Goal: Obtain resource: Download file/media

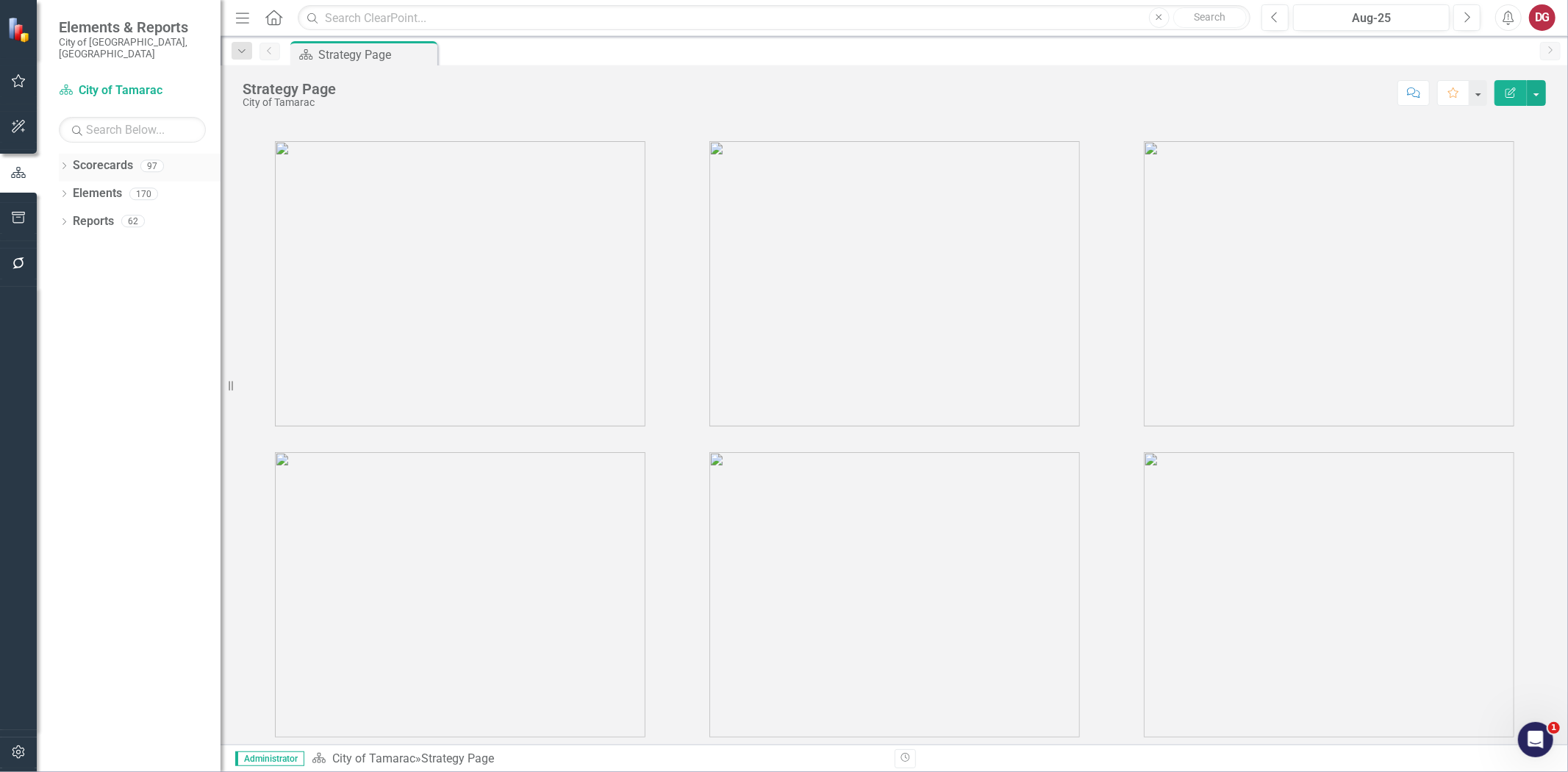
click at [63, 163] on icon "Dropdown" at bounding box center [64, 167] width 10 height 8
click at [74, 189] on icon "Dropdown" at bounding box center [72, 194] width 11 height 9
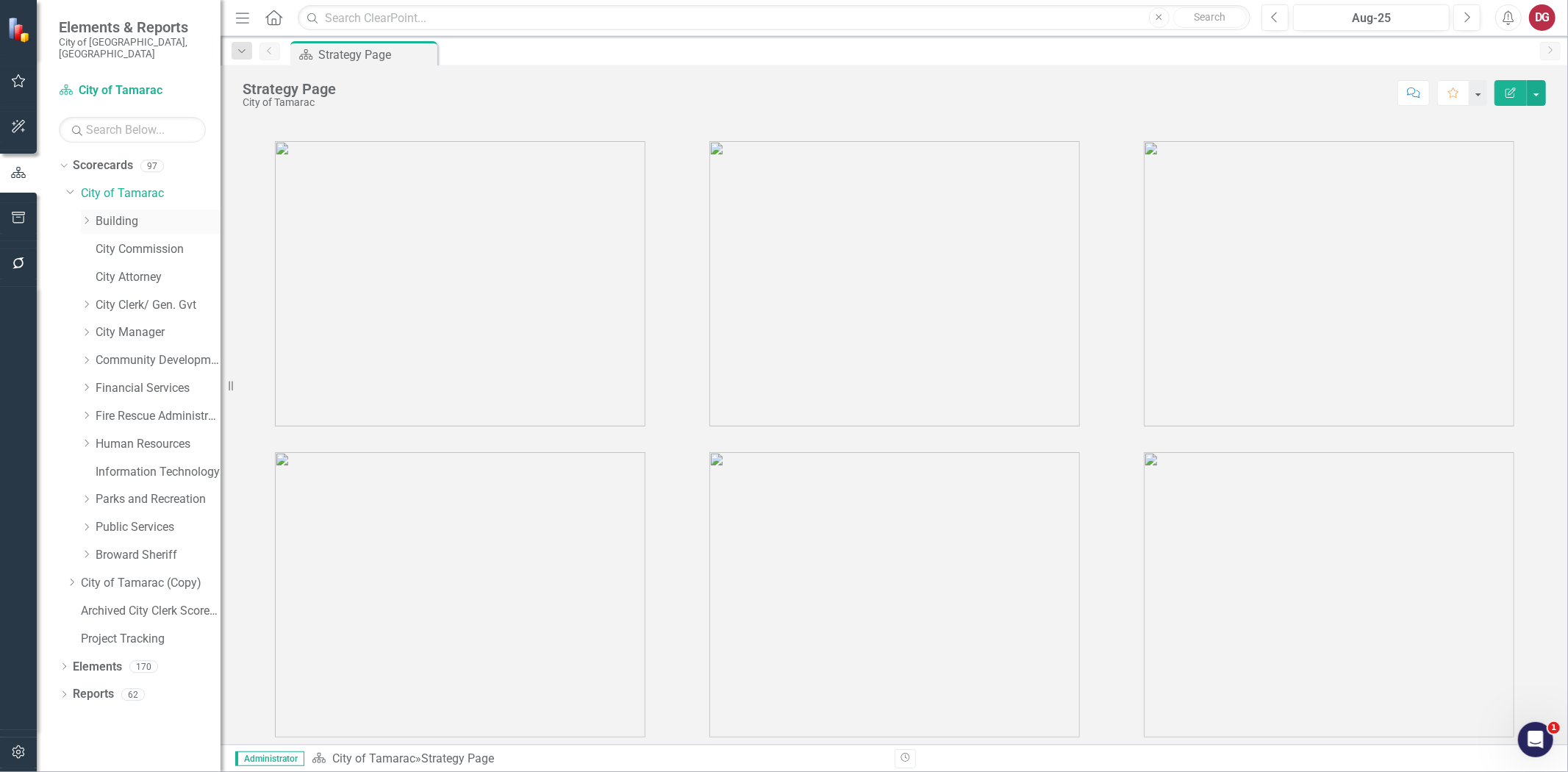
click at [94, 215] on div "Dropdown" at bounding box center [88, 222] width 14 height 13
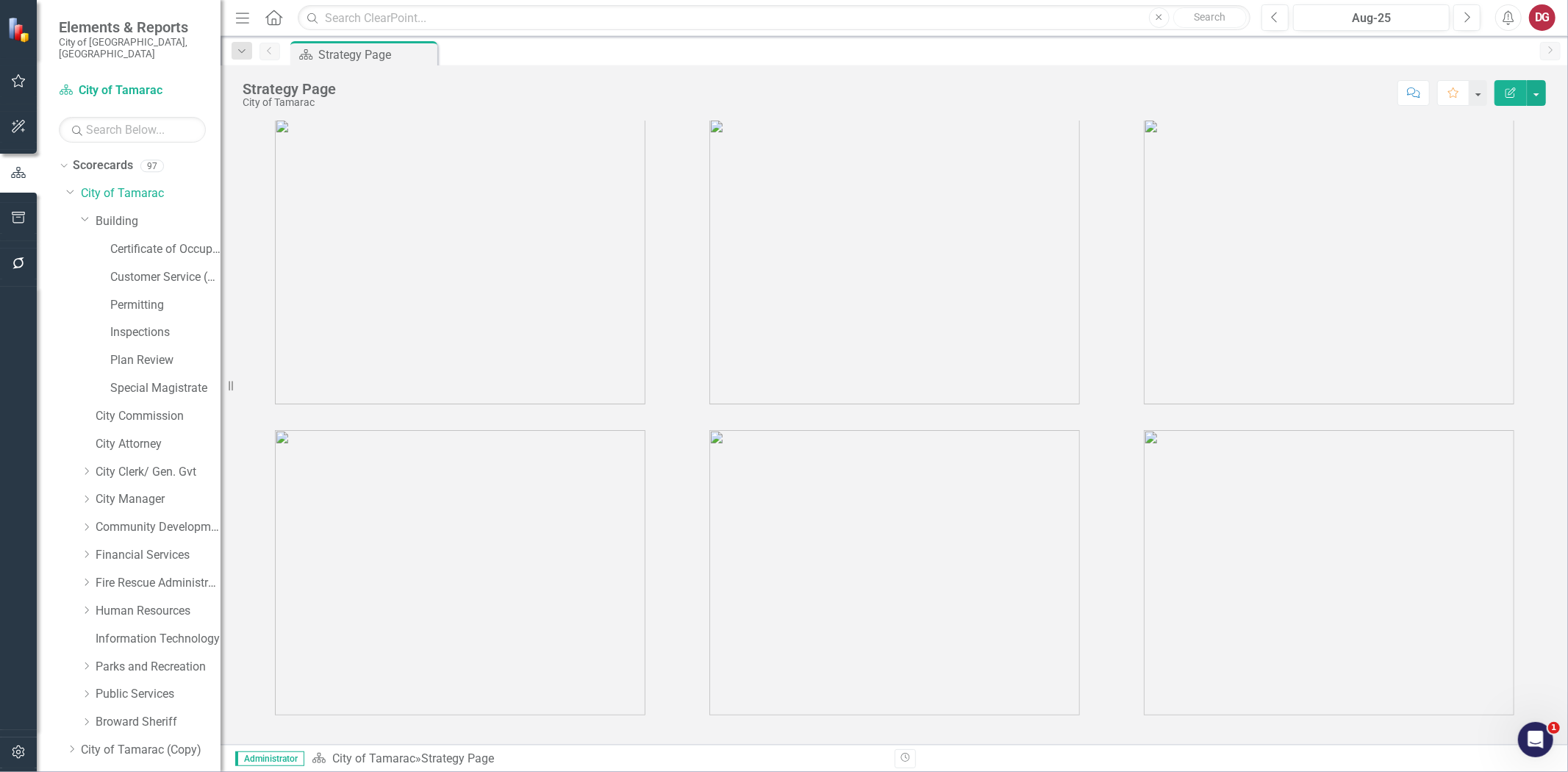
scroll to position [27, 0]
click at [104, 214] on link "Building" at bounding box center [157, 222] width 125 height 17
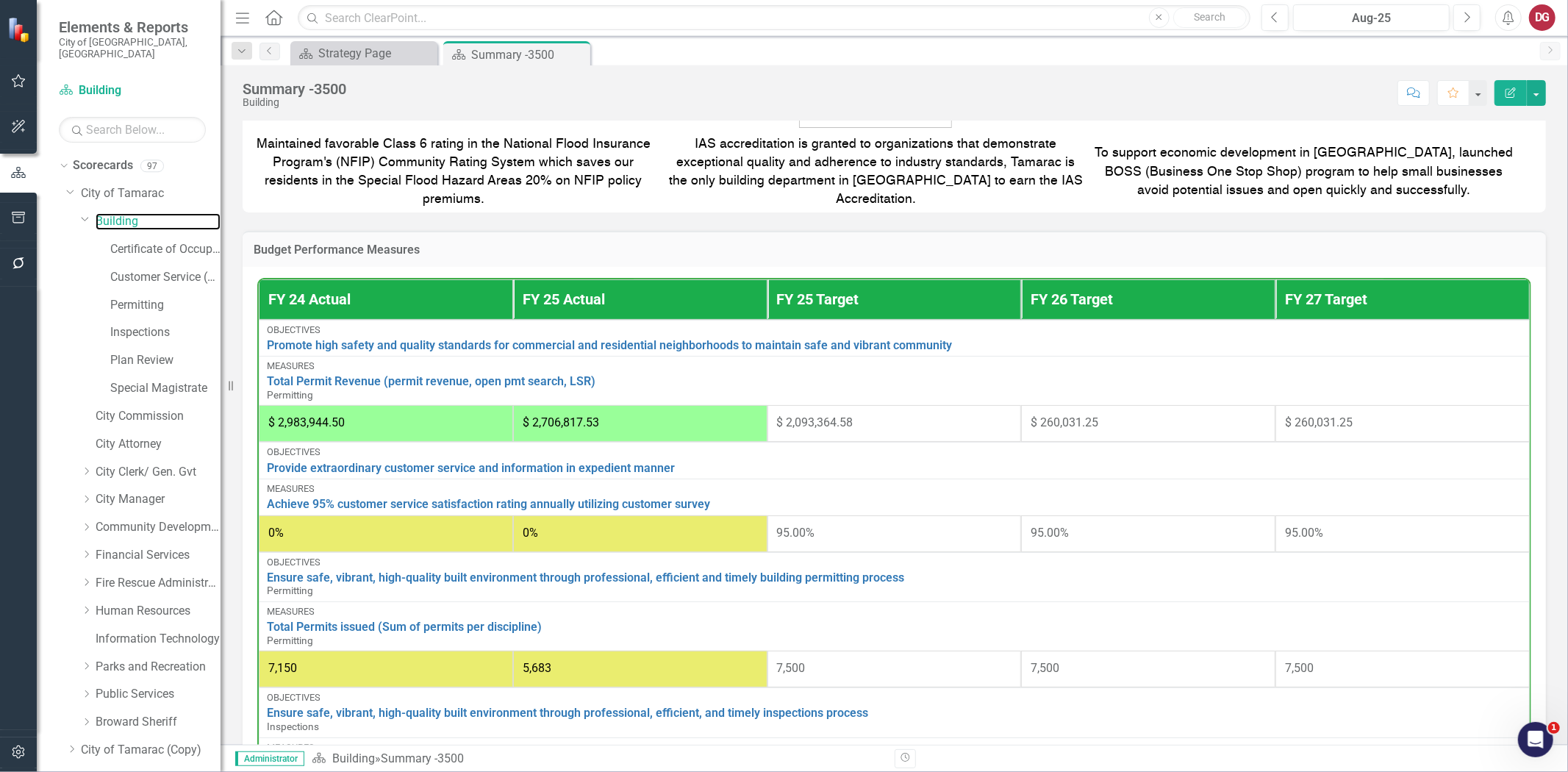
scroll to position [228, 0]
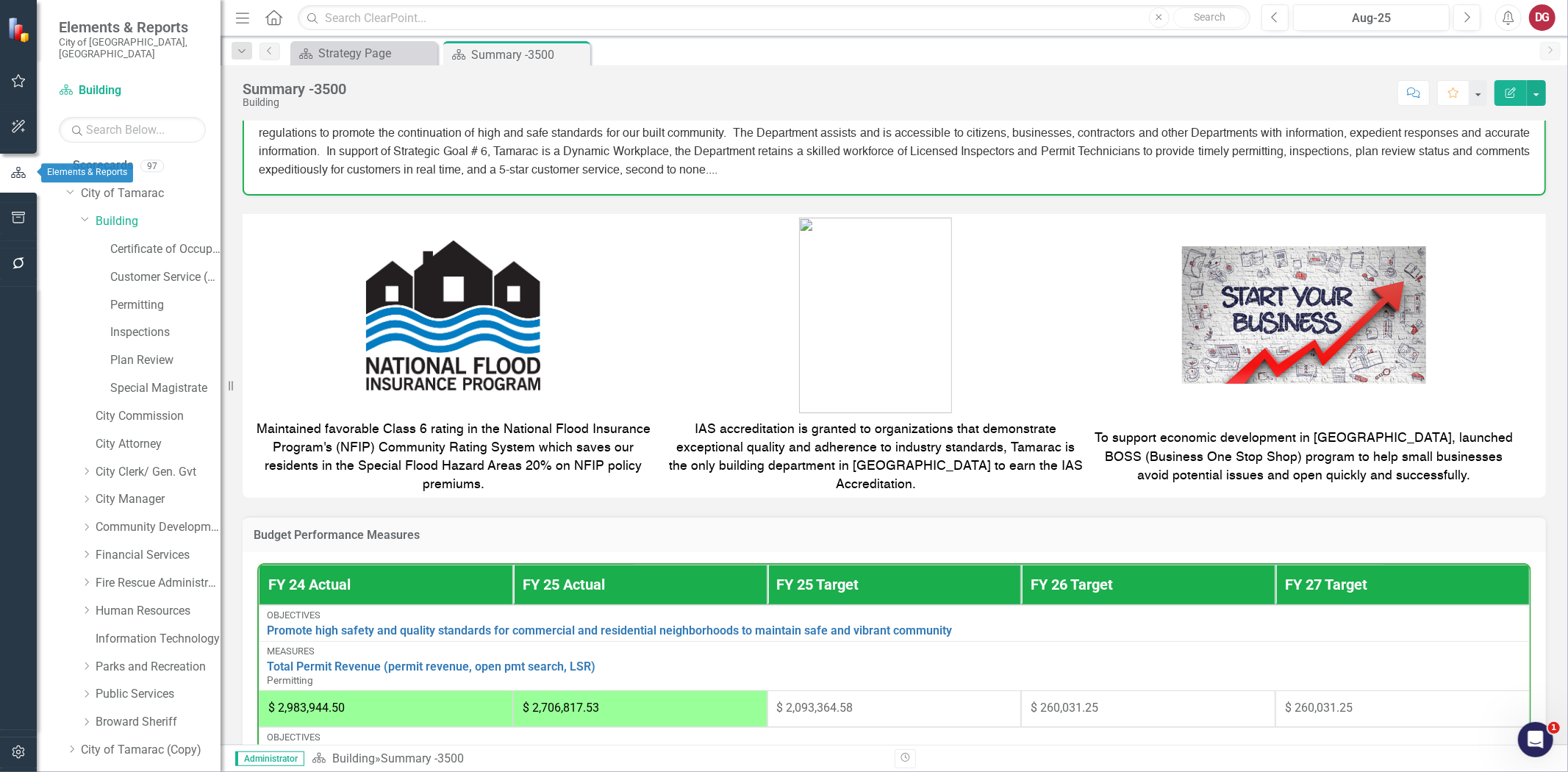
click at [14, 177] on icon "button" at bounding box center [18, 172] width 14 height 11
click at [84, 214] on icon "Dropdown" at bounding box center [85, 219] width 9 height 11
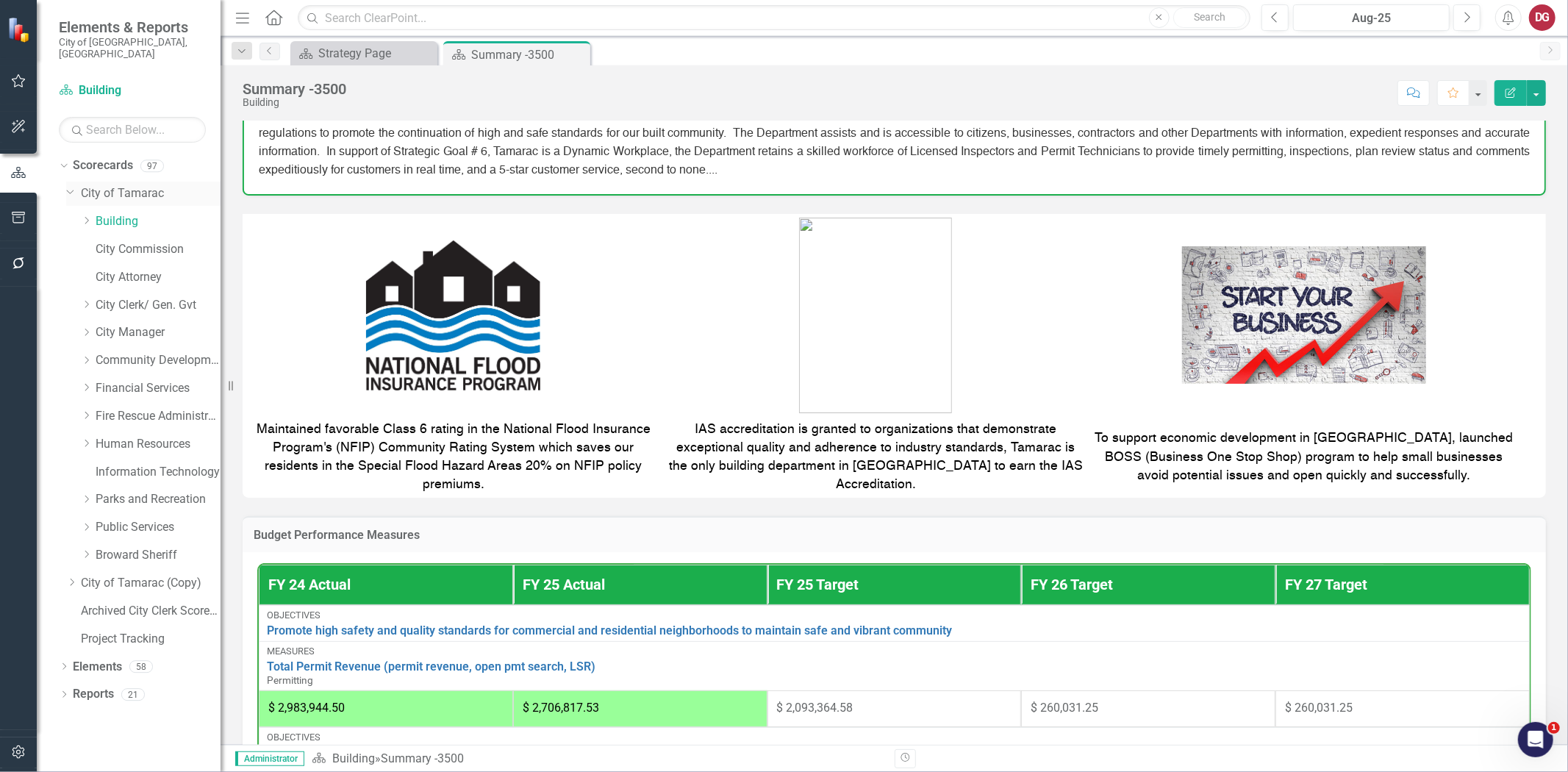
click at [69, 185] on icon "Dropdown" at bounding box center [71, 190] width 9 height 11
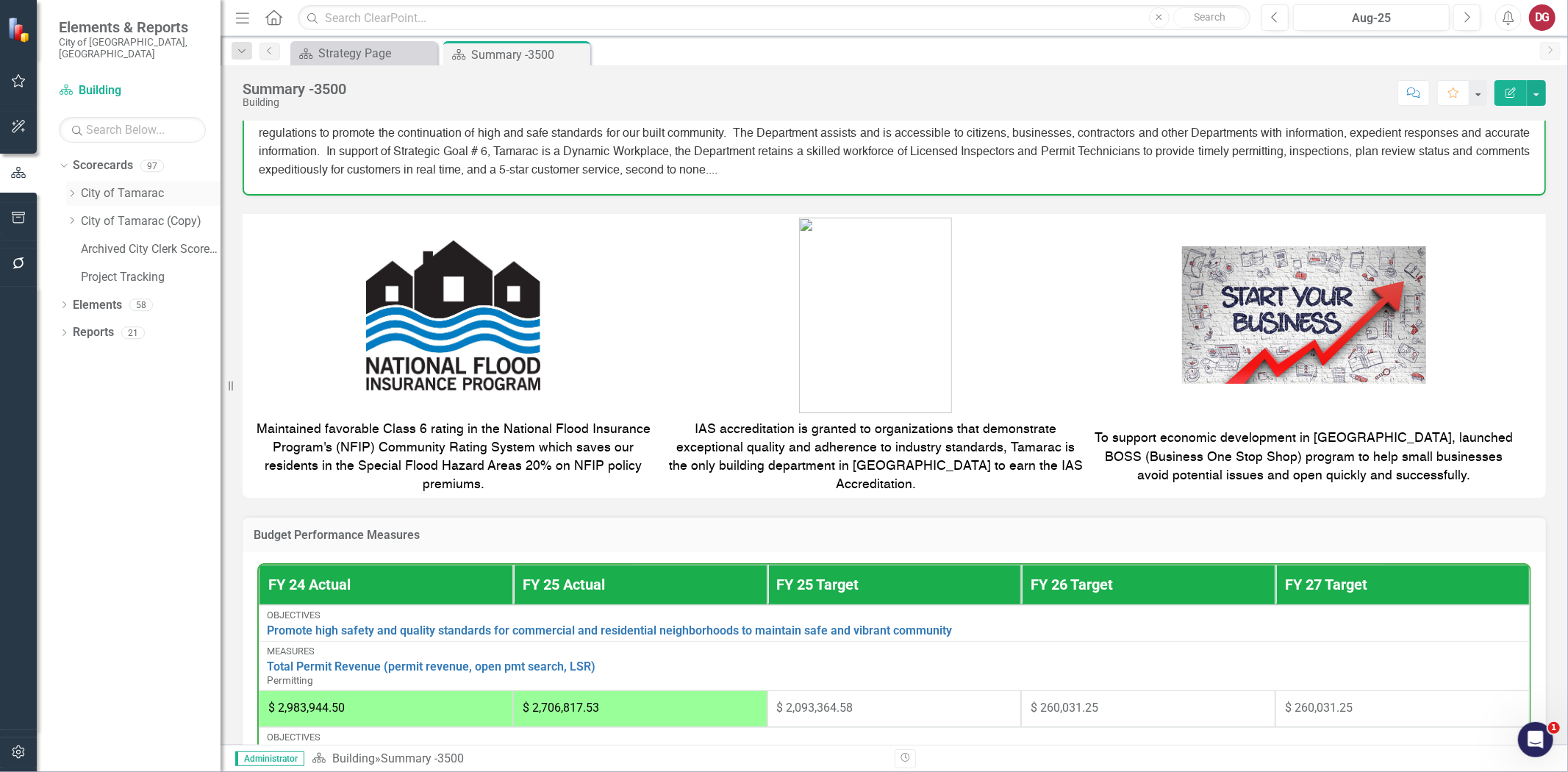
click at [69, 189] on icon "Dropdown" at bounding box center [72, 194] width 11 height 9
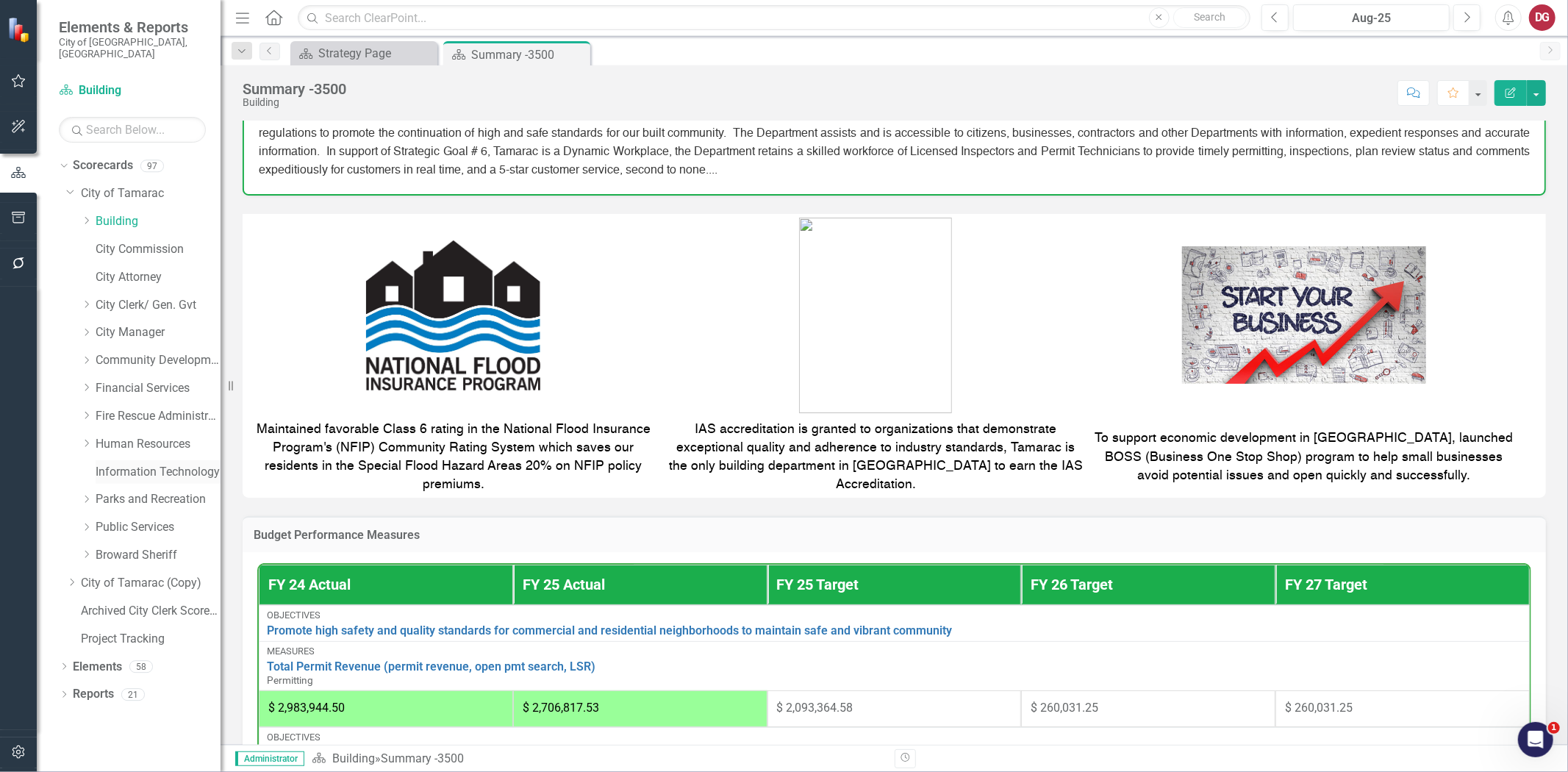
click at [125, 464] on link "Information Technology" at bounding box center [157, 472] width 125 height 17
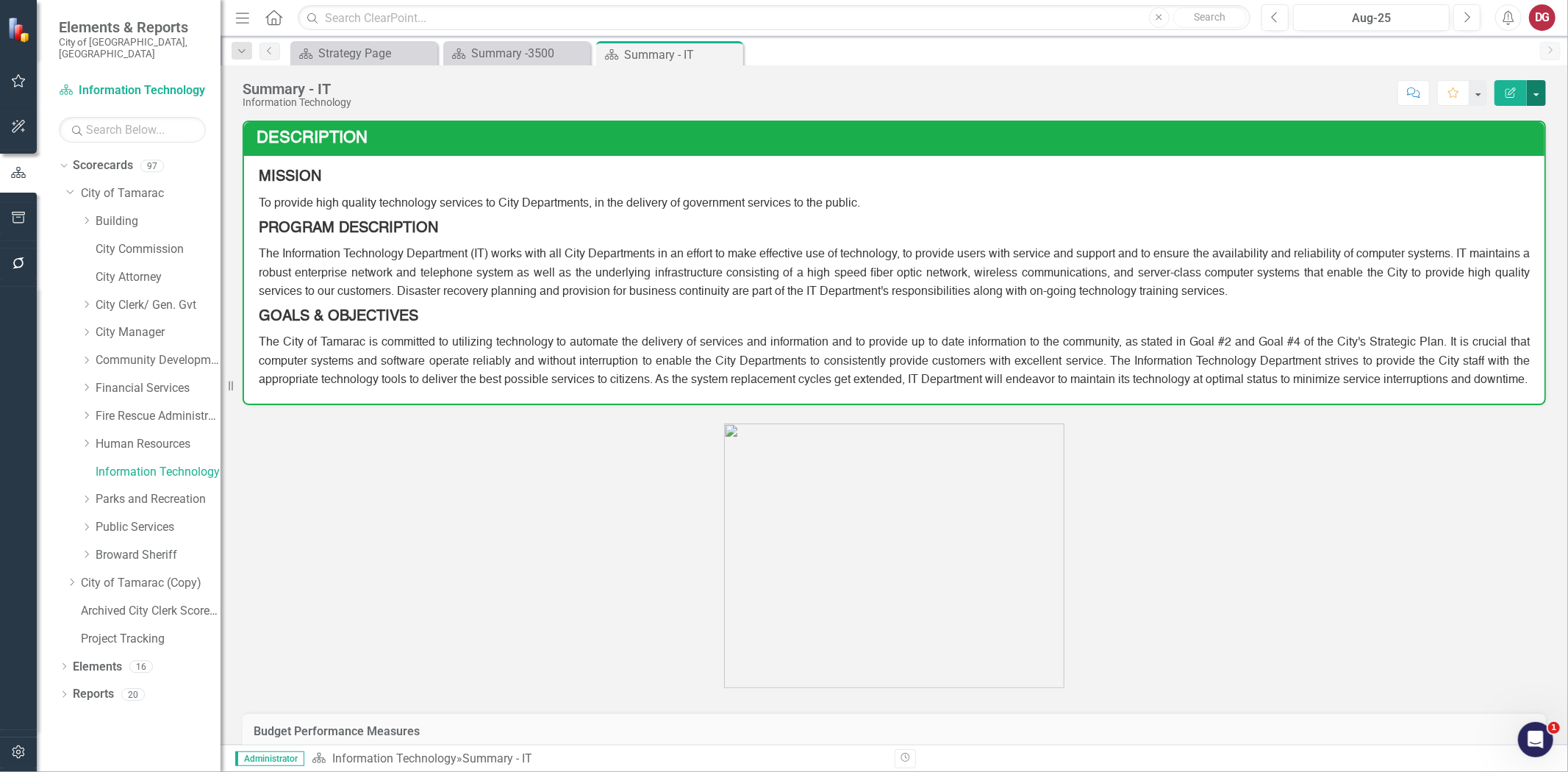
click at [1540, 92] on button "button" at bounding box center [1536, 92] width 19 height 26
click at [1454, 203] on link "PDF Export to PDF" at bounding box center [1485, 206] width 119 height 27
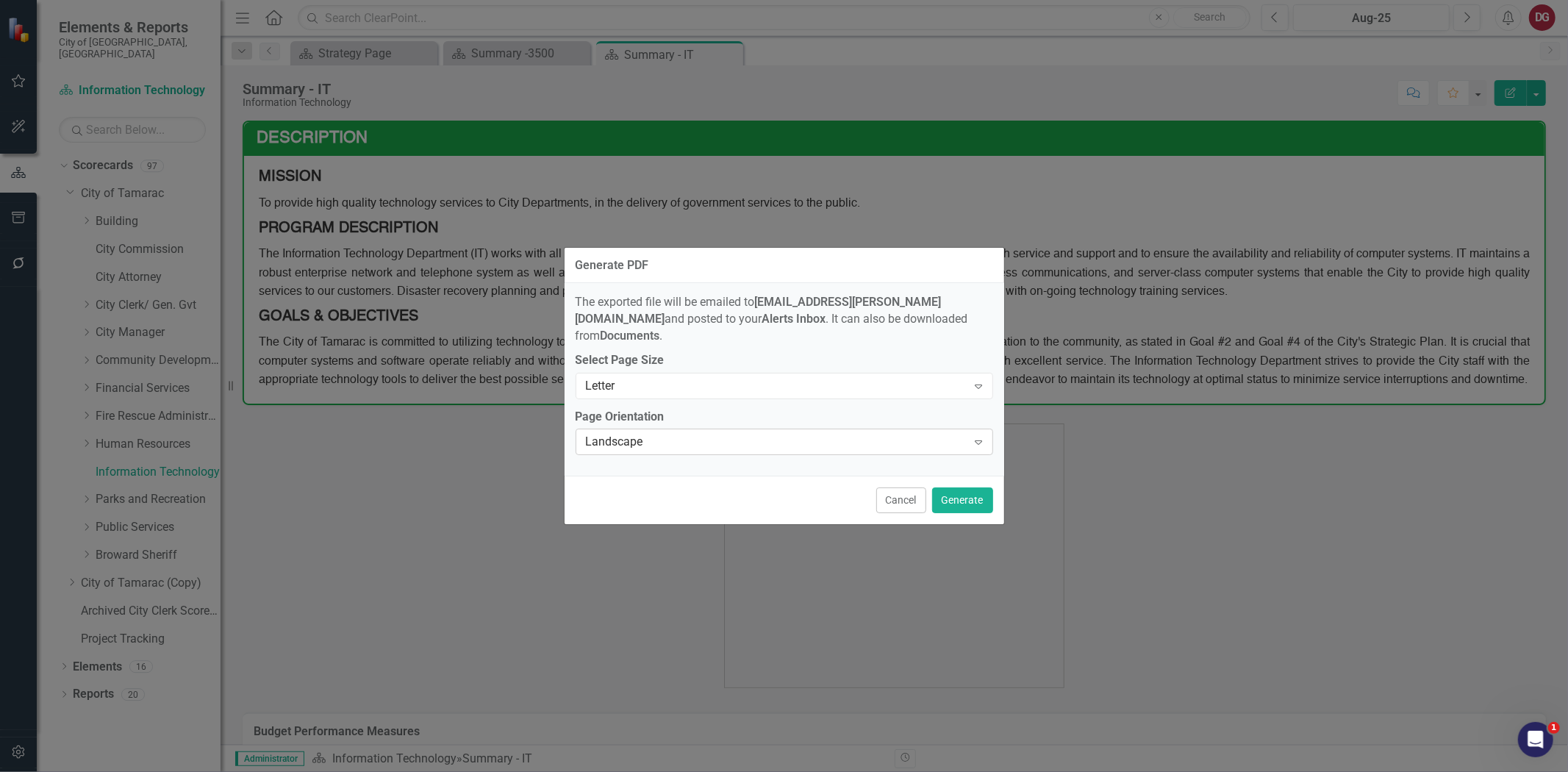
click at [783, 434] on div "Landscape" at bounding box center [776, 442] width 381 height 17
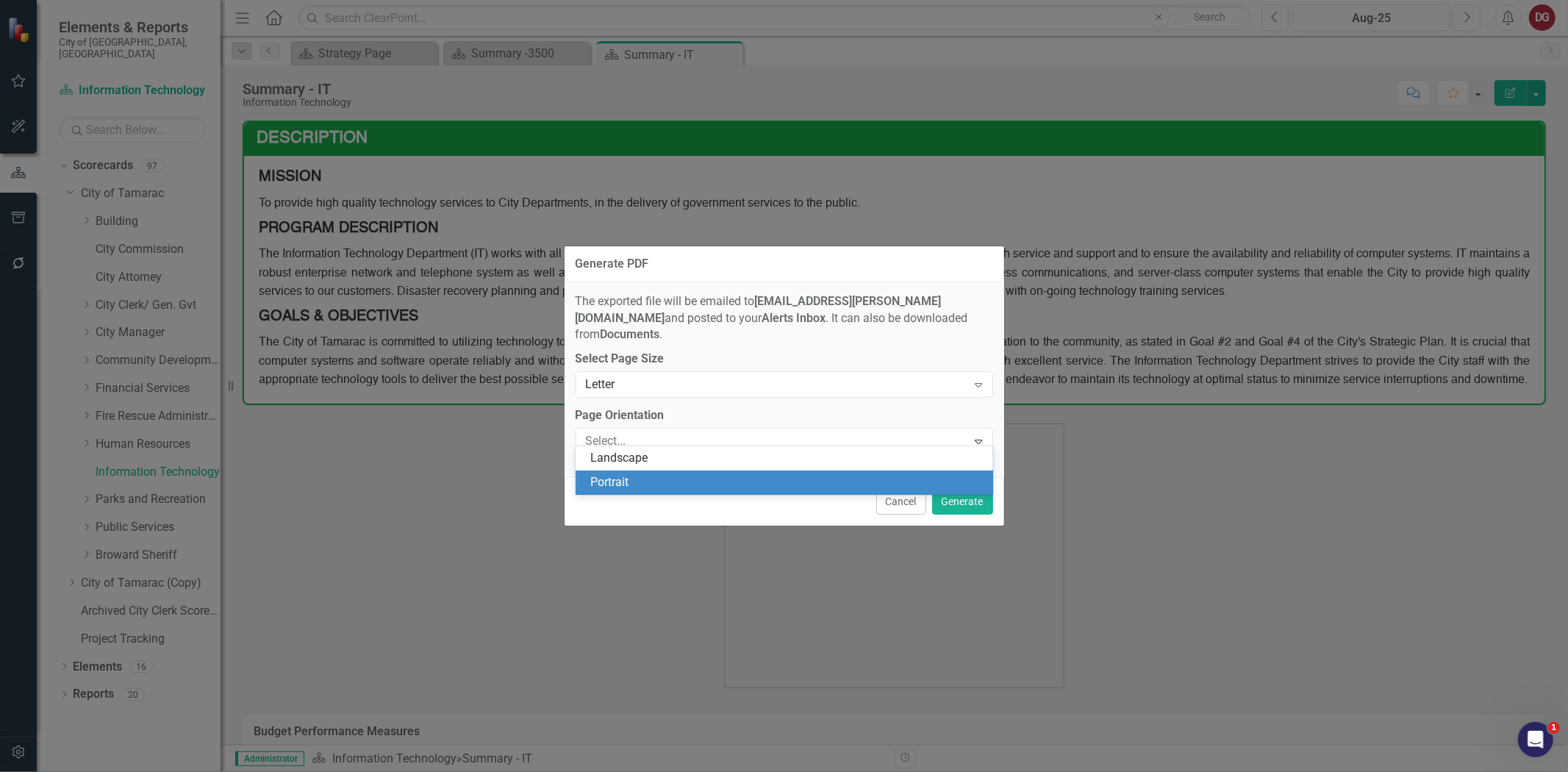
click at [647, 486] on div "Portrait" at bounding box center [787, 482] width 394 height 17
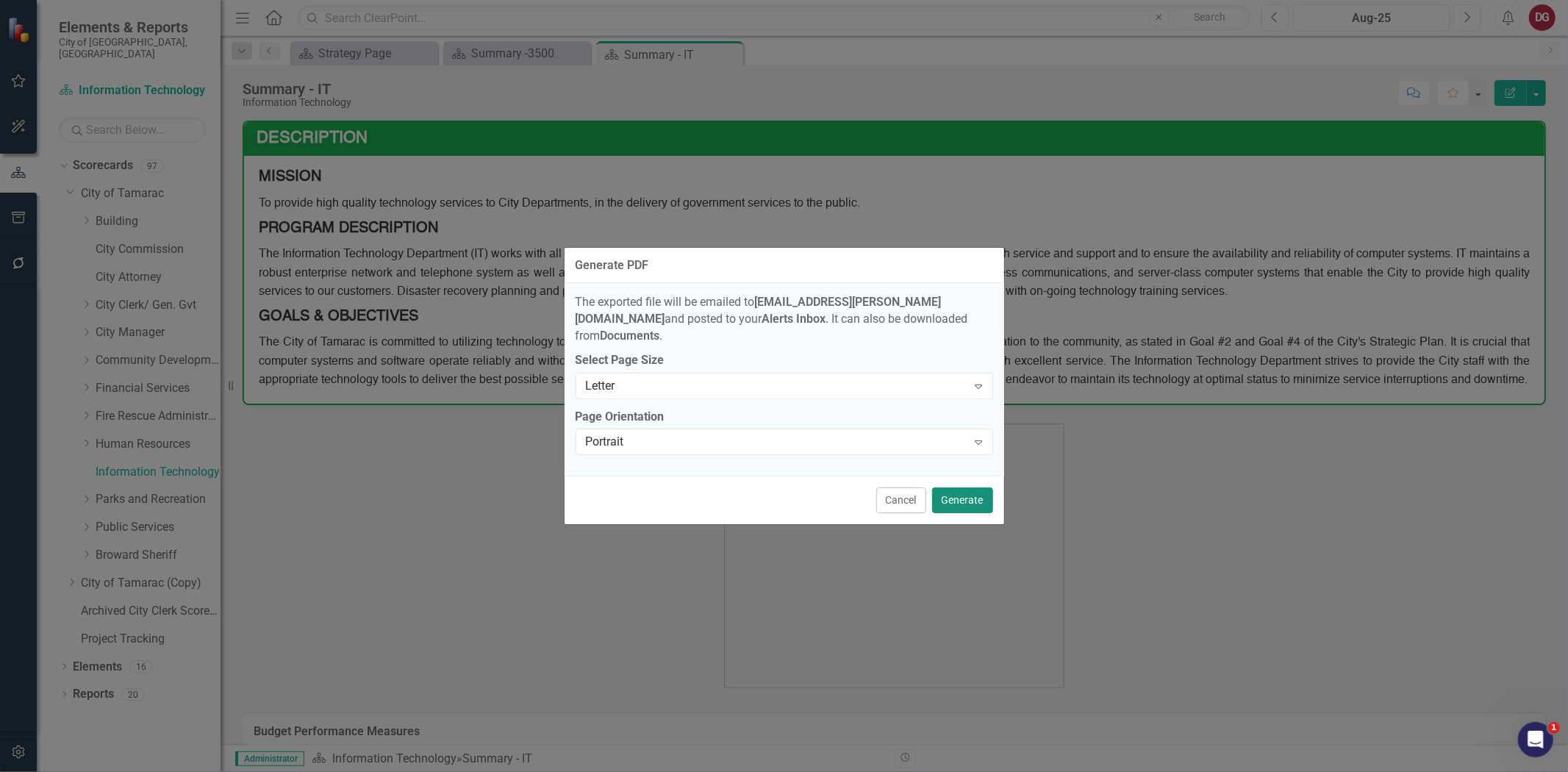
click at [974, 495] on button "Generate" at bounding box center [963, 500] width 61 height 26
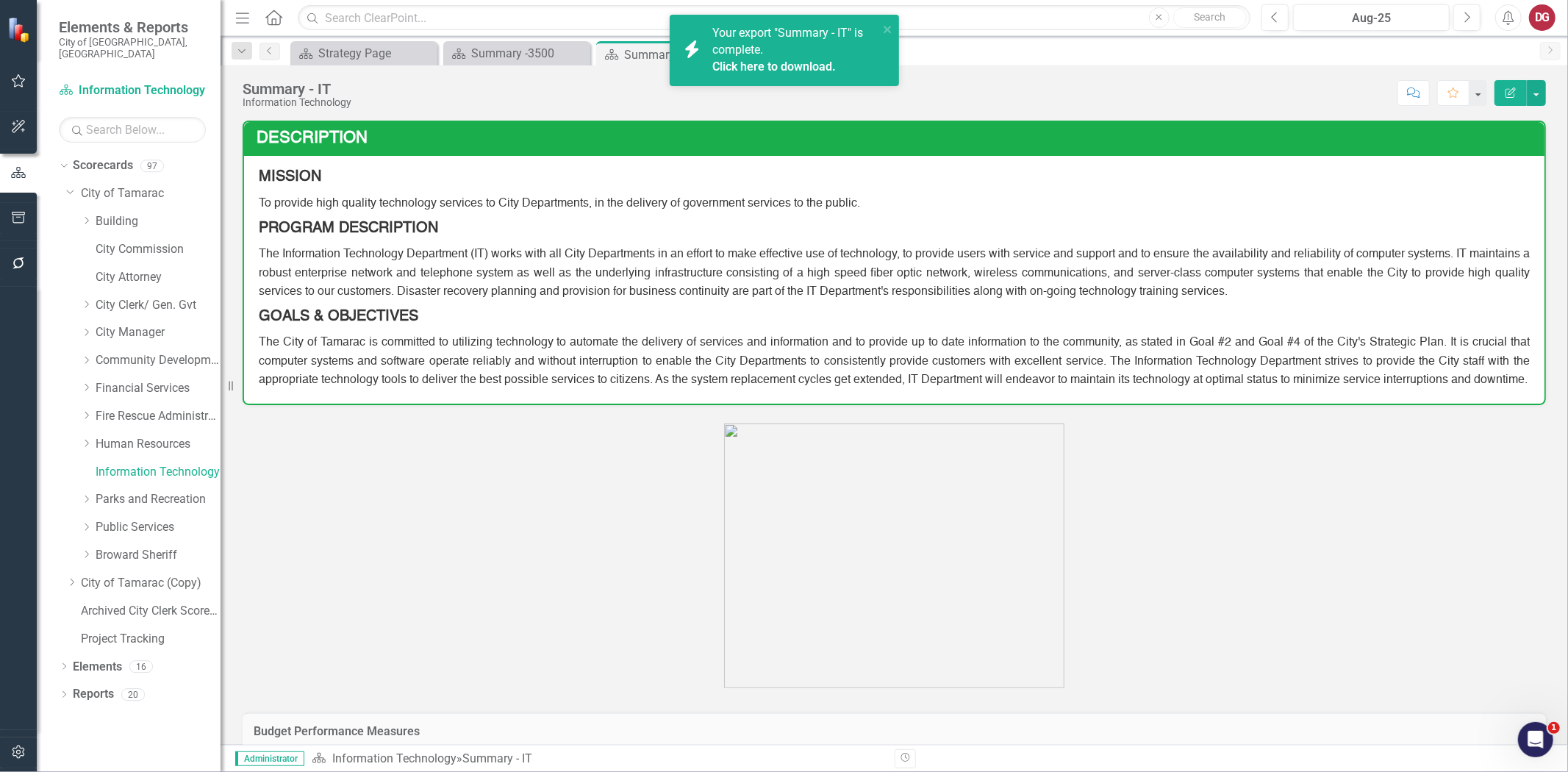
click at [794, 67] on link "Click here to download." at bounding box center [775, 66] width 124 height 14
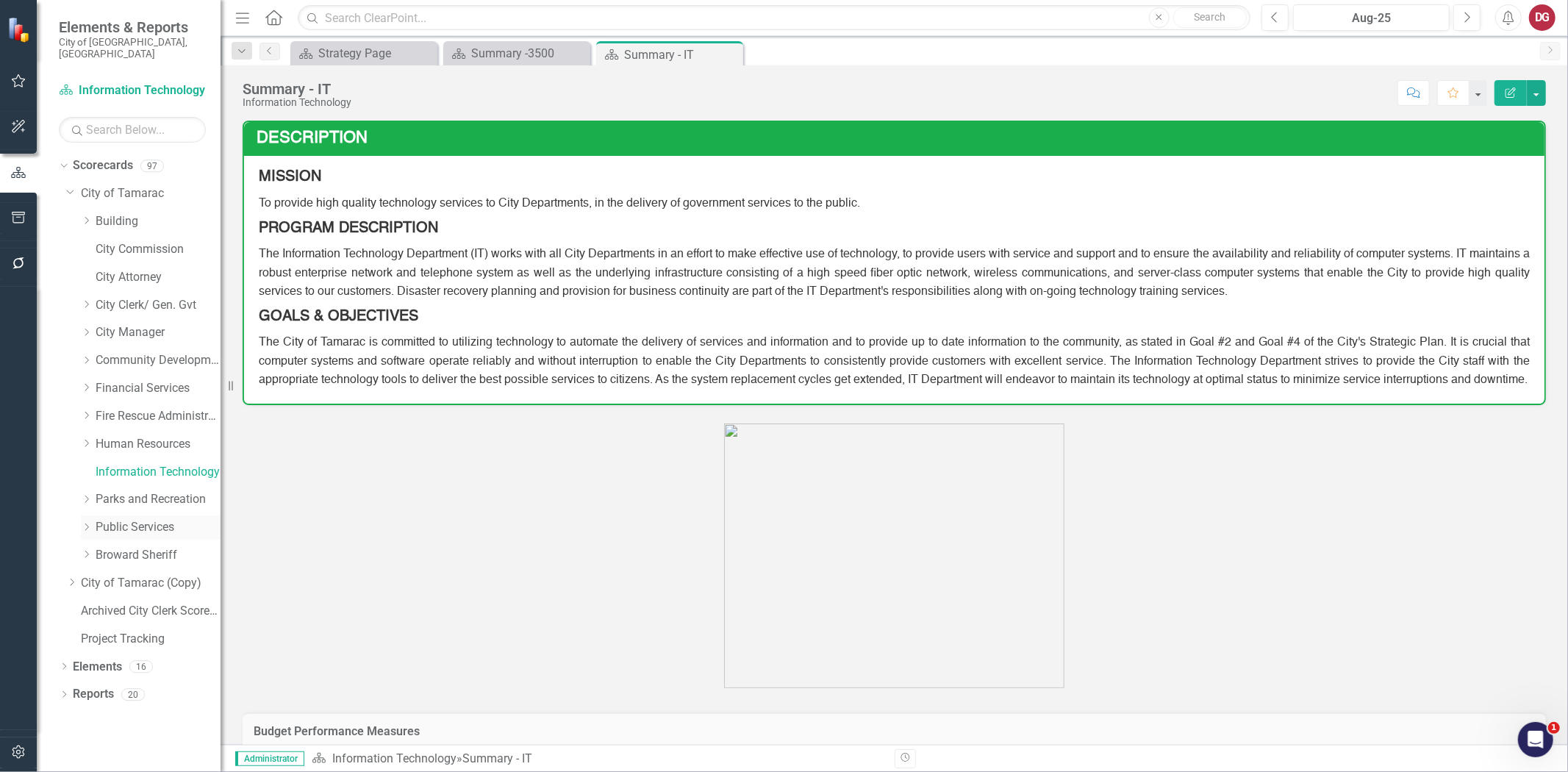
click at [91, 522] on icon "Dropdown" at bounding box center [86, 527] width 11 height 9
click at [104, 519] on link "Public Services" at bounding box center [157, 527] width 125 height 17
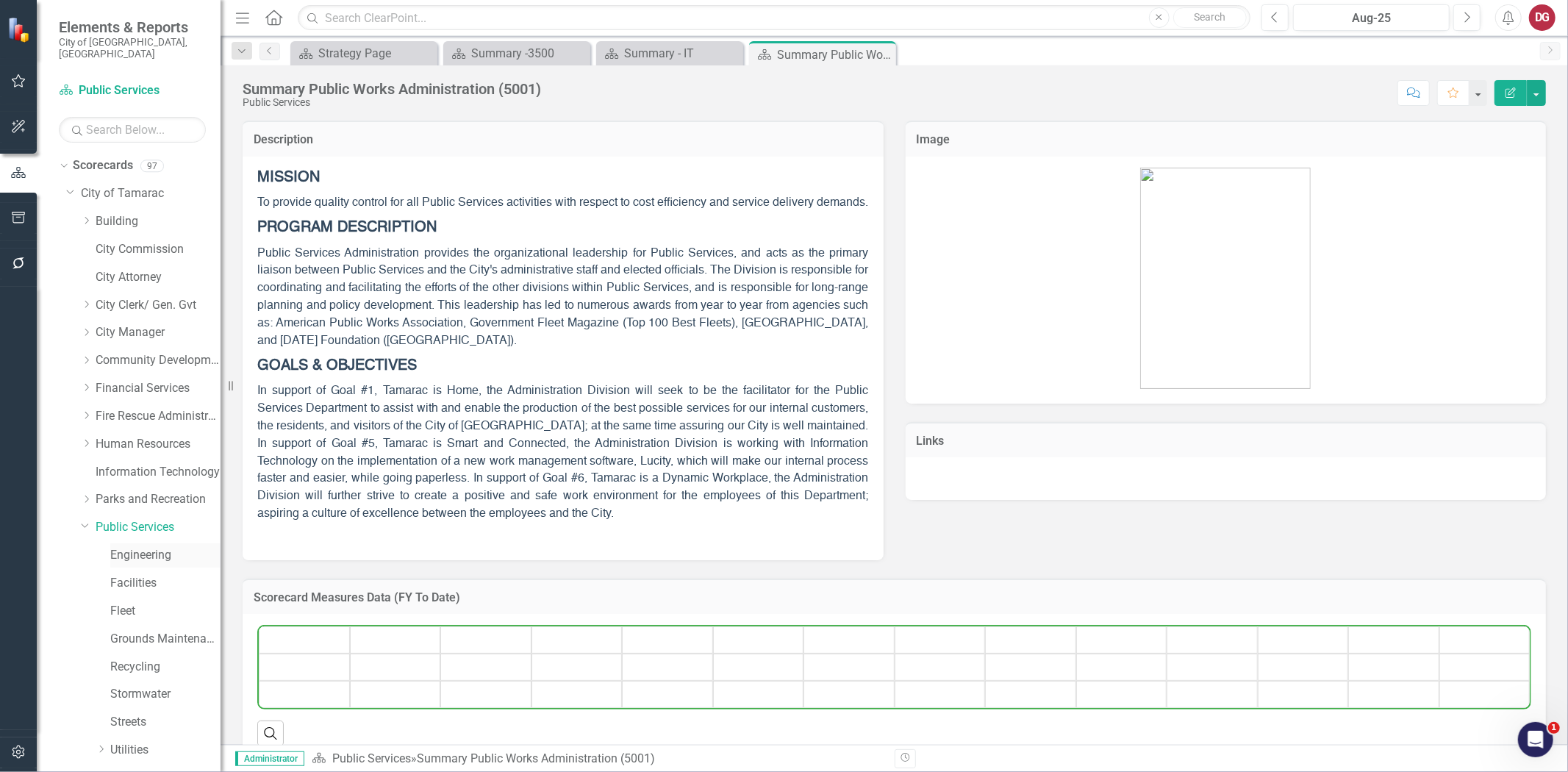
click at [124, 547] on link "Engineering" at bounding box center [165, 555] width 110 height 17
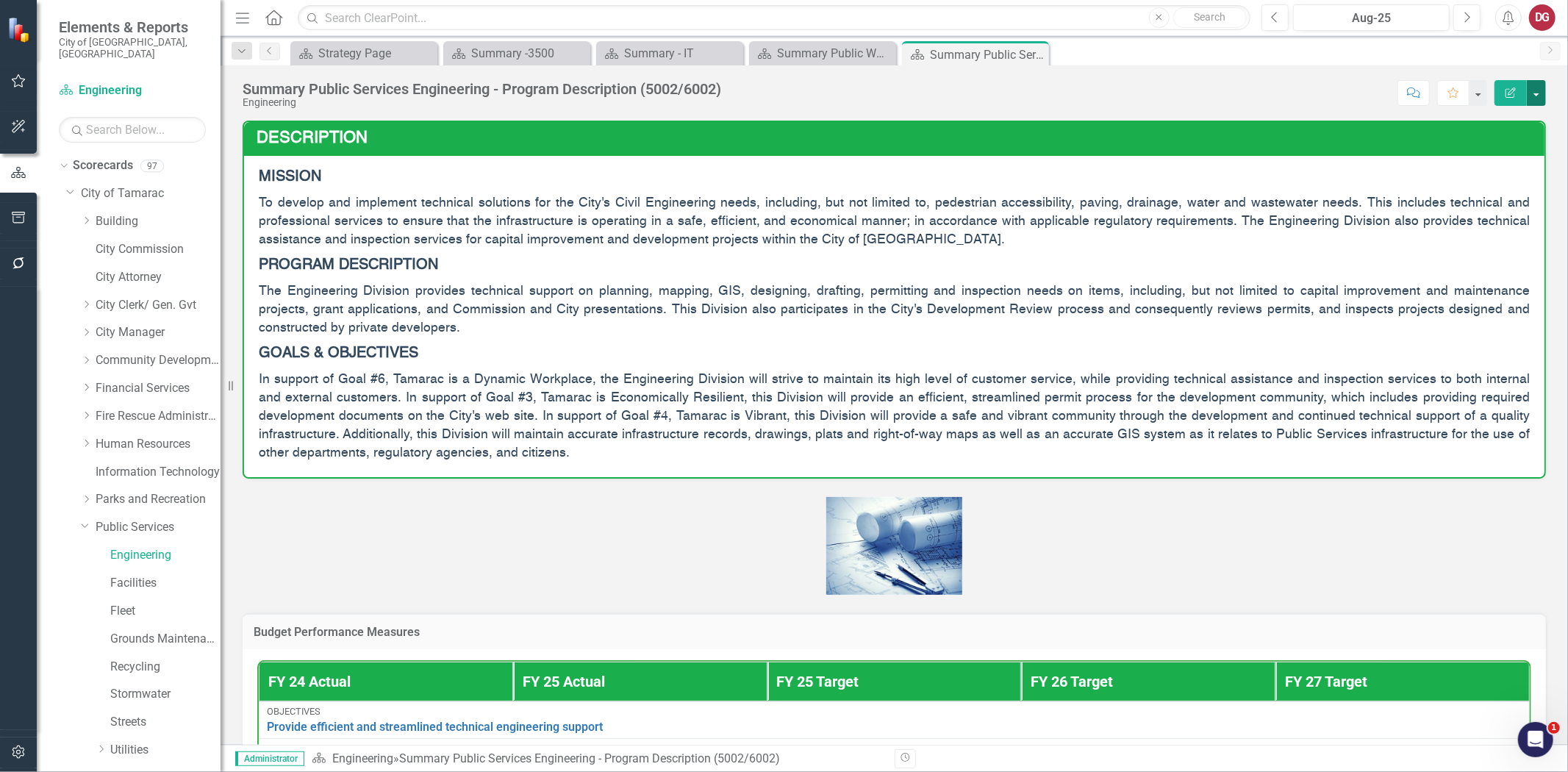
click at [1540, 96] on button "button" at bounding box center [1536, 92] width 19 height 26
click at [1472, 202] on link "PDF Export to PDF" at bounding box center [1485, 206] width 119 height 27
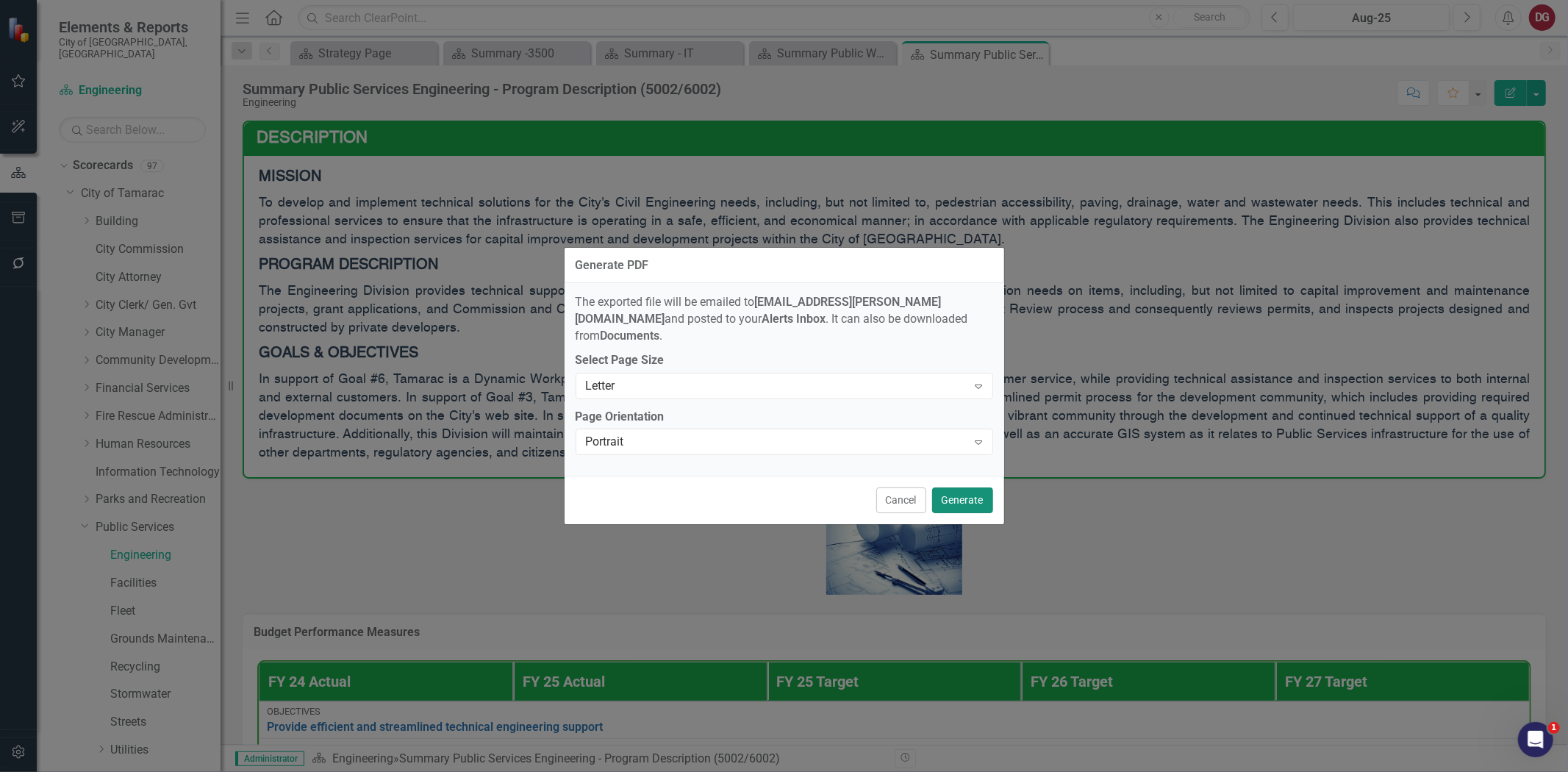
click at [960, 488] on button "Generate" at bounding box center [963, 500] width 61 height 26
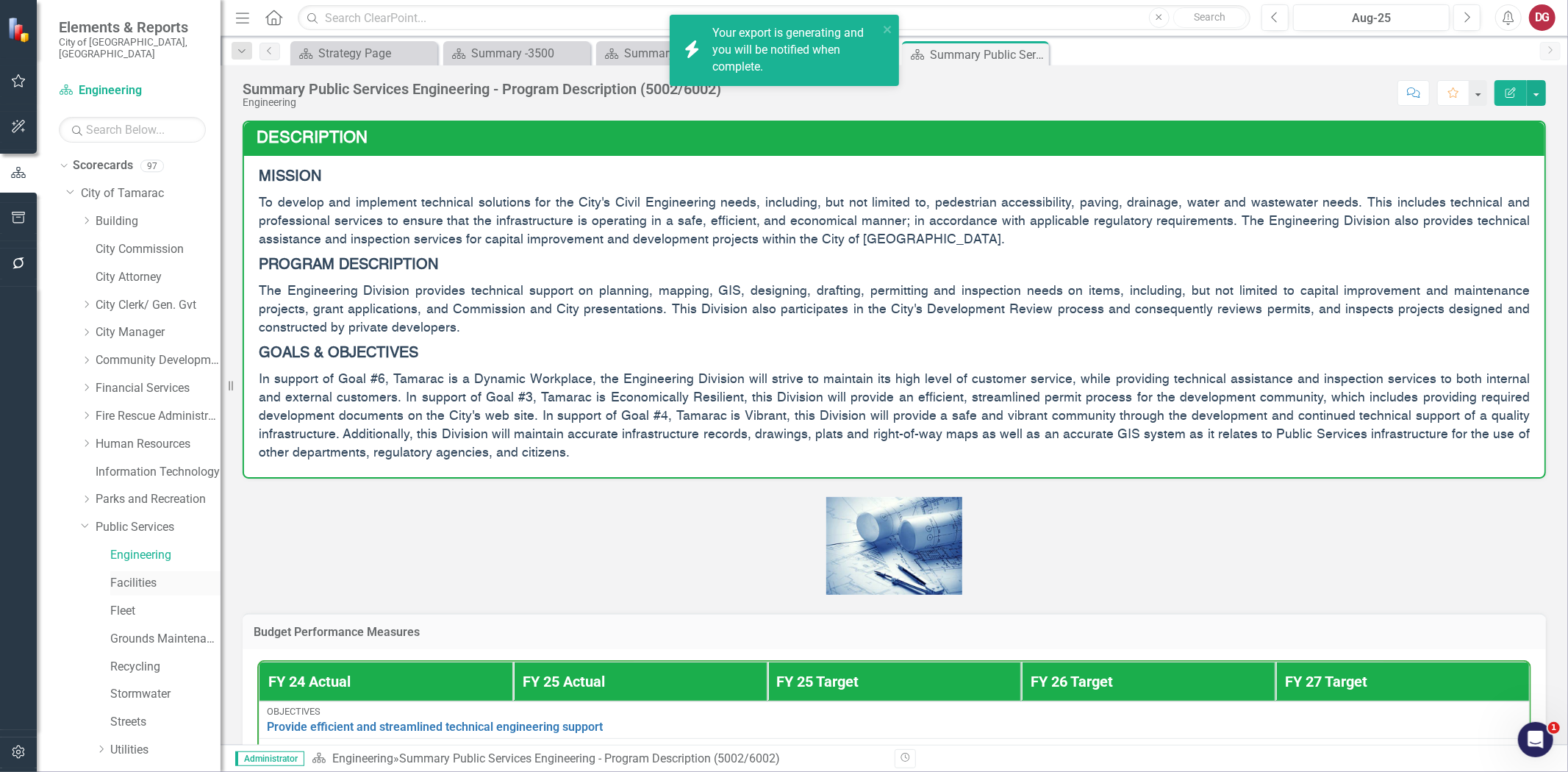
click at [120, 575] on link "Facilities" at bounding box center [165, 583] width 110 height 17
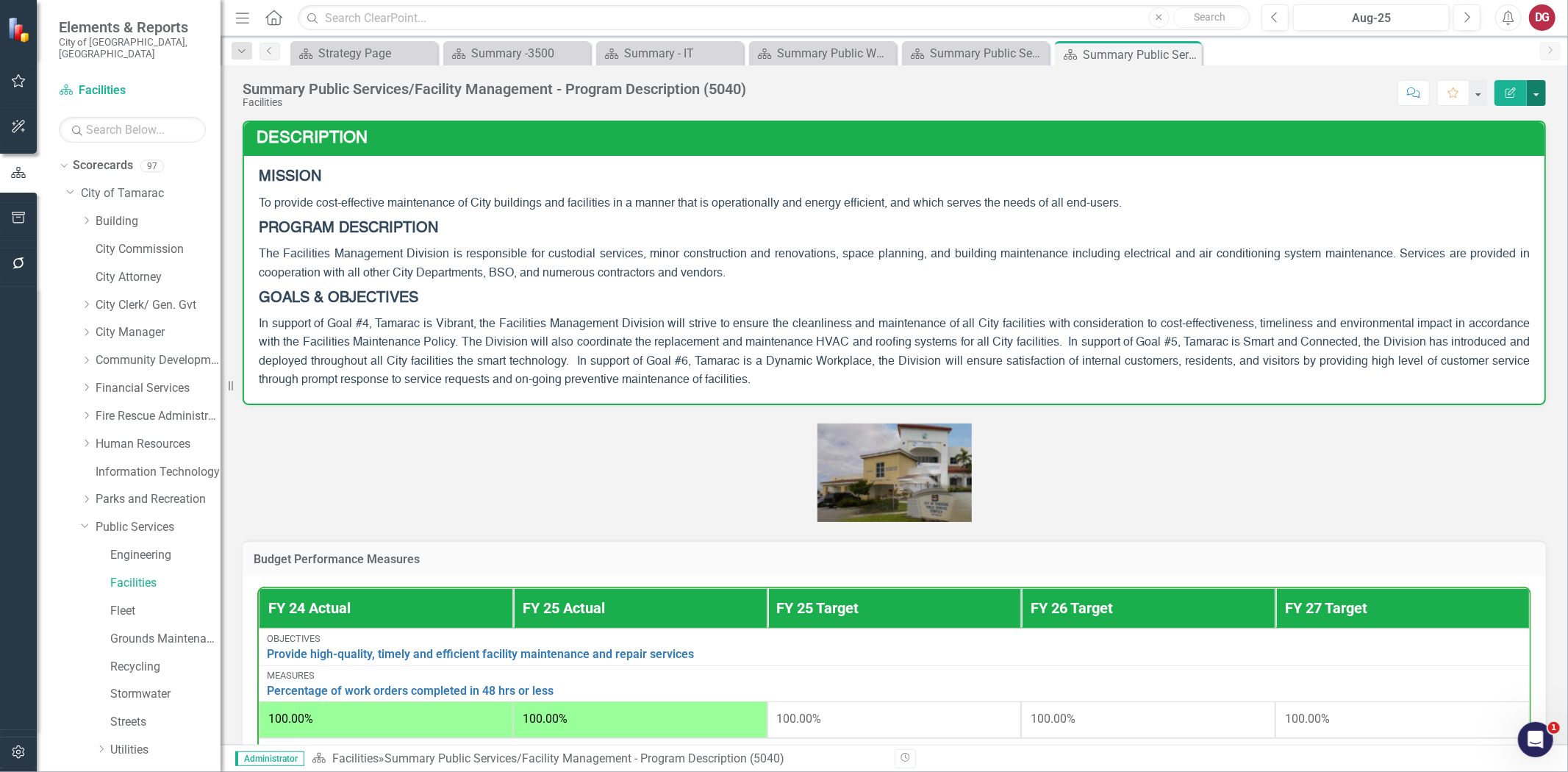
click at [1541, 92] on button "button" at bounding box center [1536, 92] width 19 height 26
click at [1463, 201] on link "PDF Export to PDF" at bounding box center [1485, 206] width 119 height 27
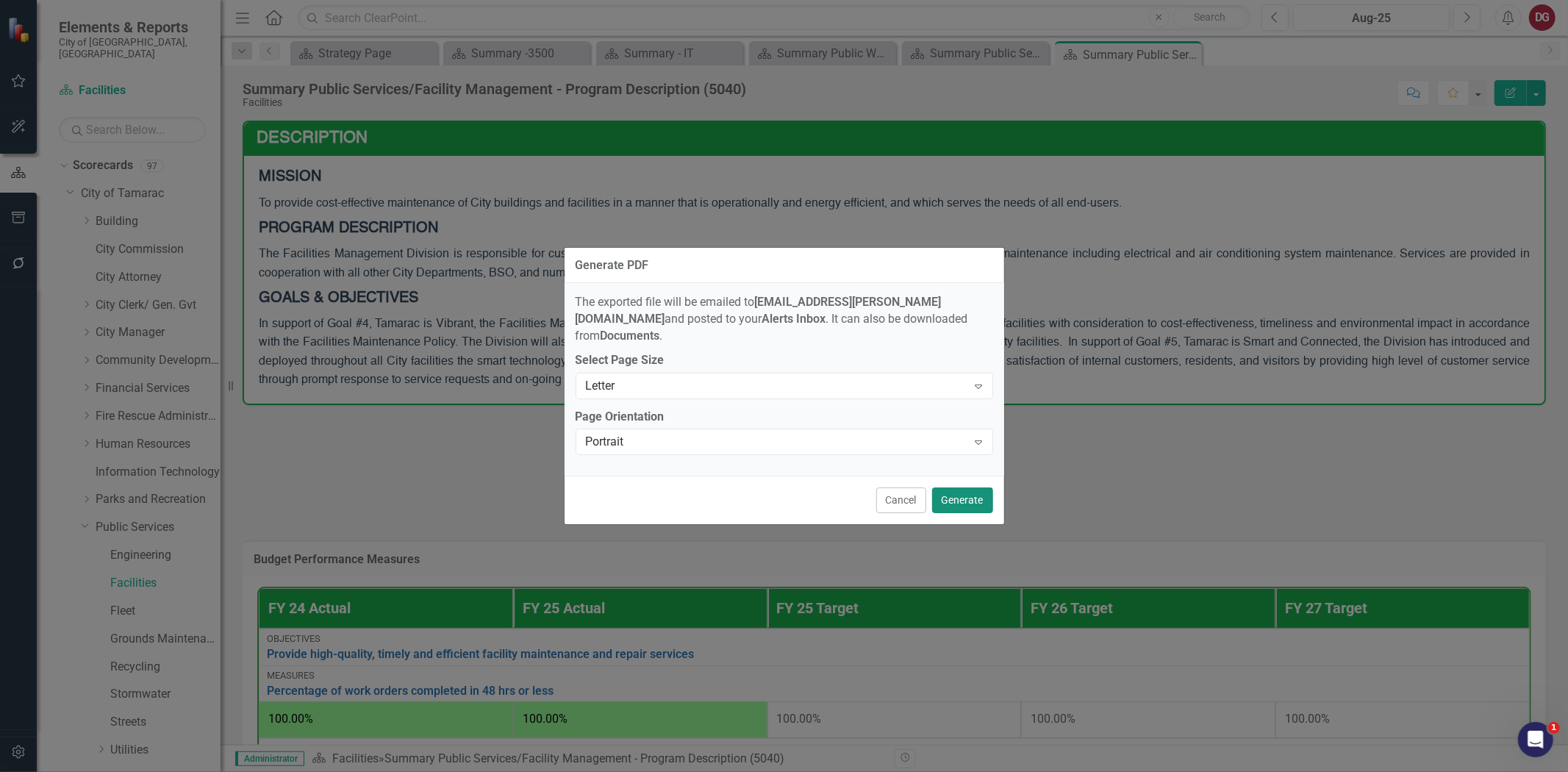
click at [974, 498] on button "Generate" at bounding box center [963, 500] width 61 height 26
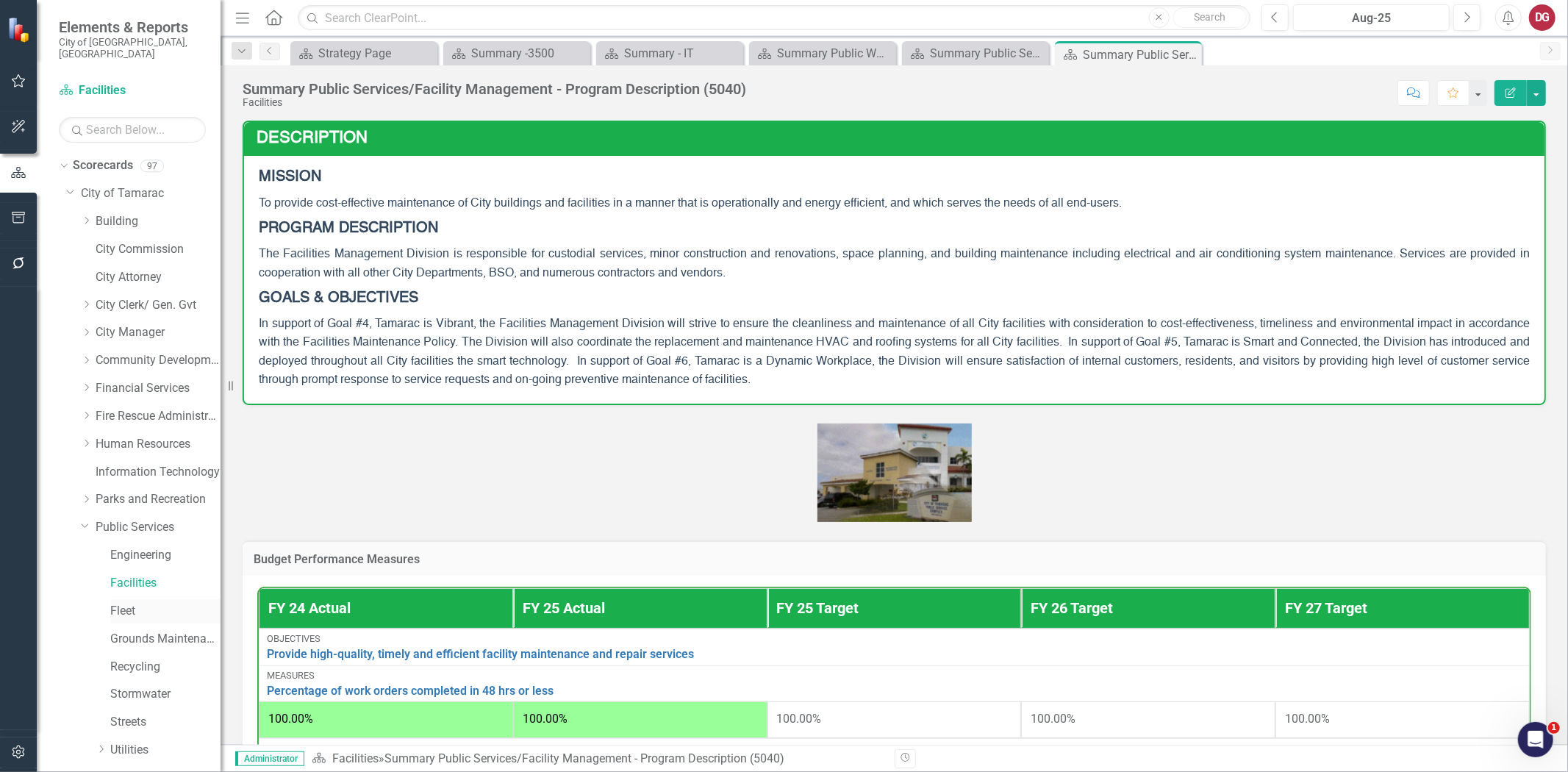
click at [122, 603] on link "Fleet" at bounding box center [165, 611] width 110 height 17
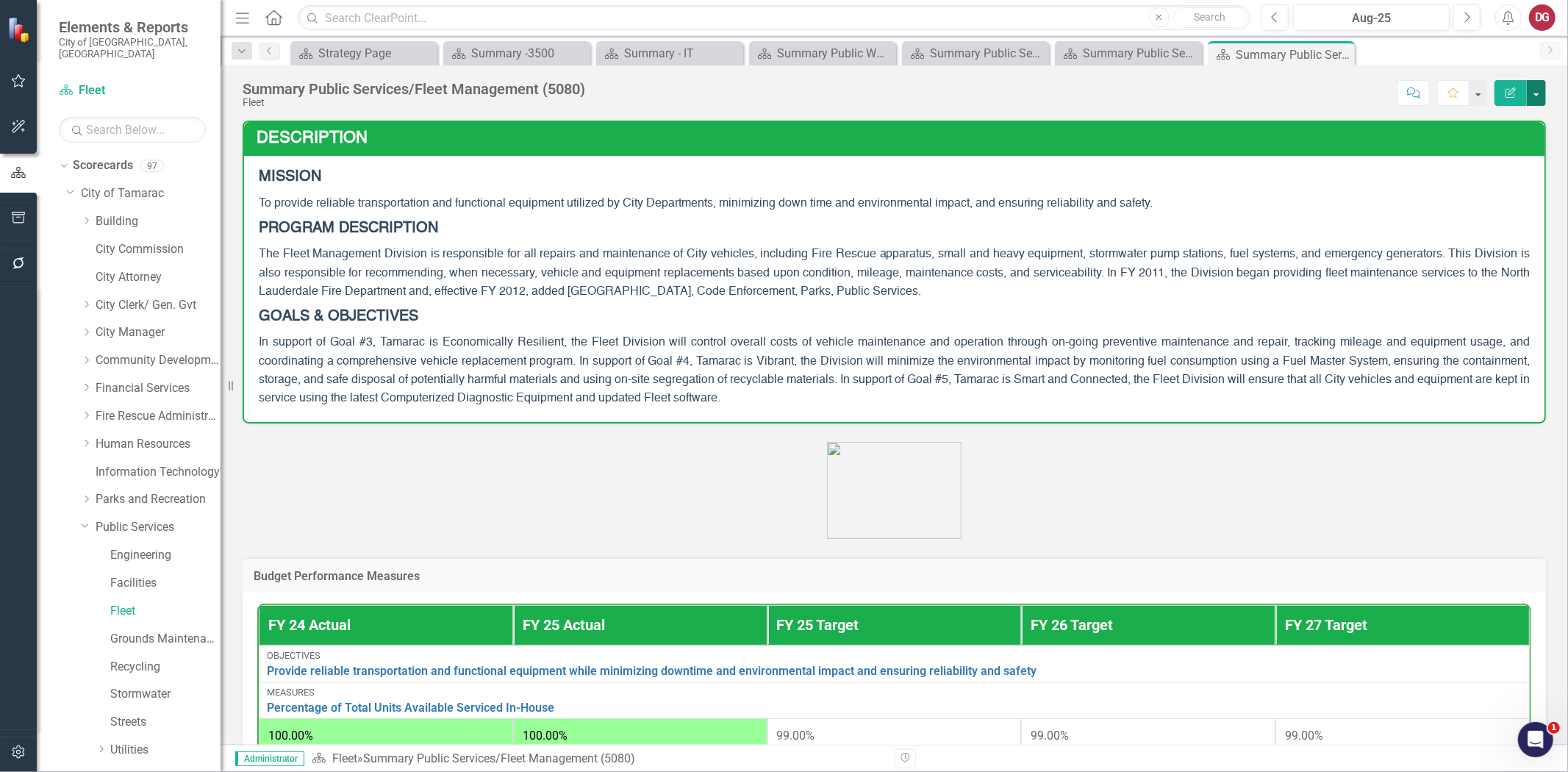
click at [1539, 100] on button "button" at bounding box center [1536, 92] width 19 height 26
click at [1468, 209] on link "PDF Export to PDF" at bounding box center [1485, 206] width 119 height 27
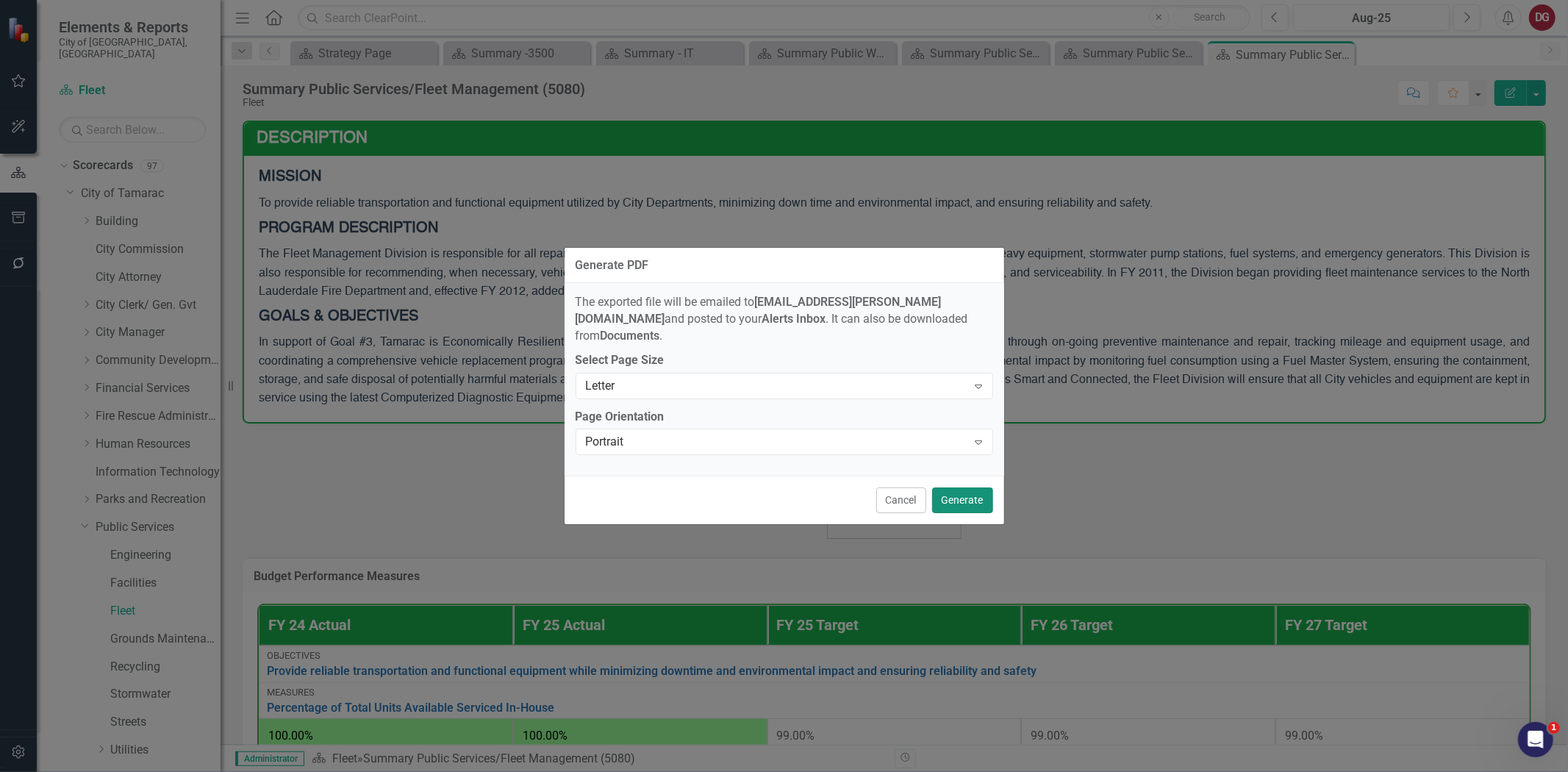
click at [947, 487] on button "Generate" at bounding box center [963, 500] width 61 height 26
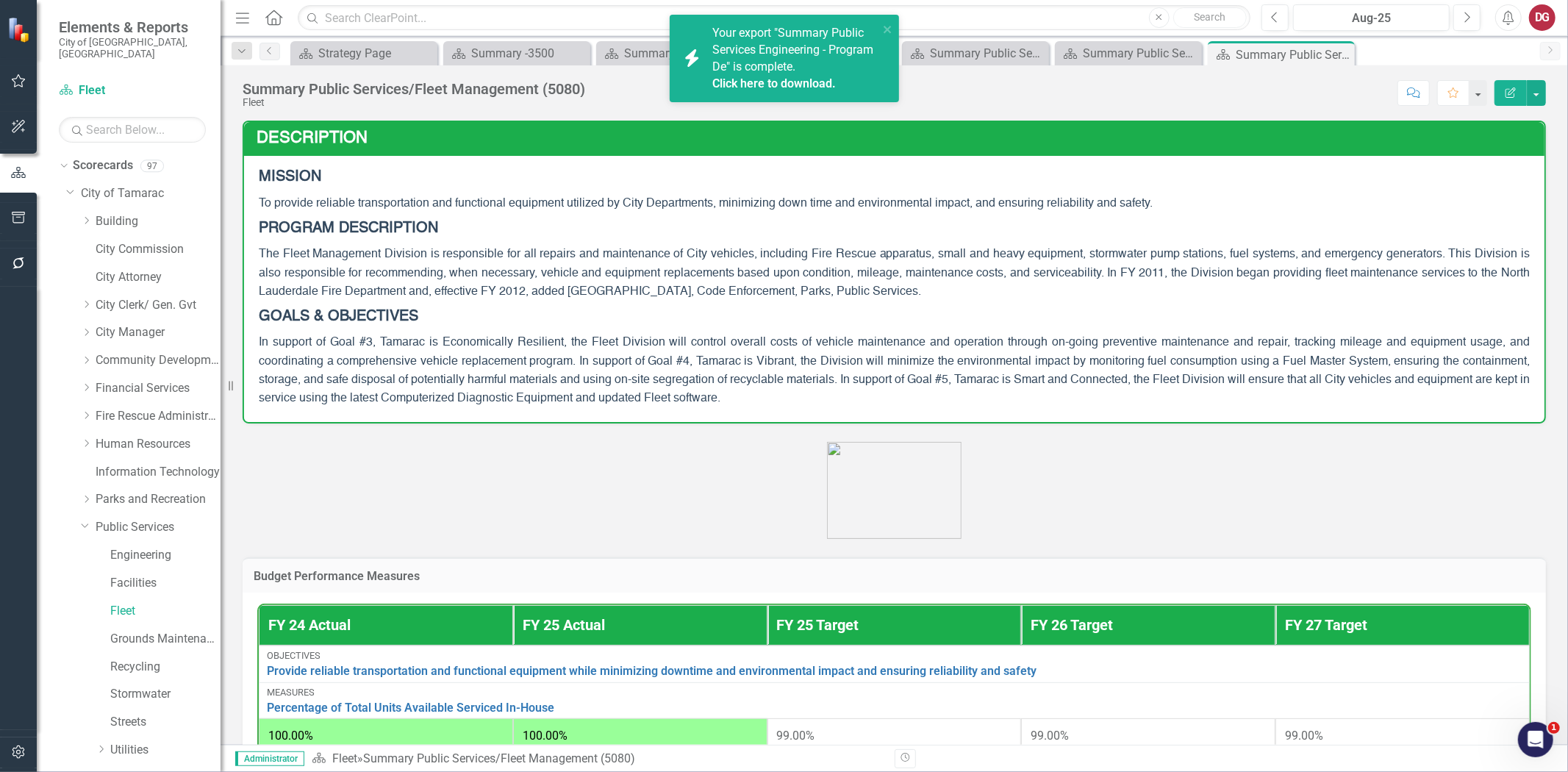
click at [778, 84] on link "Click here to download." at bounding box center [775, 83] width 124 height 14
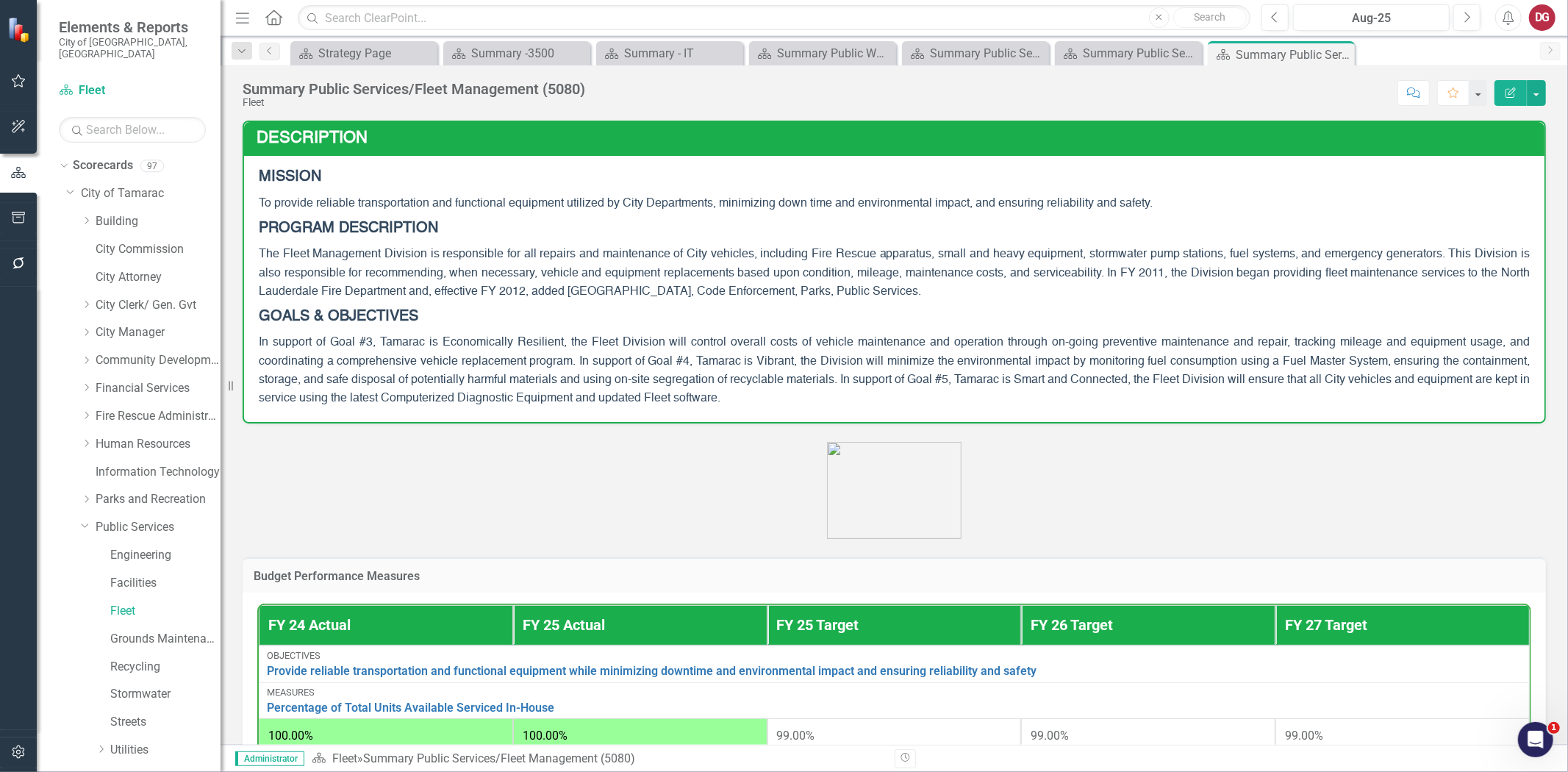
click at [969, 473] on p at bounding box center [894, 490] width 1303 height 97
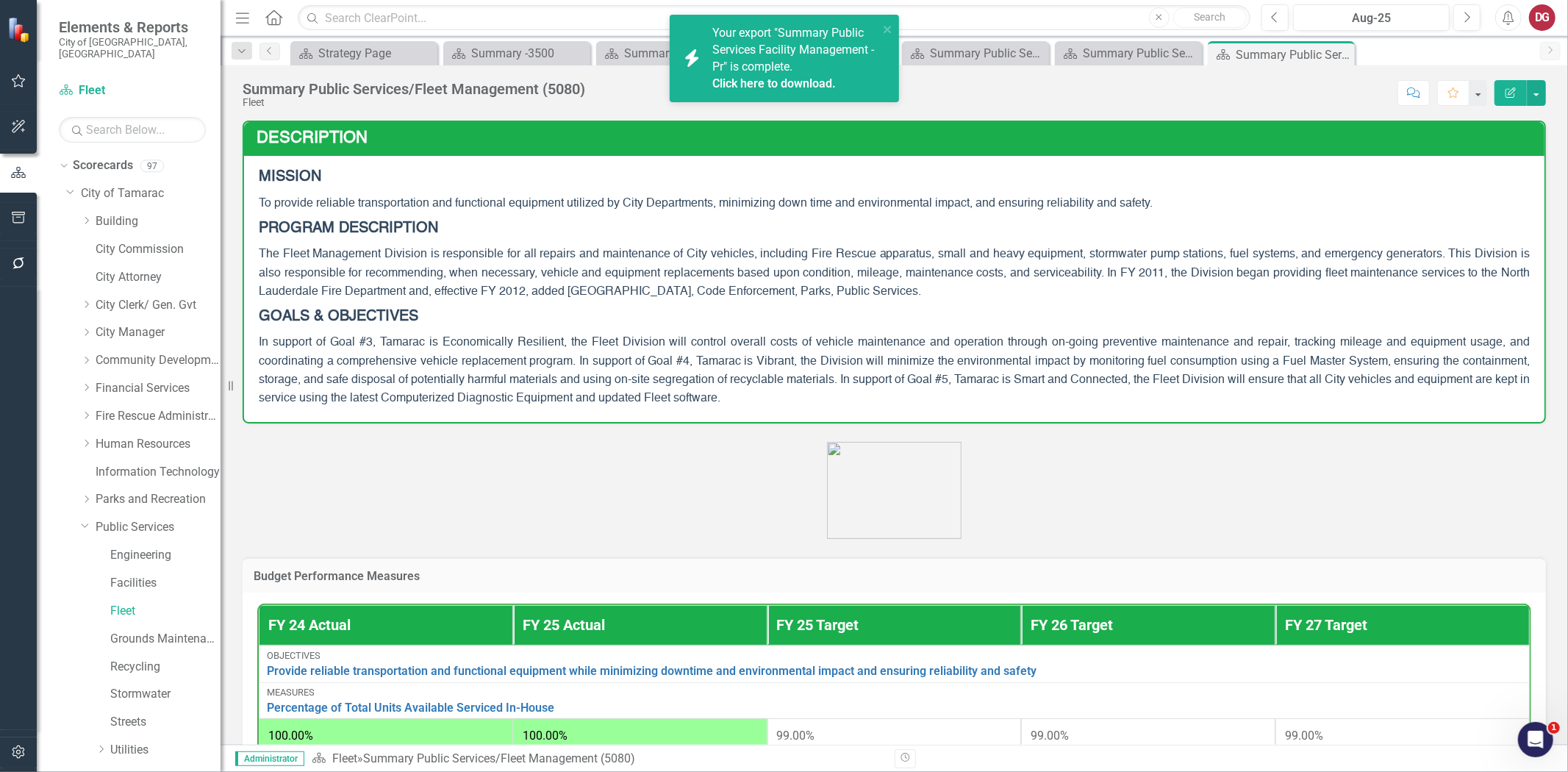
click at [755, 79] on link "Click here to download." at bounding box center [775, 83] width 124 height 14
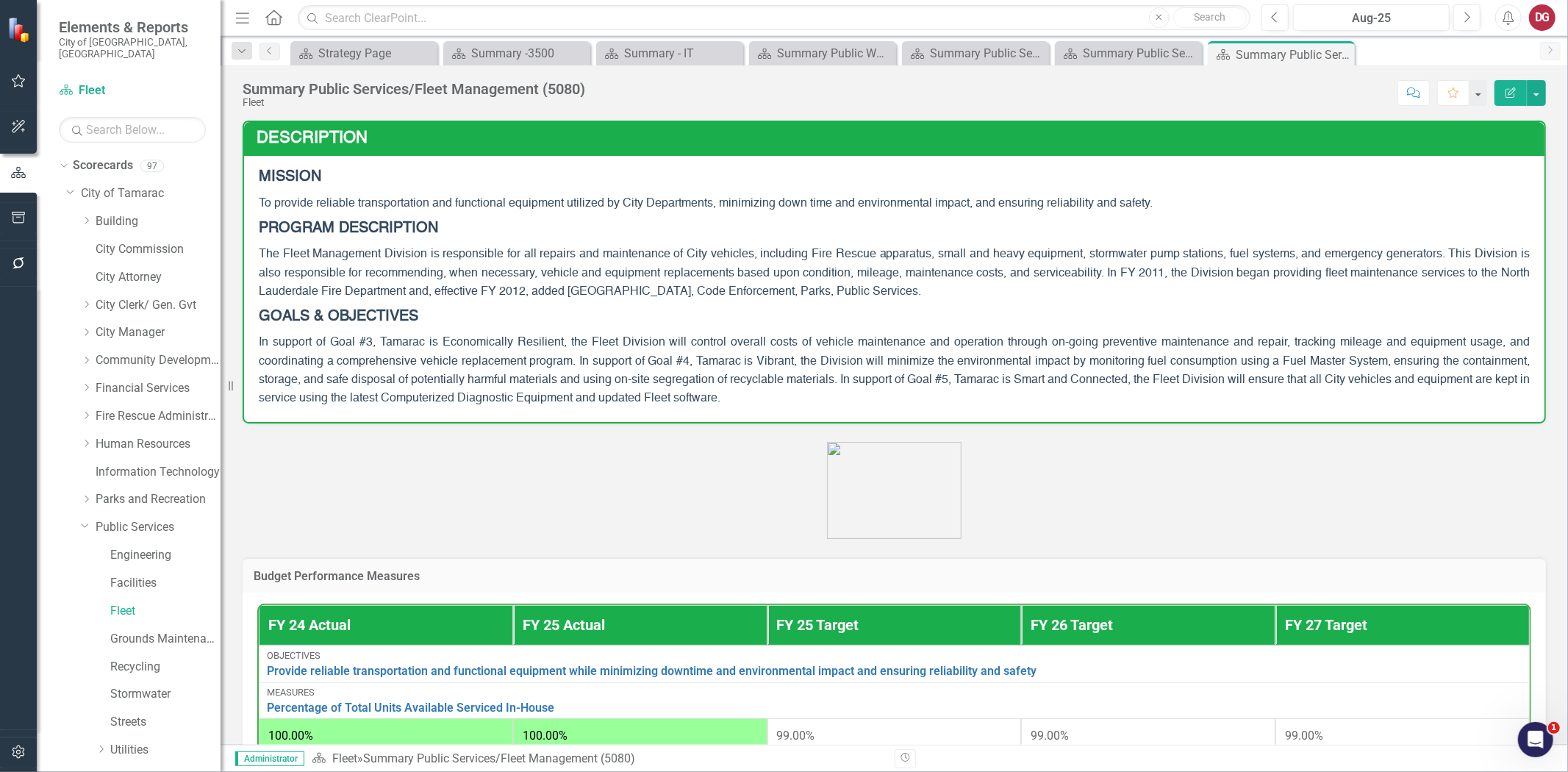
click at [1120, 523] on p at bounding box center [894, 490] width 1303 height 97
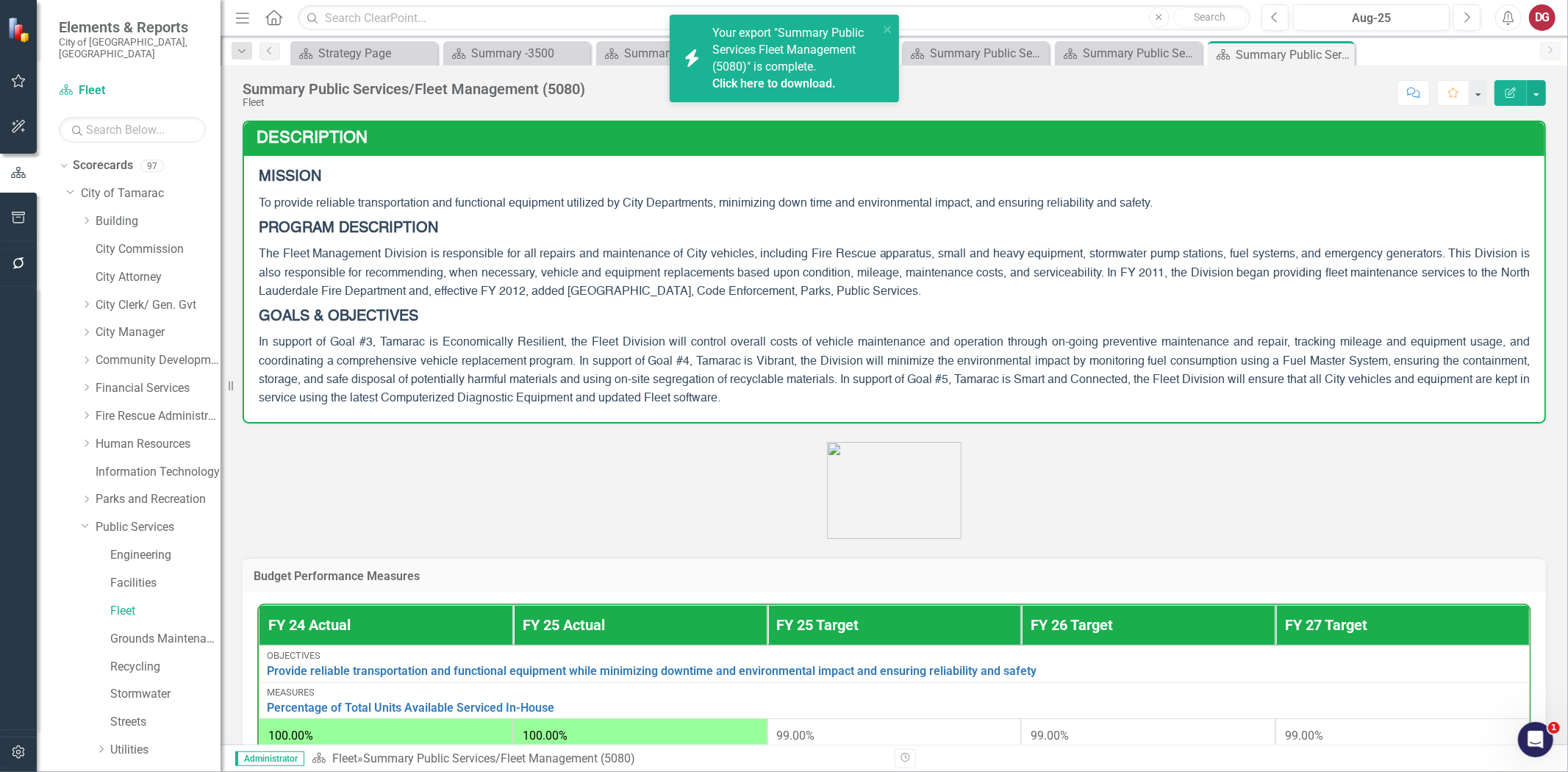
click at [756, 82] on link "Click here to download." at bounding box center [775, 83] width 124 height 14
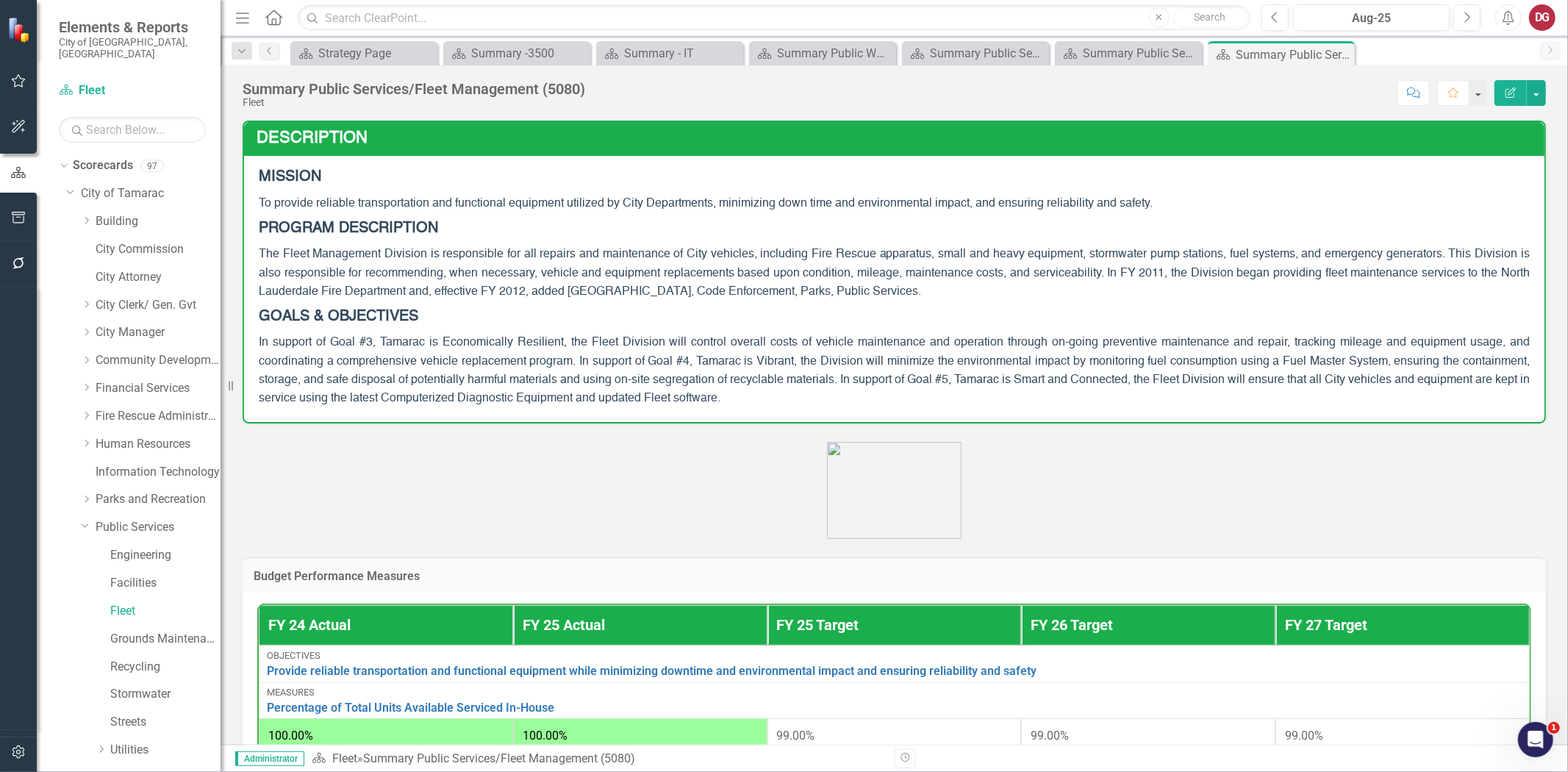
click at [1546, 95] on div "Summary Public Services/Fleet Management (5080) Fleet Score: N/A Aug-25 Complet…" at bounding box center [895, 87] width 1348 height 44
click at [1546, 96] on button "button" at bounding box center [1536, 92] width 19 height 26
click at [1480, 201] on link "PDF Export to PDF" at bounding box center [1485, 206] width 119 height 27
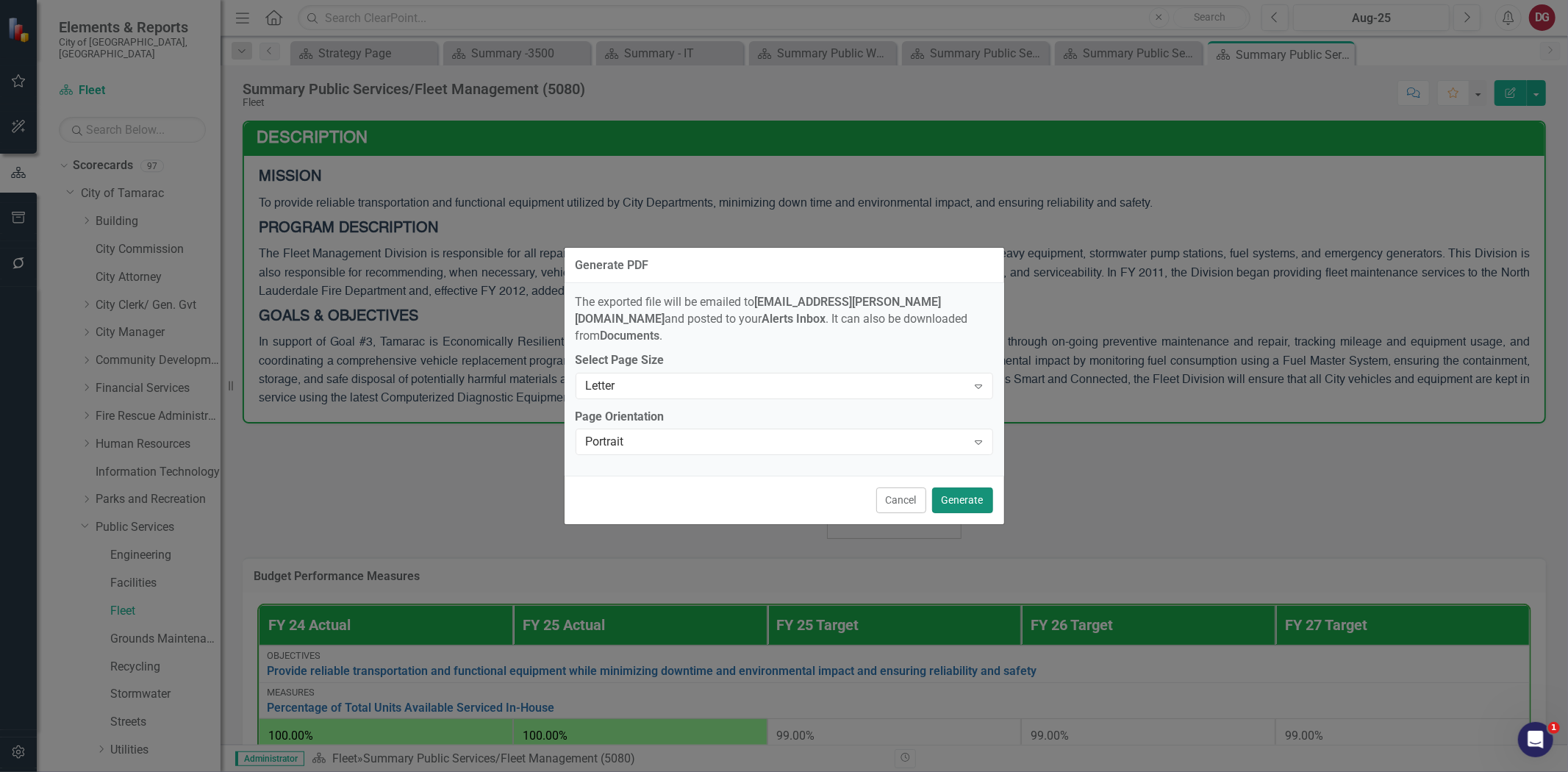
click at [982, 497] on button "Generate" at bounding box center [963, 500] width 61 height 26
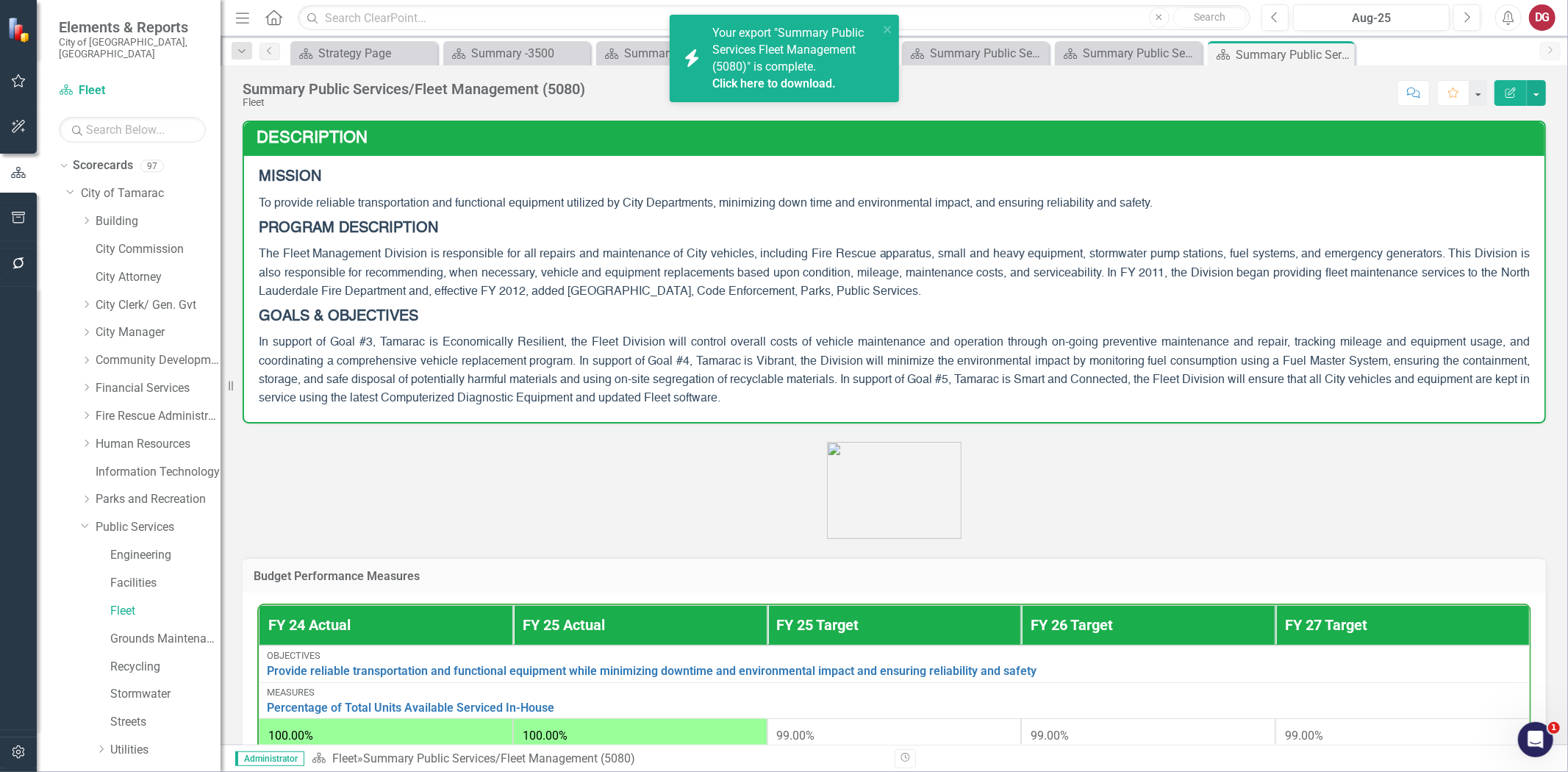
click at [793, 77] on link "Click here to download." at bounding box center [775, 83] width 124 height 14
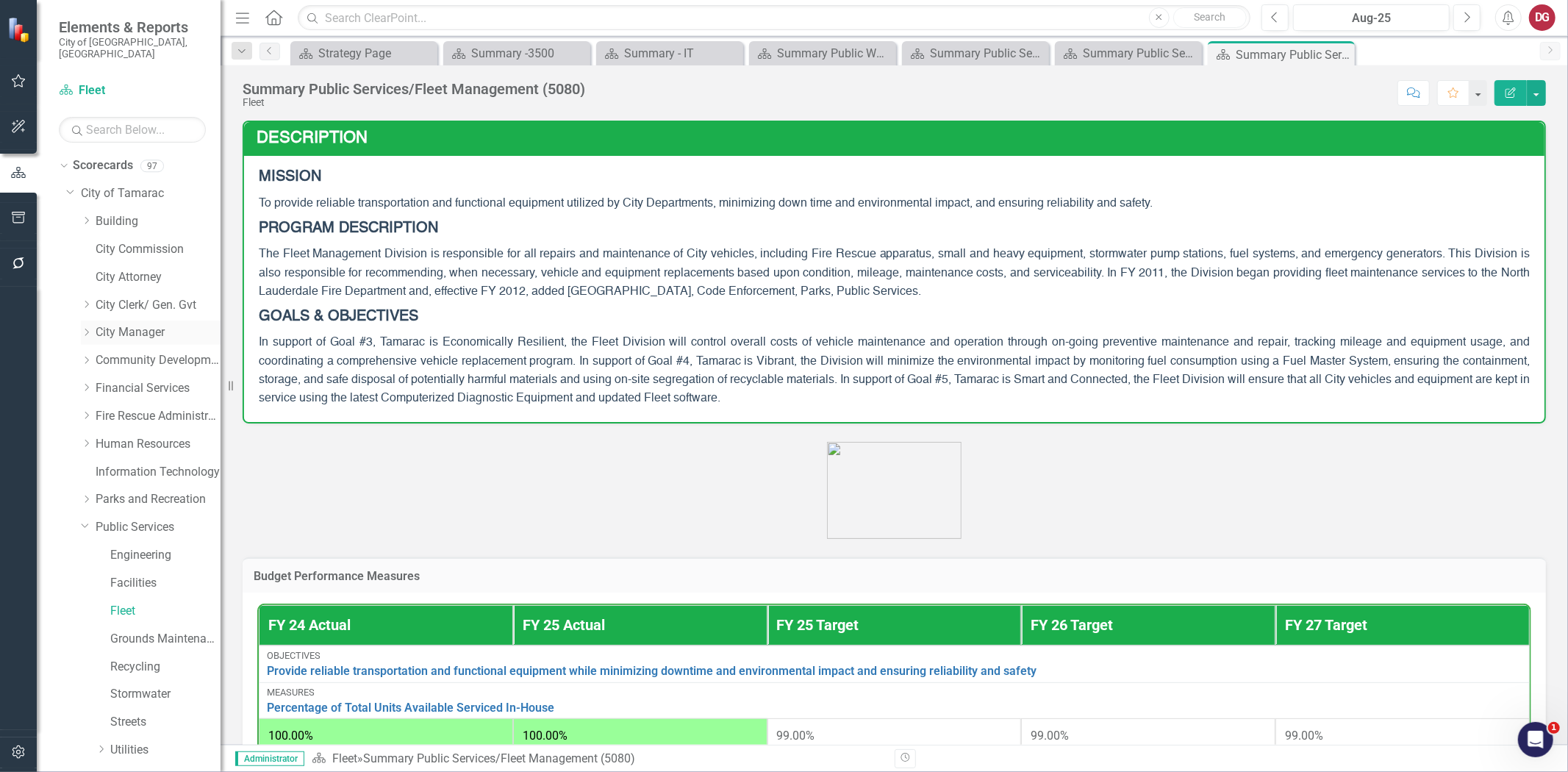
click at [128, 324] on link "City Manager" at bounding box center [157, 332] width 125 height 17
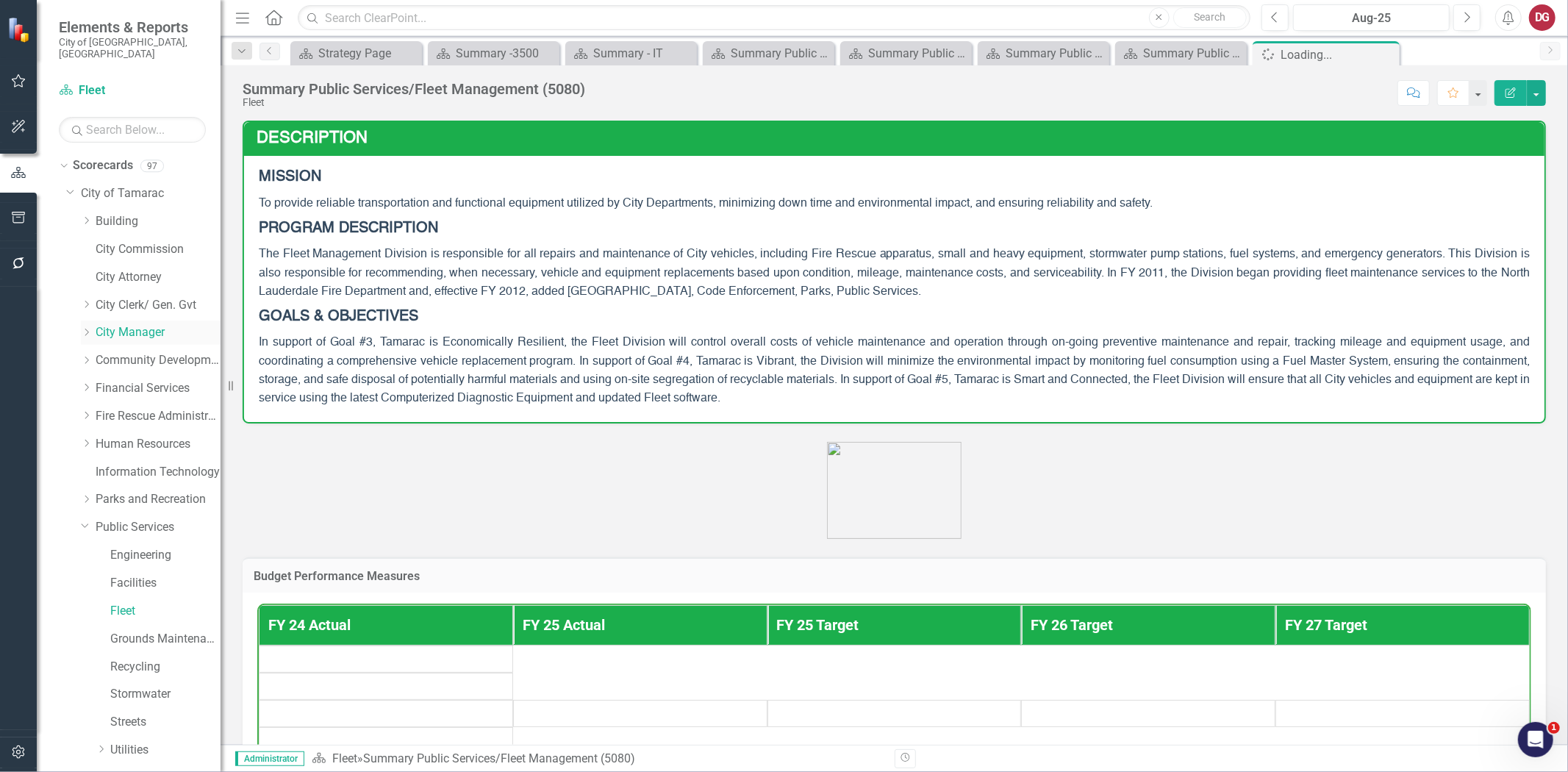
click at [92, 327] on div "Dropdown" at bounding box center [88, 333] width 14 height 13
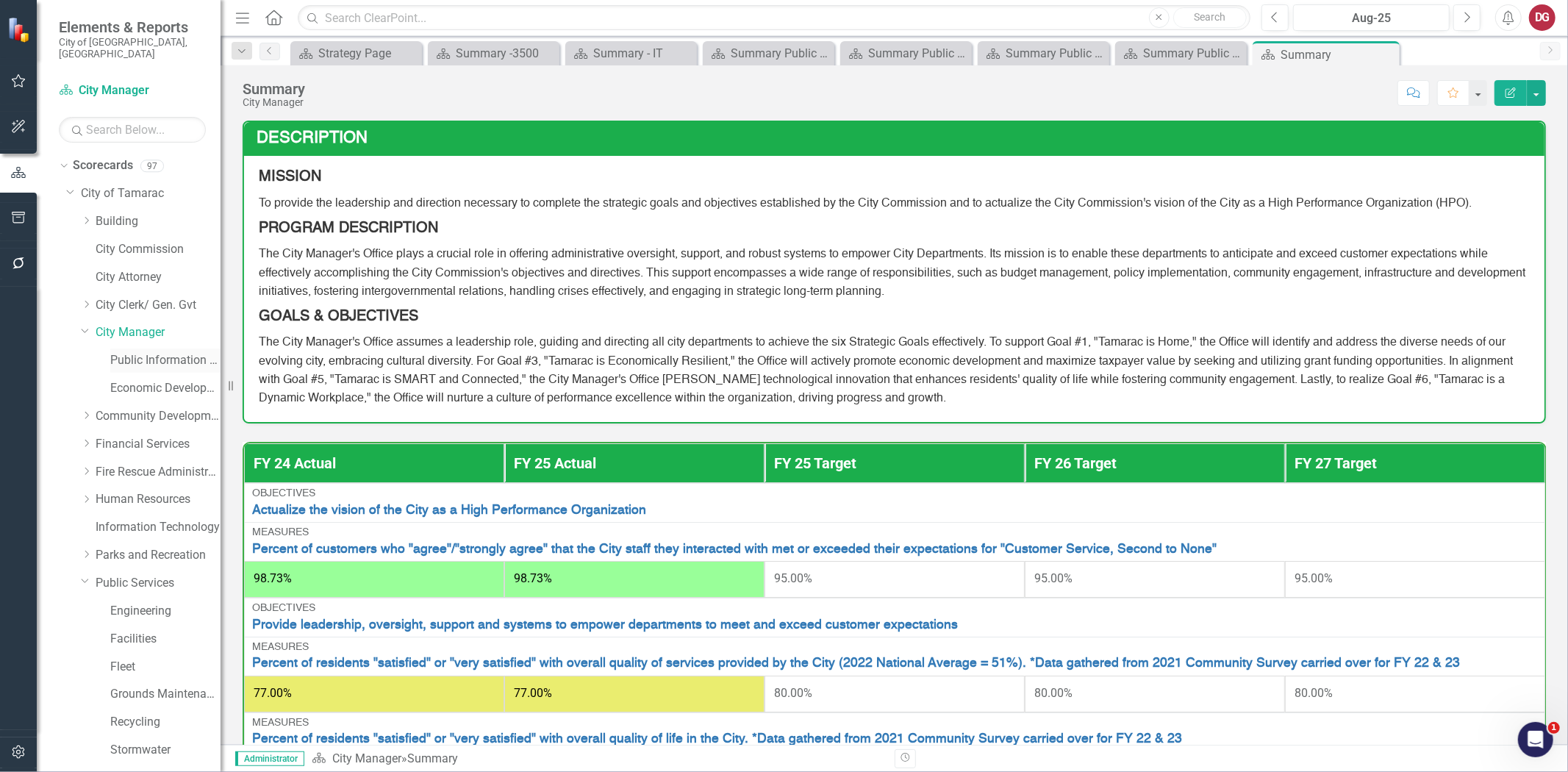
click at [143, 352] on link "Public Information Office" at bounding box center [165, 360] width 110 height 17
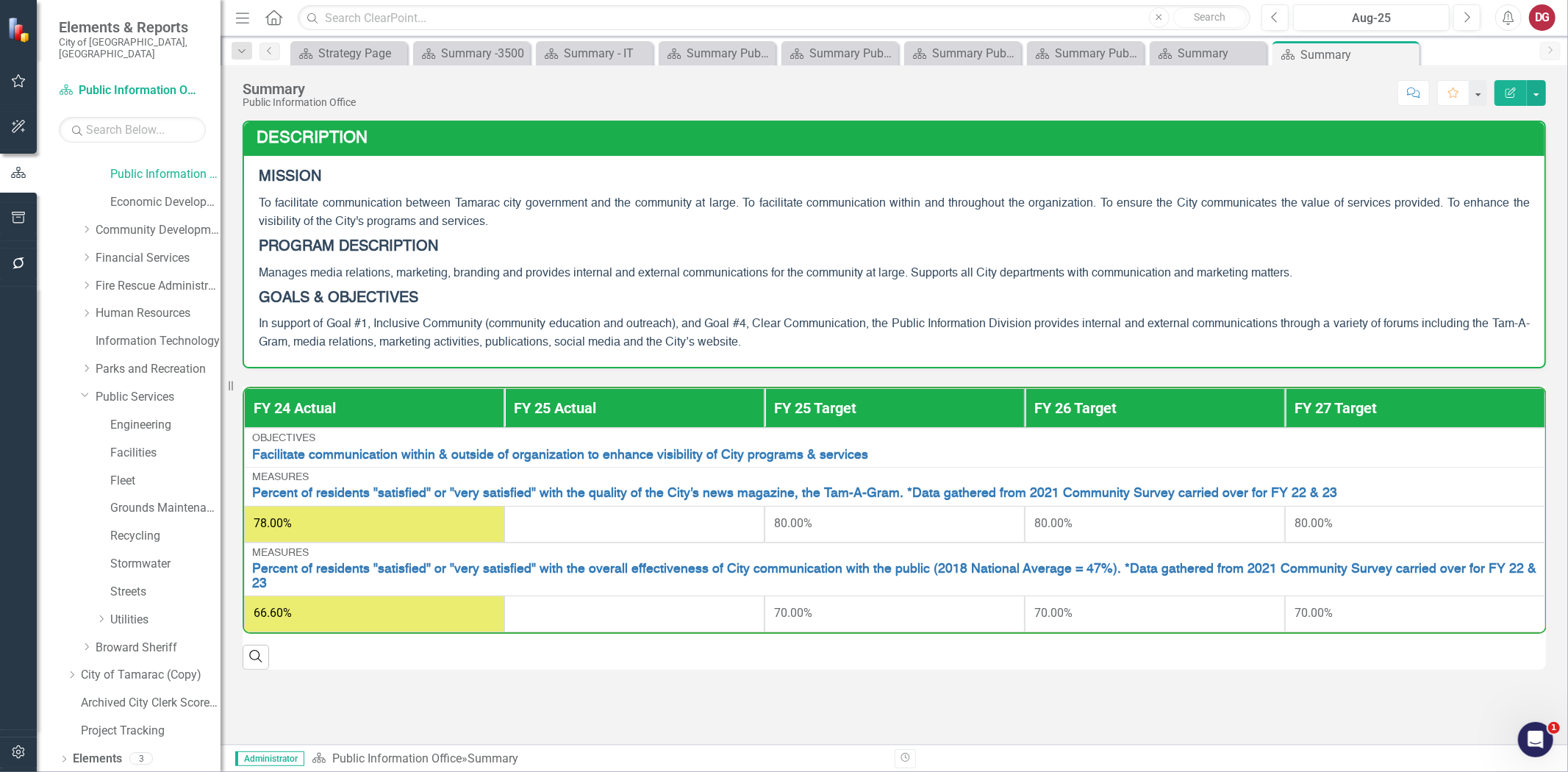
scroll to position [205, 0]
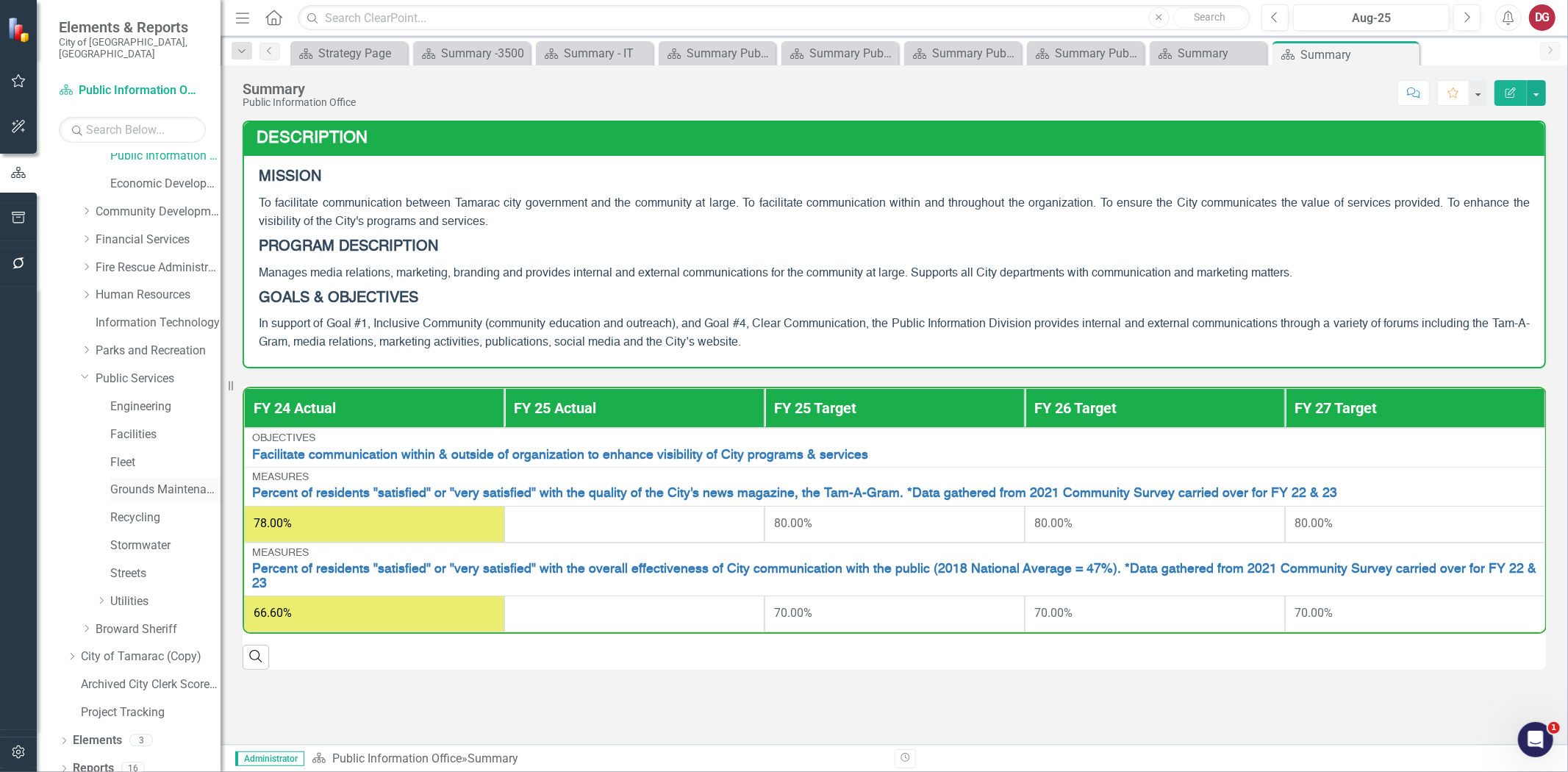
click at [141, 482] on link "Grounds Maintenance" at bounding box center [165, 490] width 110 height 17
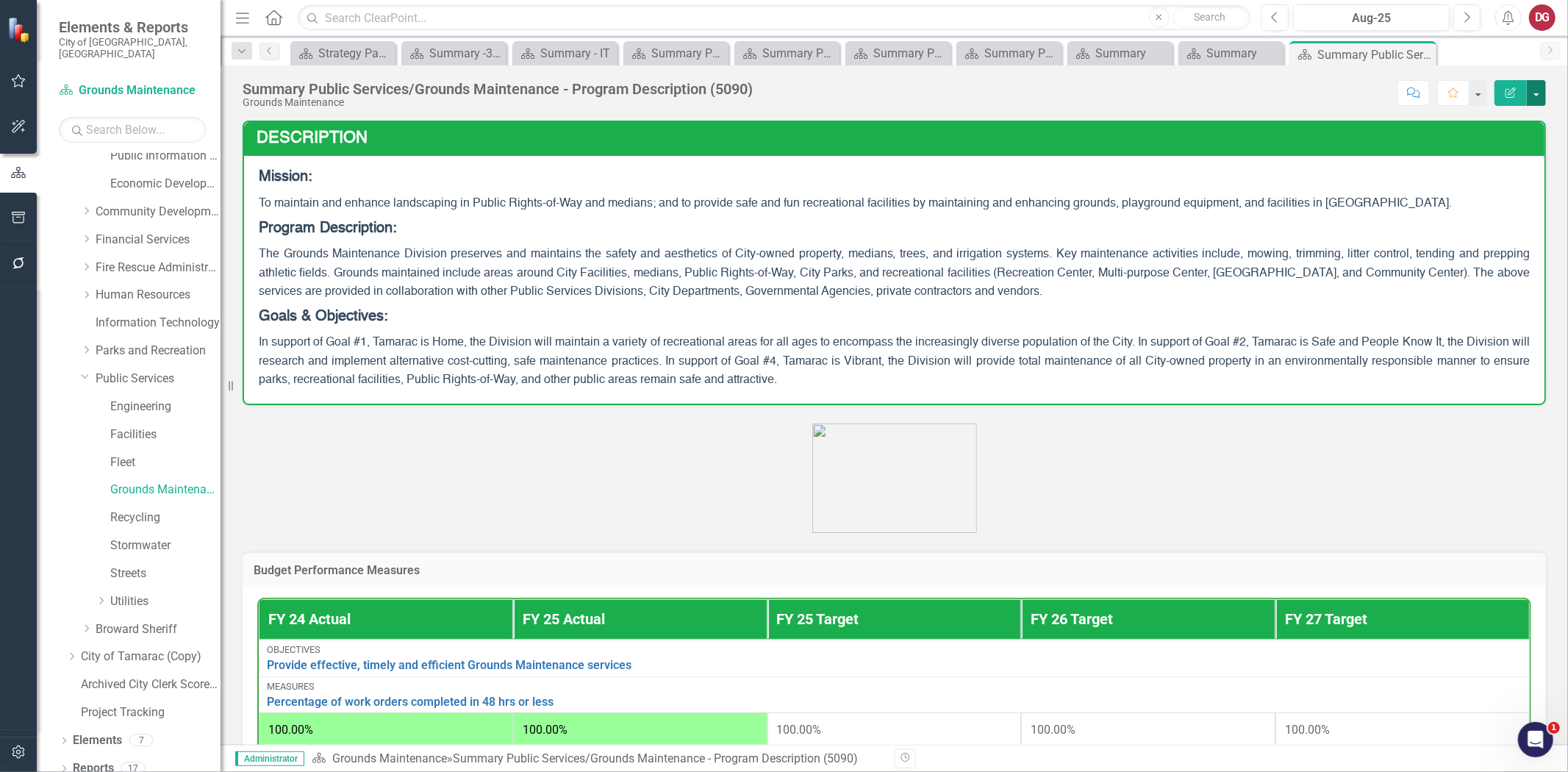
click at [1537, 85] on button "button" at bounding box center [1536, 92] width 19 height 26
click at [1481, 206] on link "PDF Export to PDF" at bounding box center [1485, 206] width 119 height 27
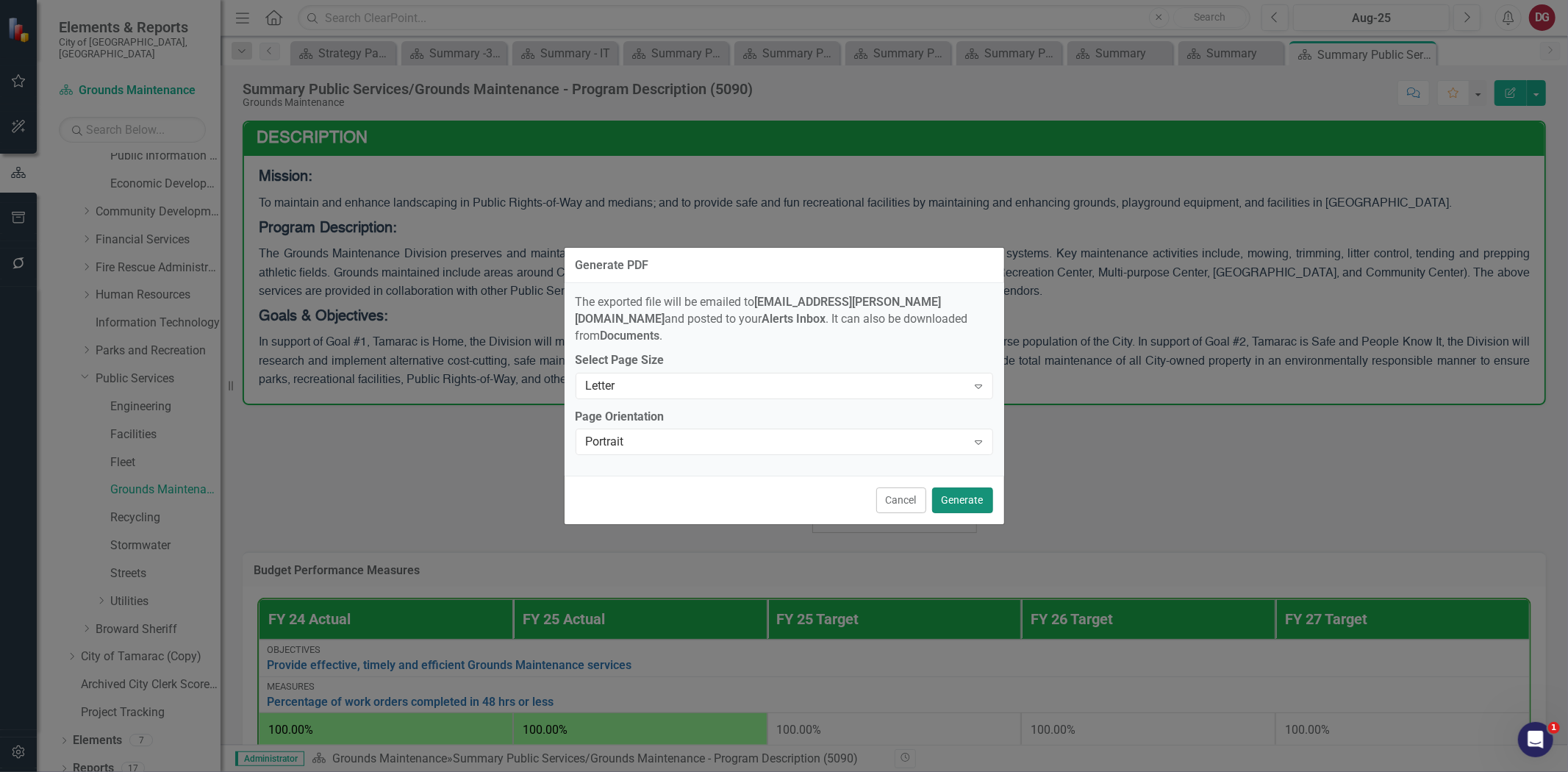
click at [950, 496] on button "Generate" at bounding box center [963, 500] width 61 height 26
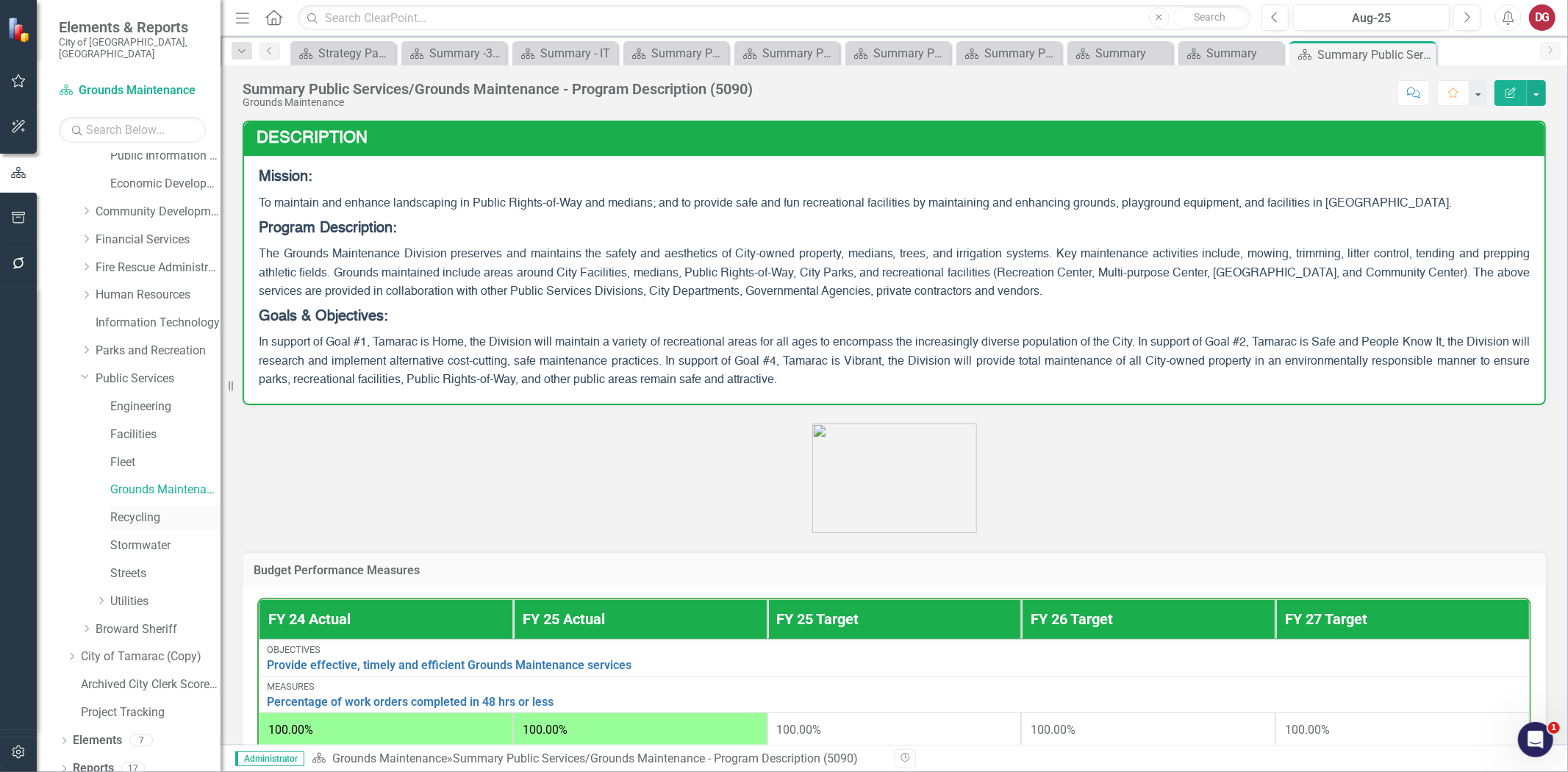
click at [121, 510] on link "Recycling" at bounding box center [165, 518] width 110 height 17
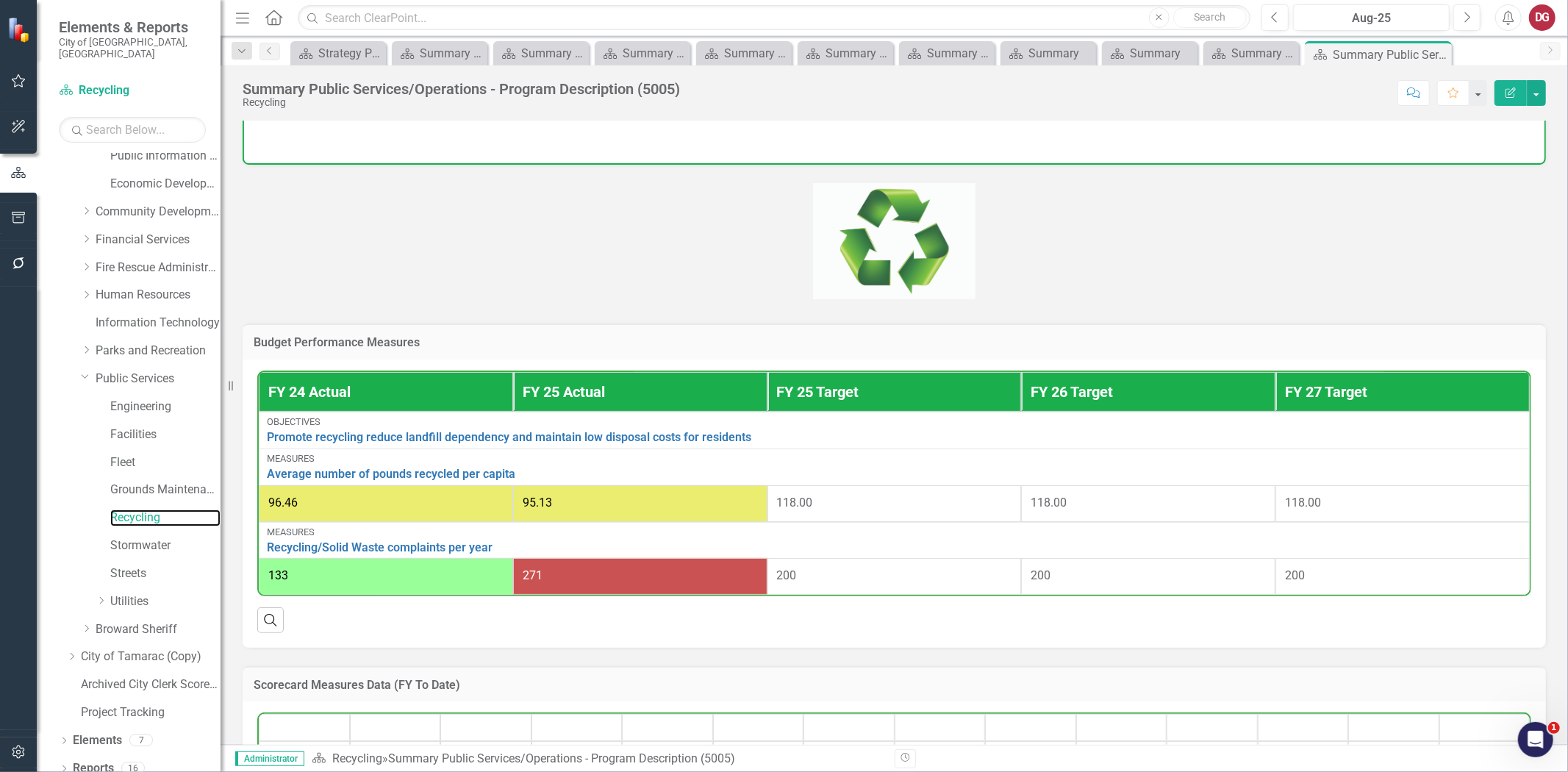
scroll to position [313, 0]
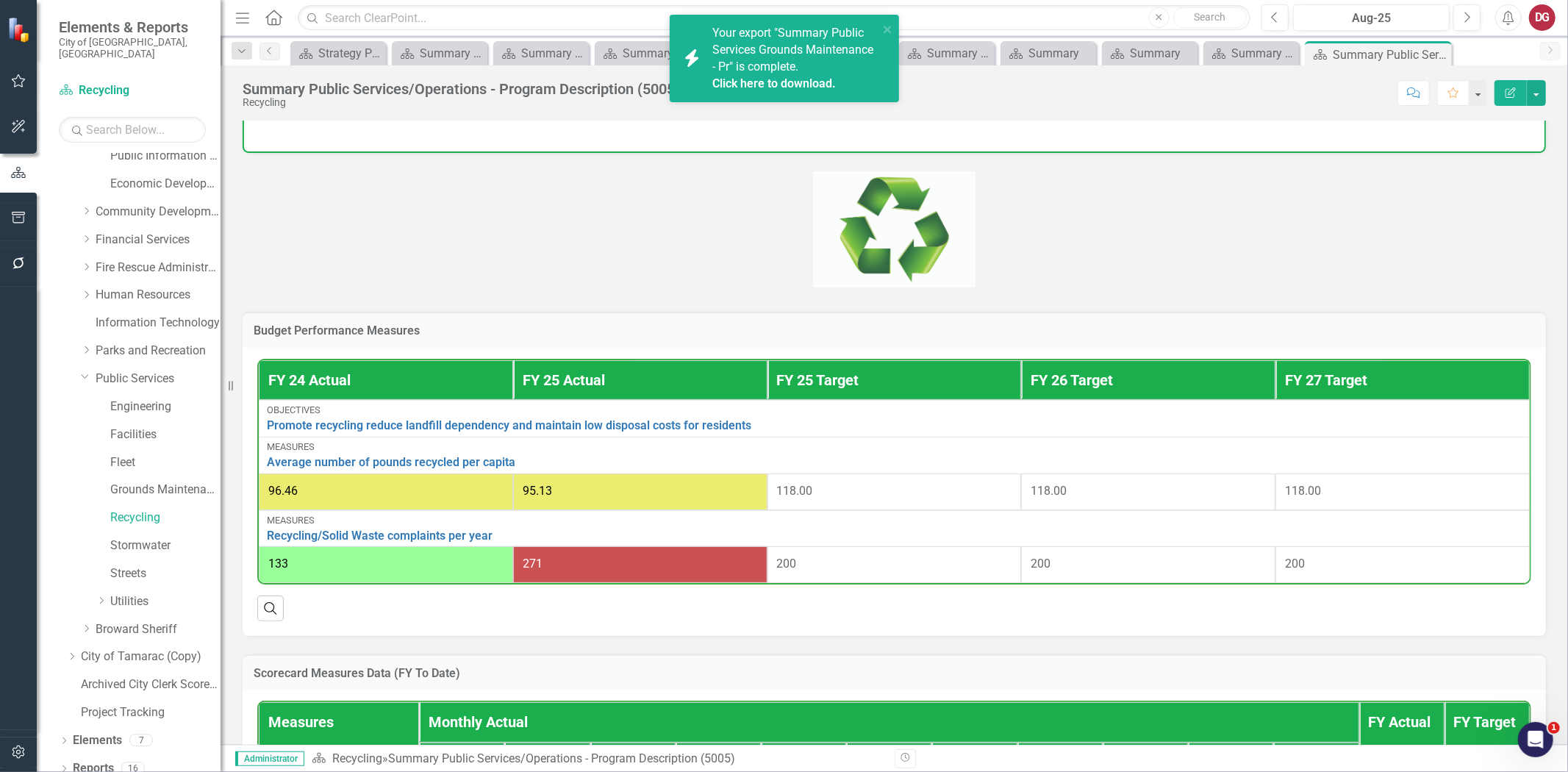
click at [803, 83] on link "Click here to download." at bounding box center [775, 83] width 124 height 14
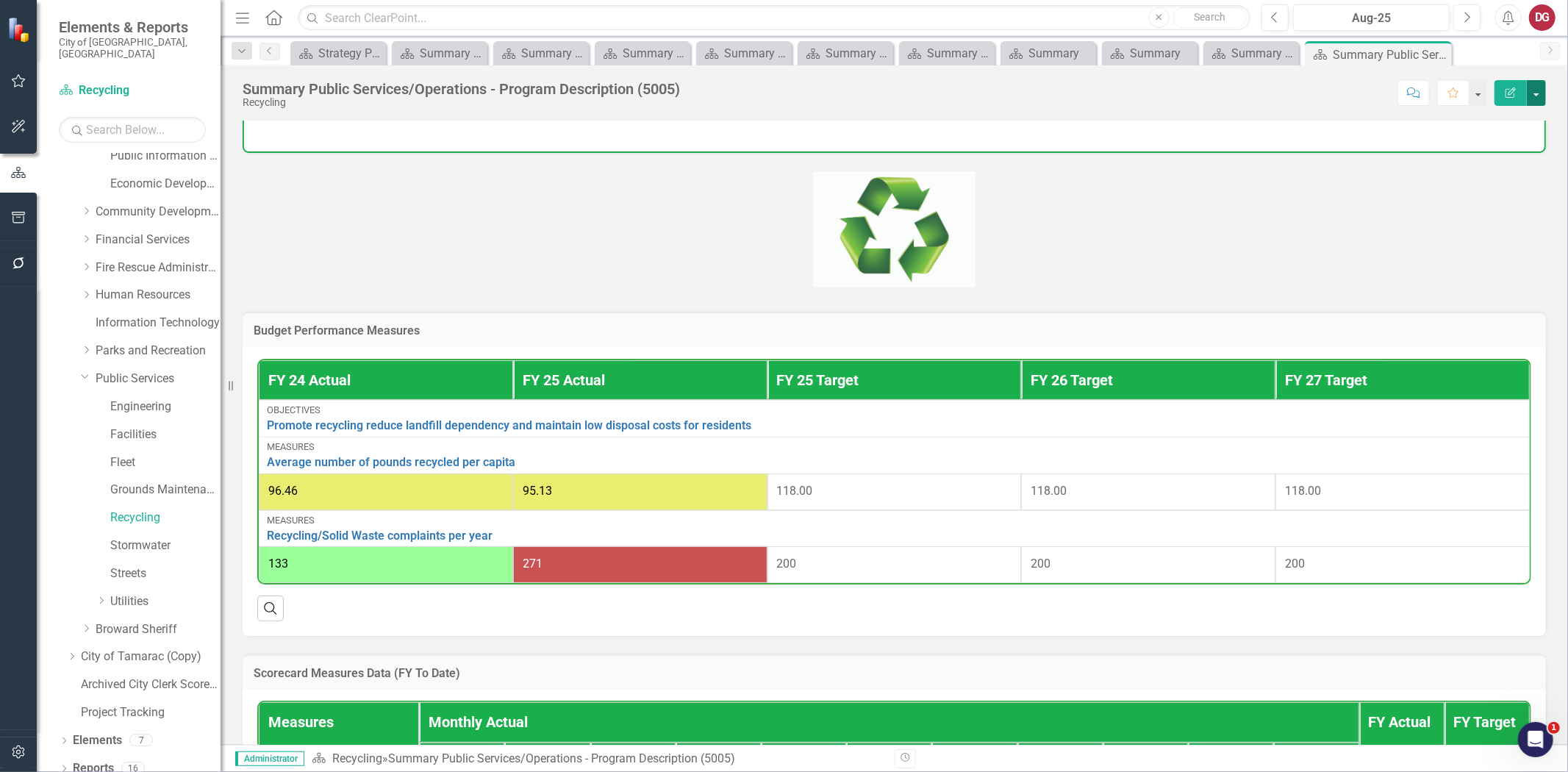
click at [1537, 100] on button "button" at bounding box center [1536, 92] width 19 height 26
click at [1494, 201] on link "PDF Export to PDF" at bounding box center [1485, 206] width 119 height 27
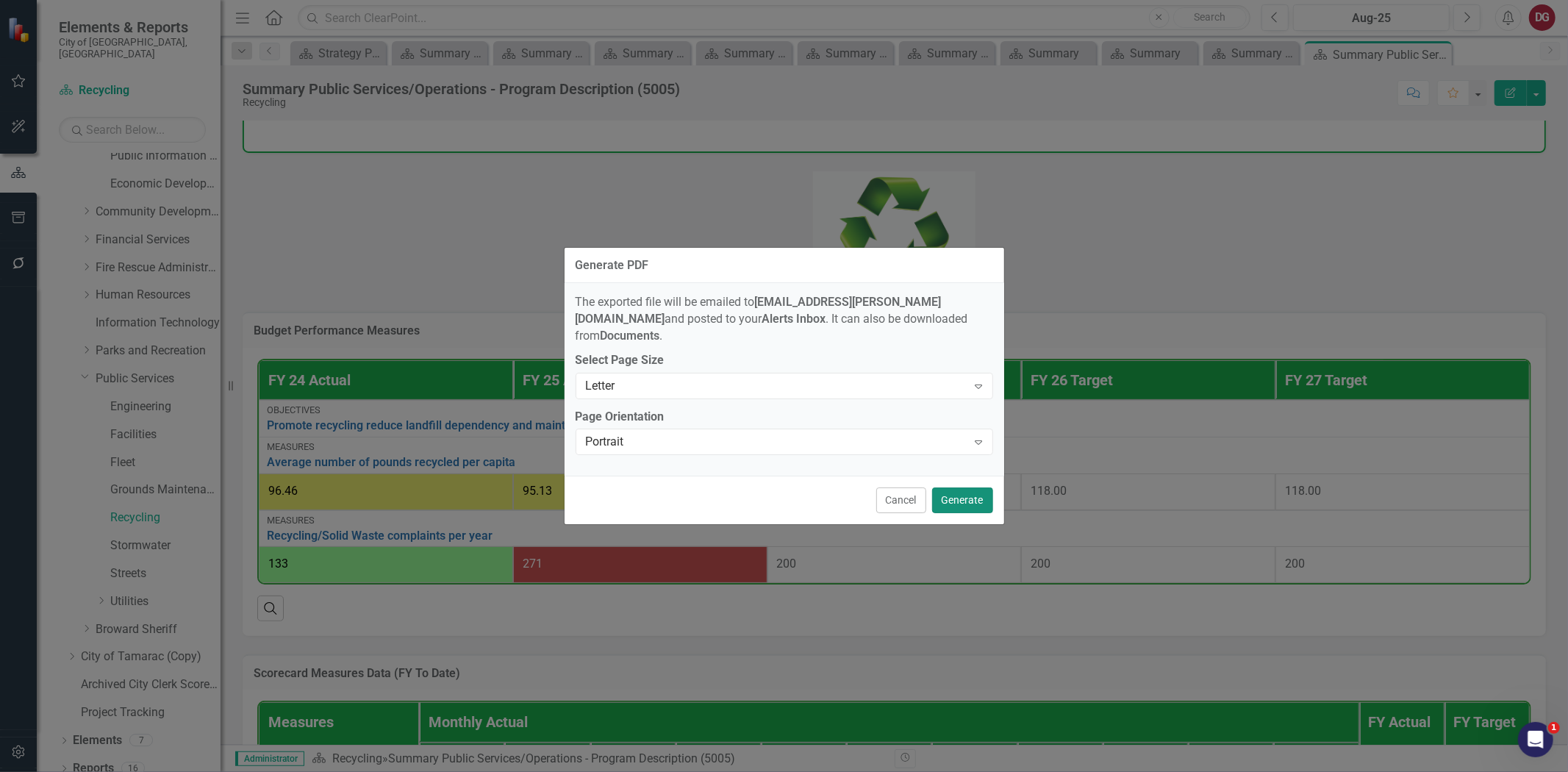
click at [953, 498] on button "Generate" at bounding box center [963, 500] width 61 height 26
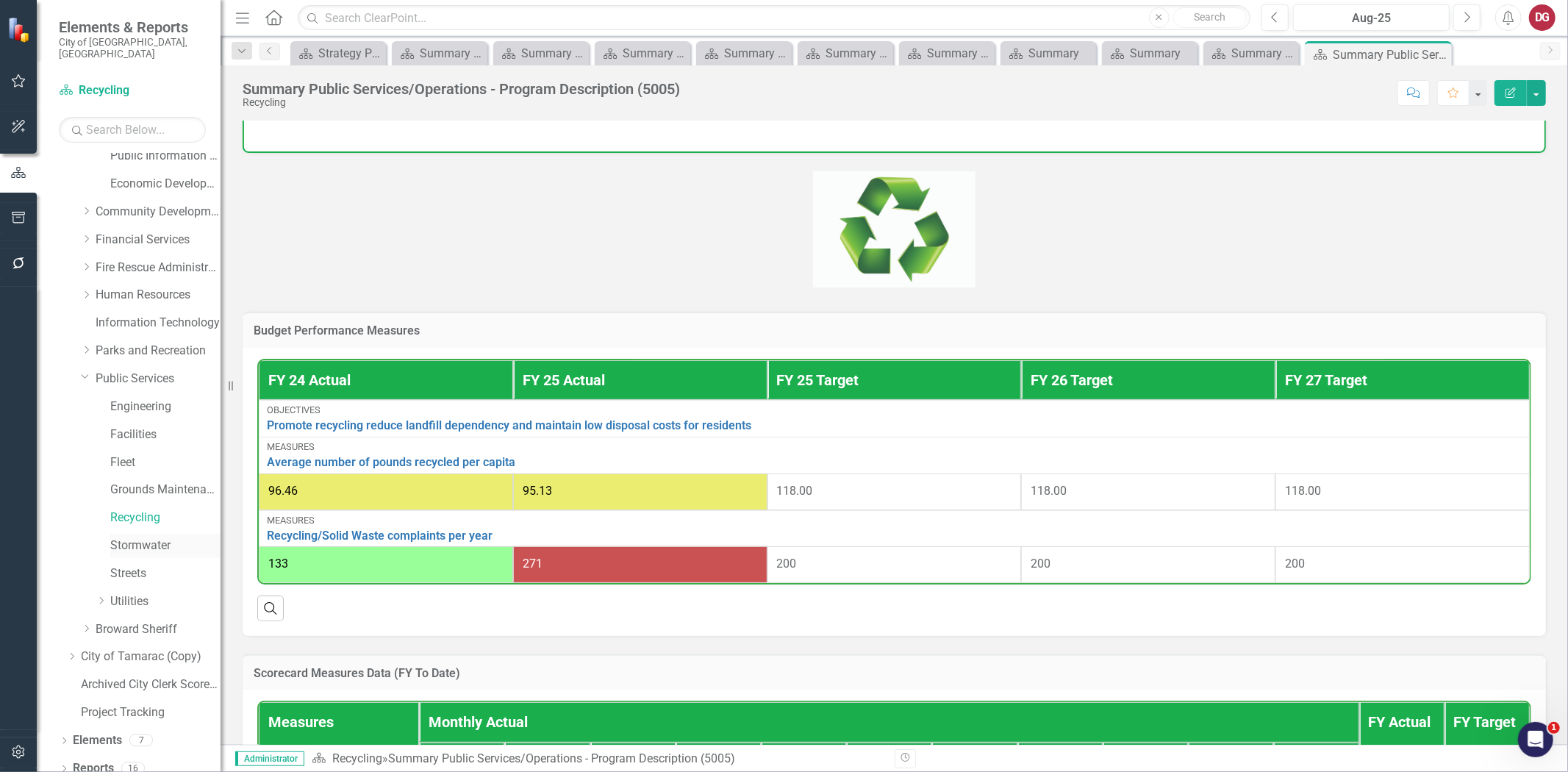
click at [161, 538] on link "Stormwater" at bounding box center [165, 546] width 110 height 17
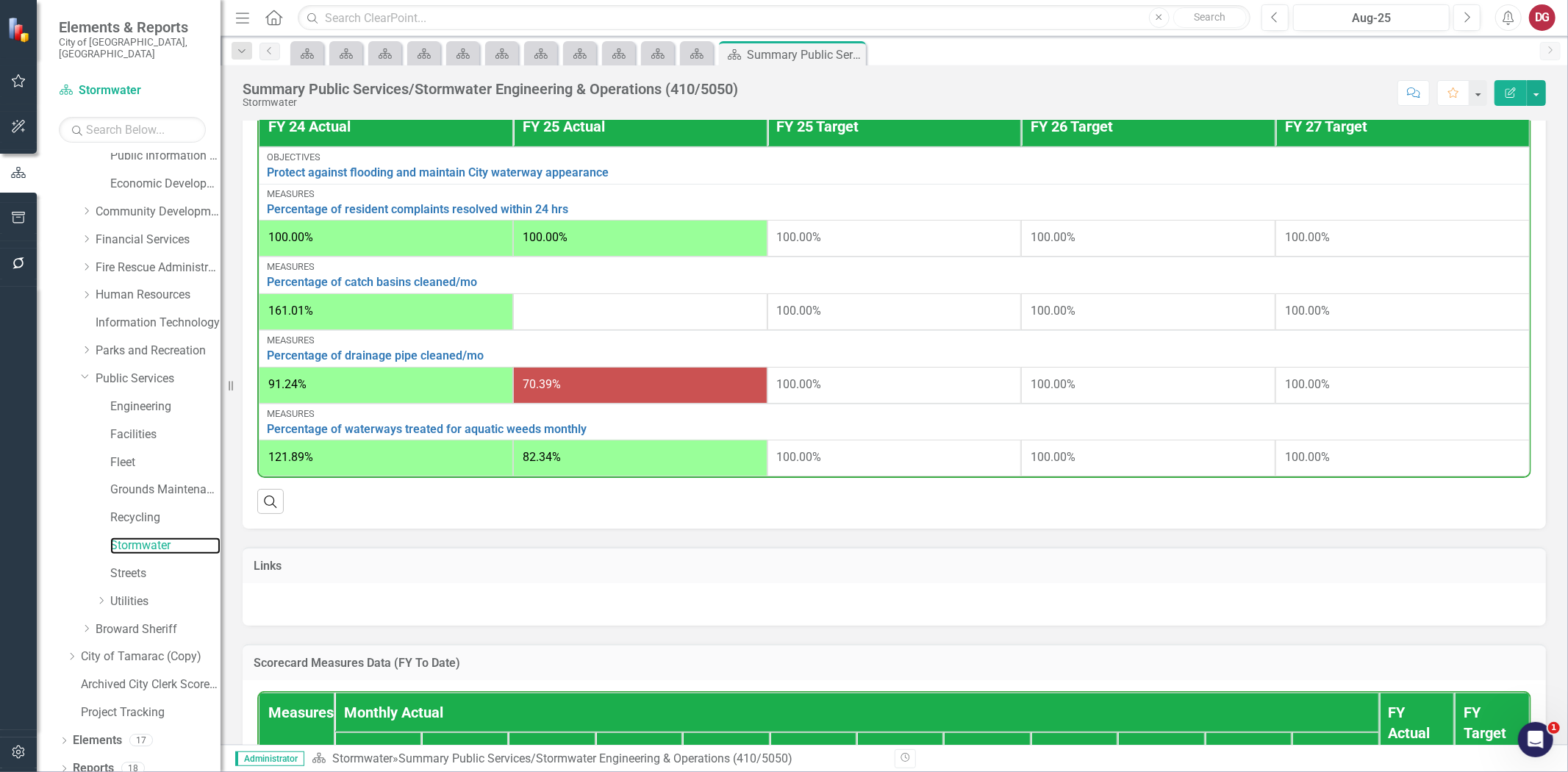
scroll to position [490, 0]
click at [1539, 98] on button "button" at bounding box center [1536, 92] width 19 height 26
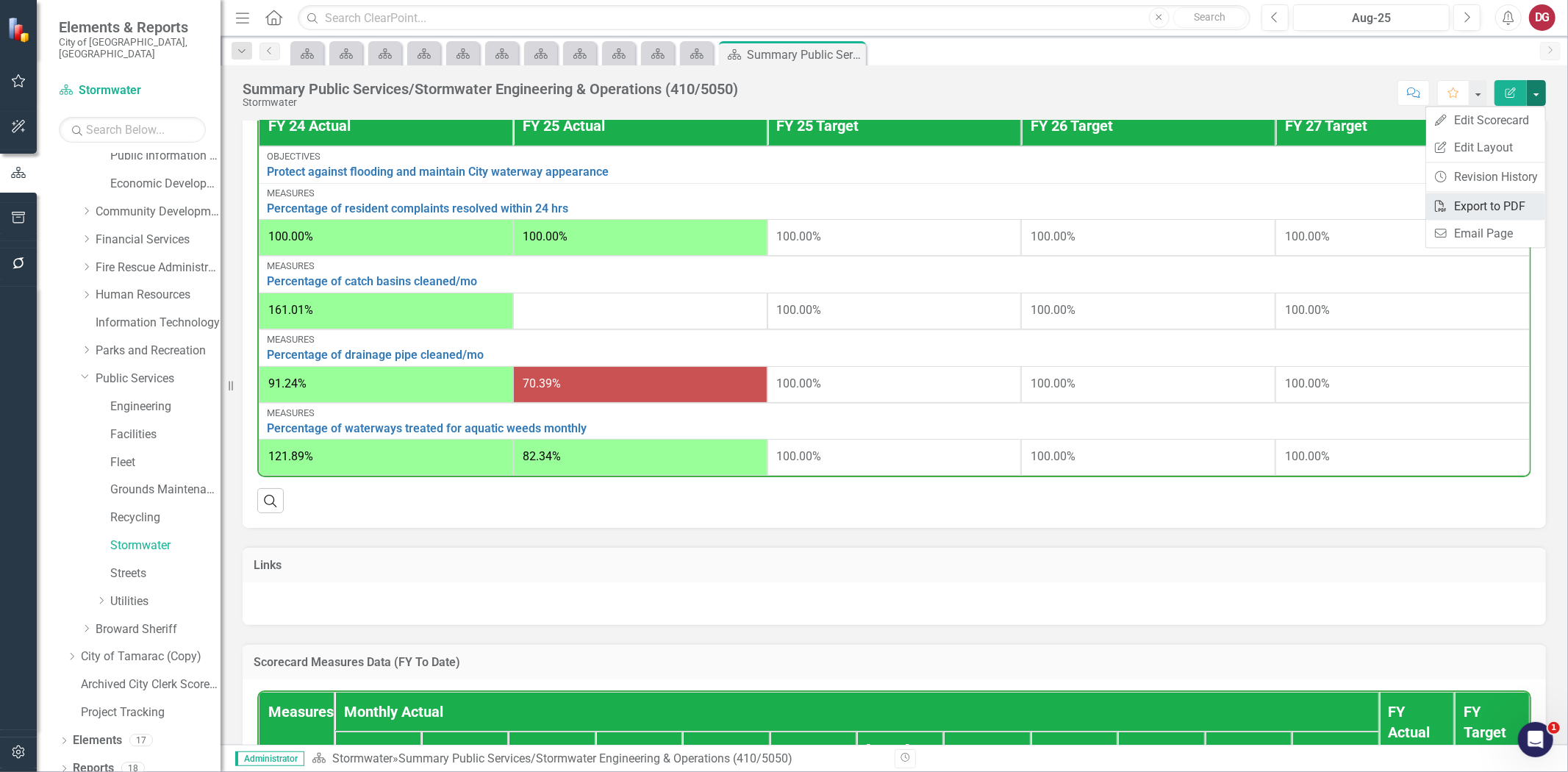
click at [1457, 200] on link "PDF Export to PDF" at bounding box center [1485, 206] width 119 height 27
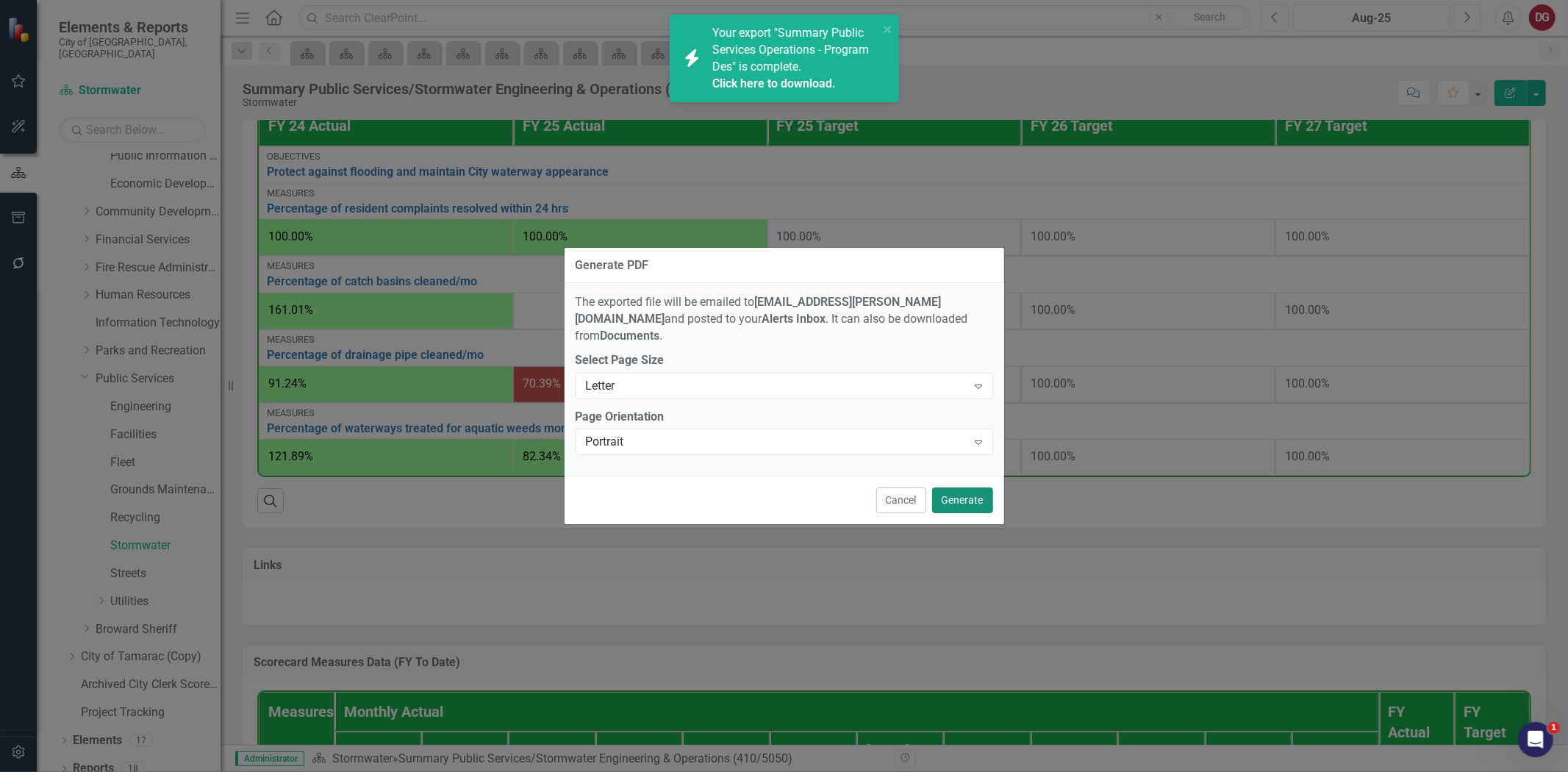
click at [960, 487] on button "Generate" at bounding box center [963, 500] width 61 height 26
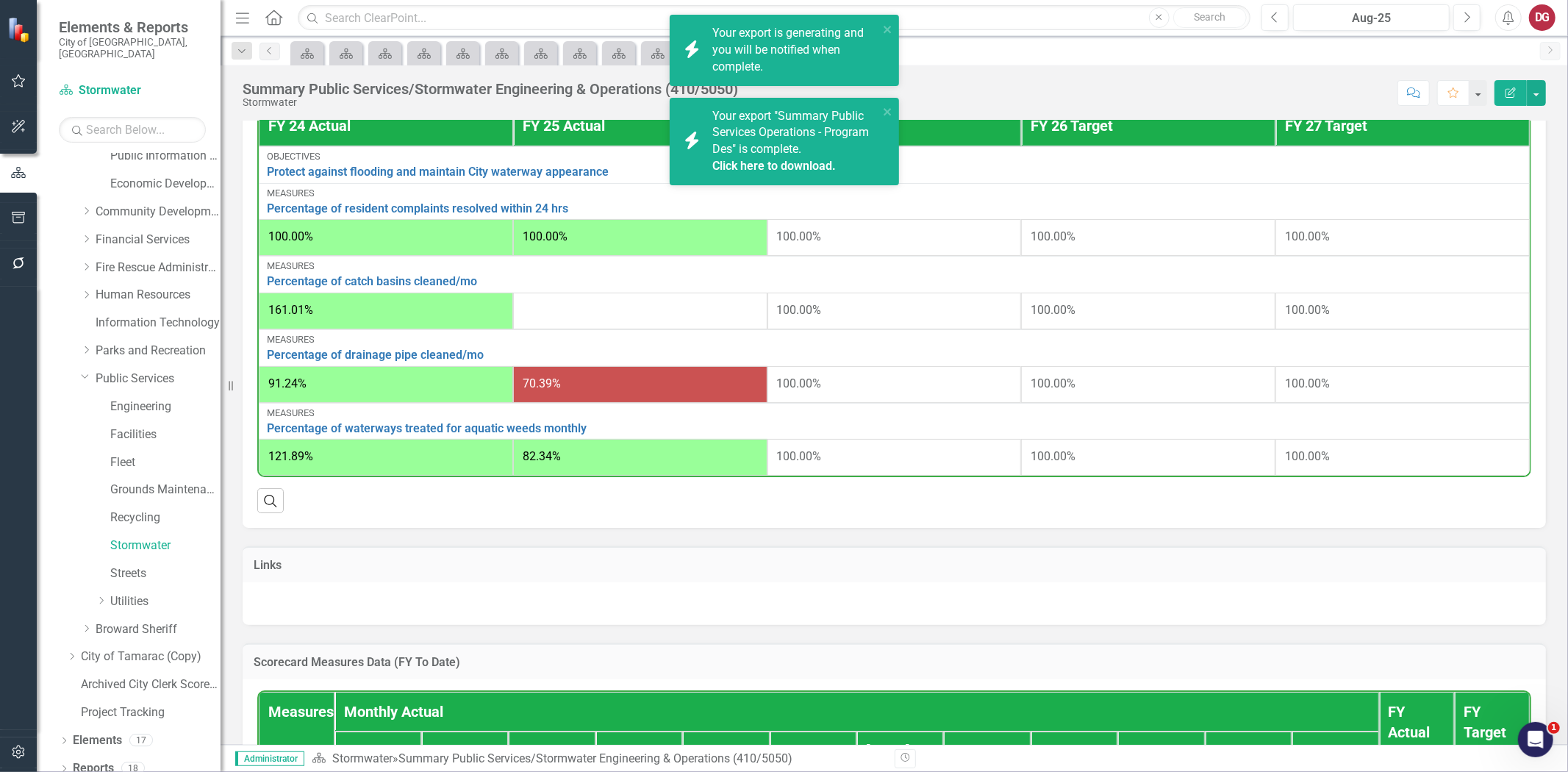
click at [758, 164] on link "Click here to download." at bounding box center [775, 166] width 124 height 14
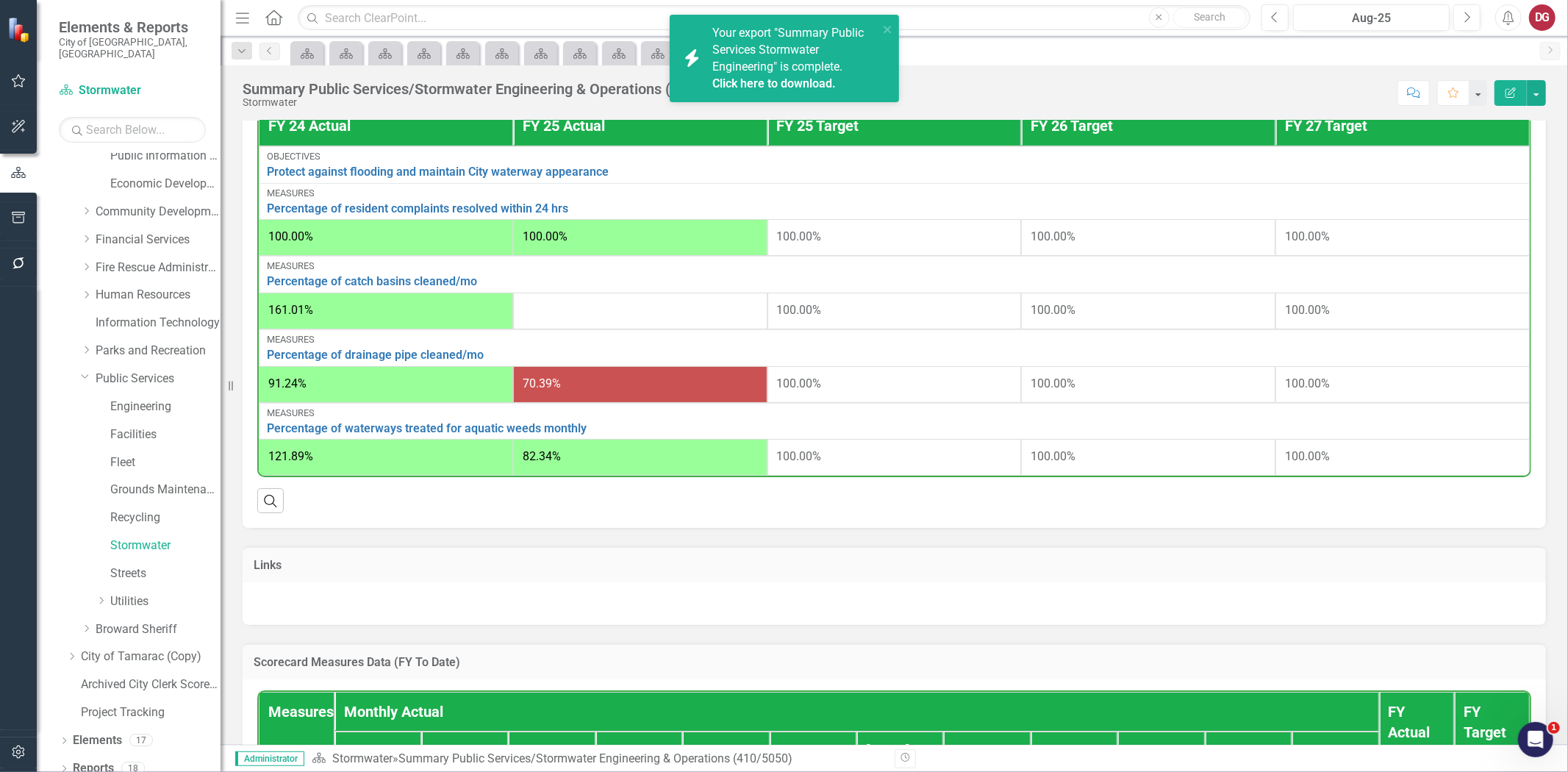
click at [812, 77] on link "Click here to download." at bounding box center [775, 83] width 124 height 14
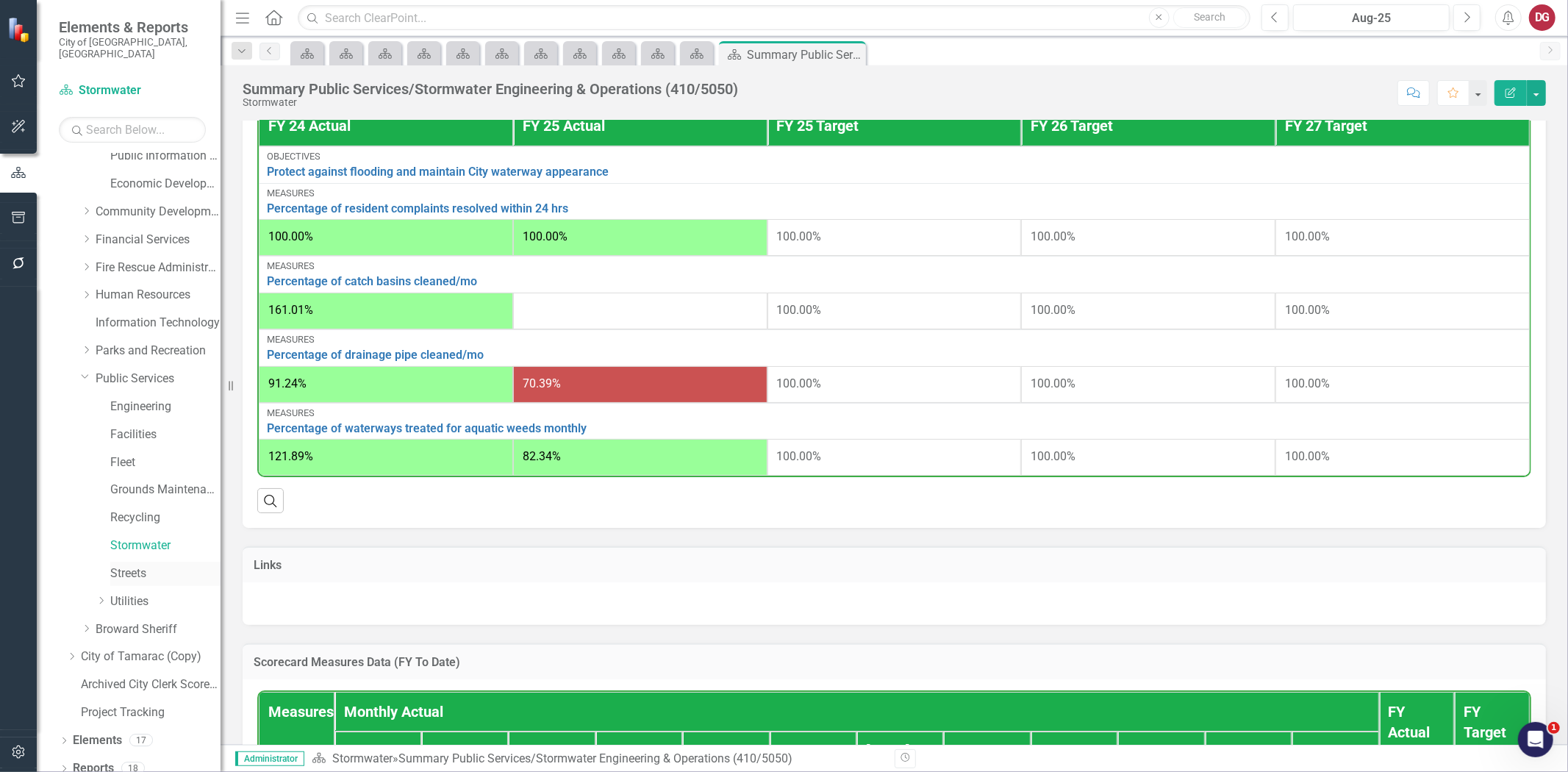
click at [124, 566] on link "Streets" at bounding box center [165, 574] width 110 height 17
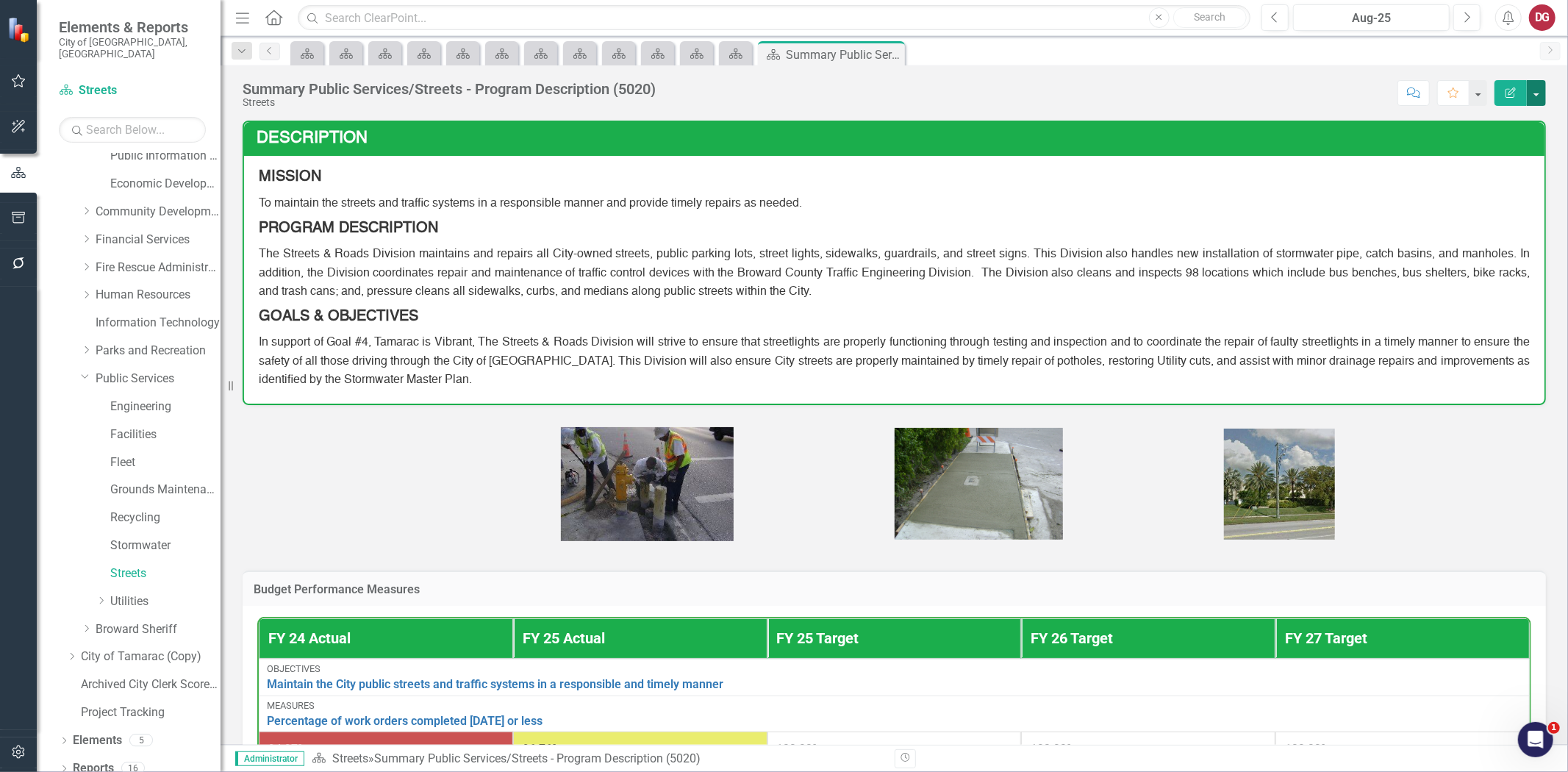
click at [1539, 88] on button "button" at bounding box center [1536, 92] width 19 height 26
click at [1466, 198] on link "PDF Export to PDF" at bounding box center [1485, 206] width 119 height 27
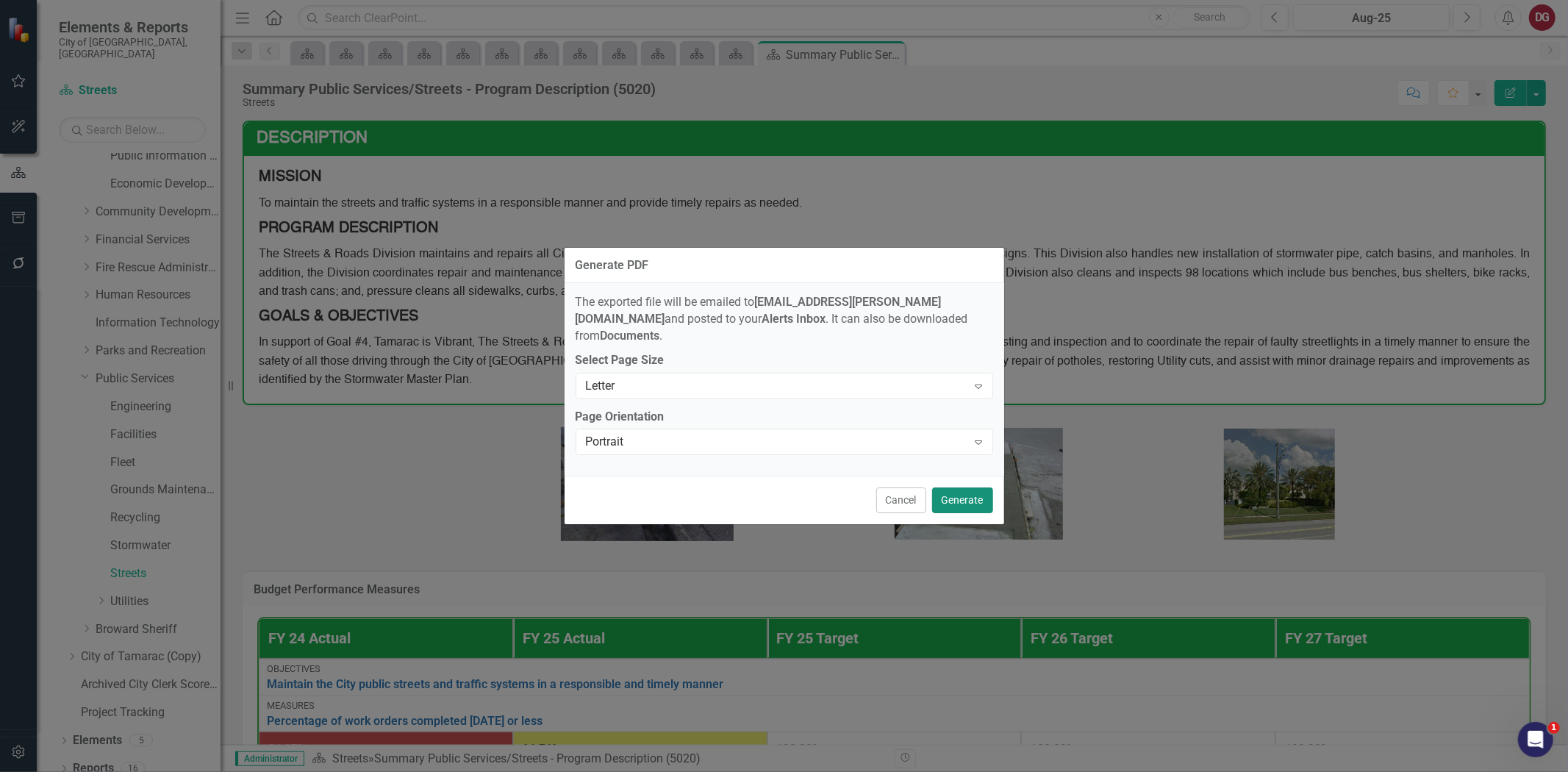
click at [959, 495] on button "Generate" at bounding box center [963, 500] width 61 height 26
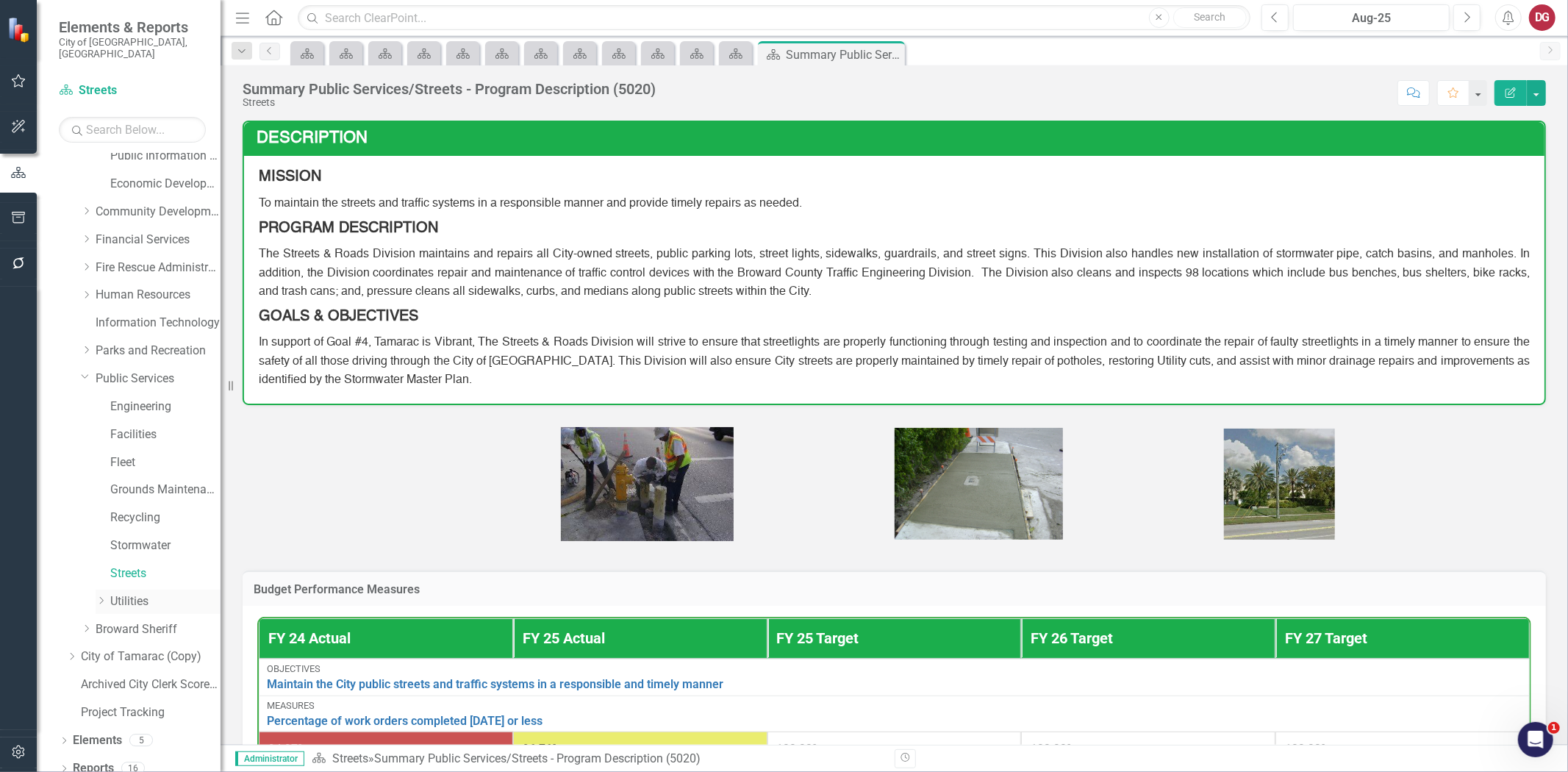
click at [126, 593] on link "Utilities" at bounding box center [165, 601] width 110 height 17
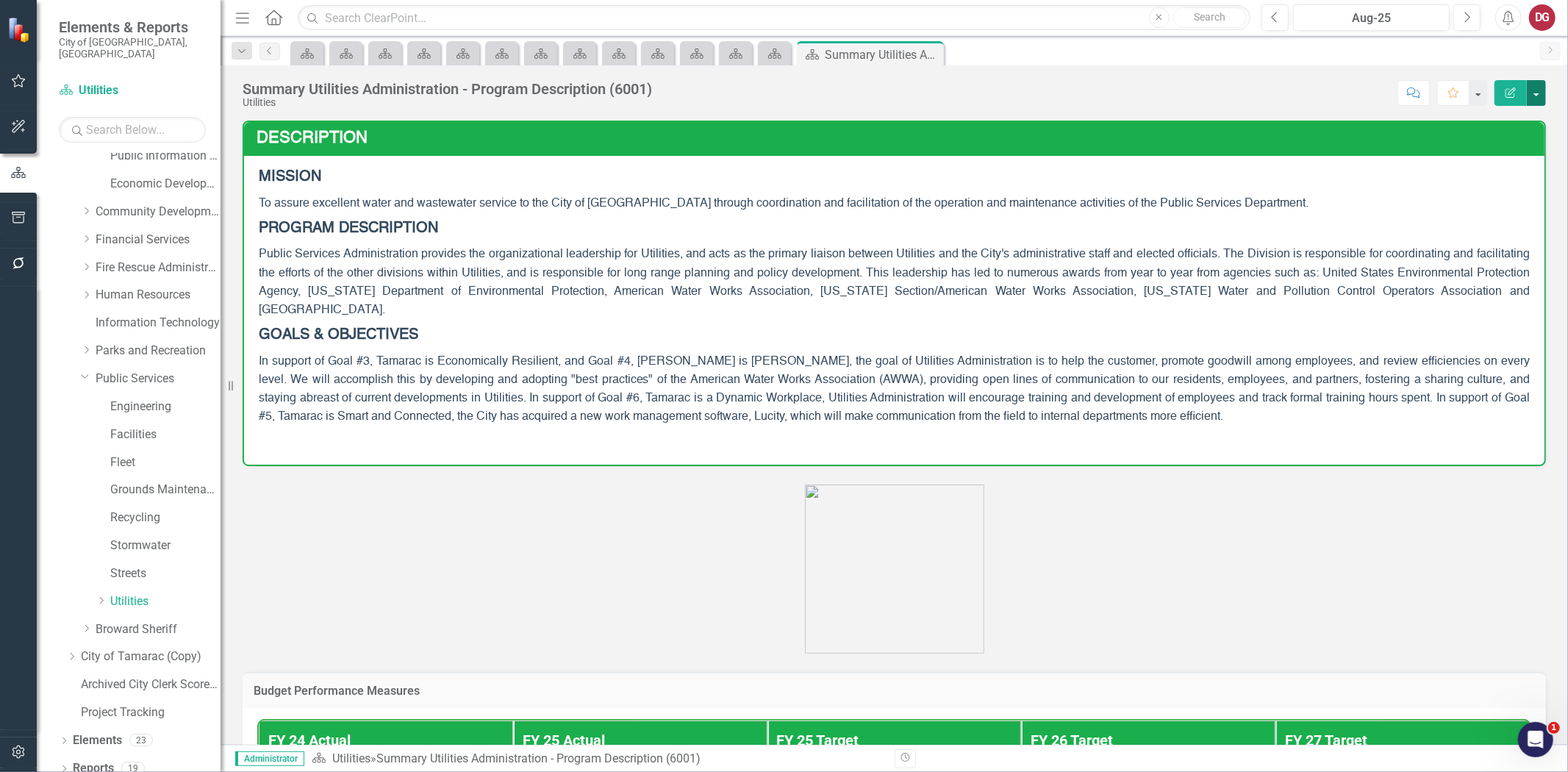
click at [1531, 91] on button "button" at bounding box center [1536, 92] width 19 height 26
click at [1478, 199] on link "PDF Export to PDF" at bounding box center [1485, 206] width 119 height 27
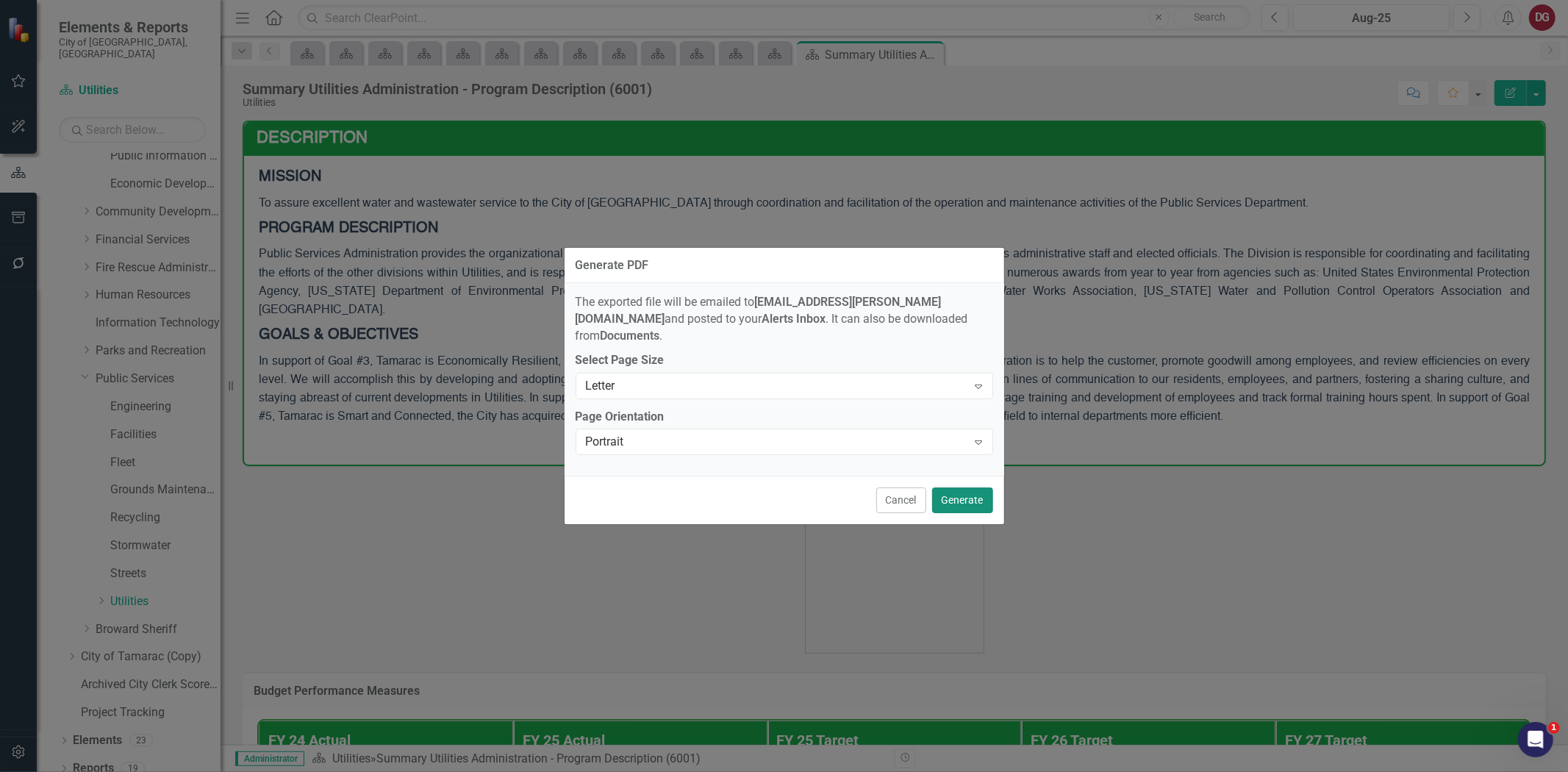
click at [942, 494] on button "Generate" at bounding box center [963, 500] width 61 height 26
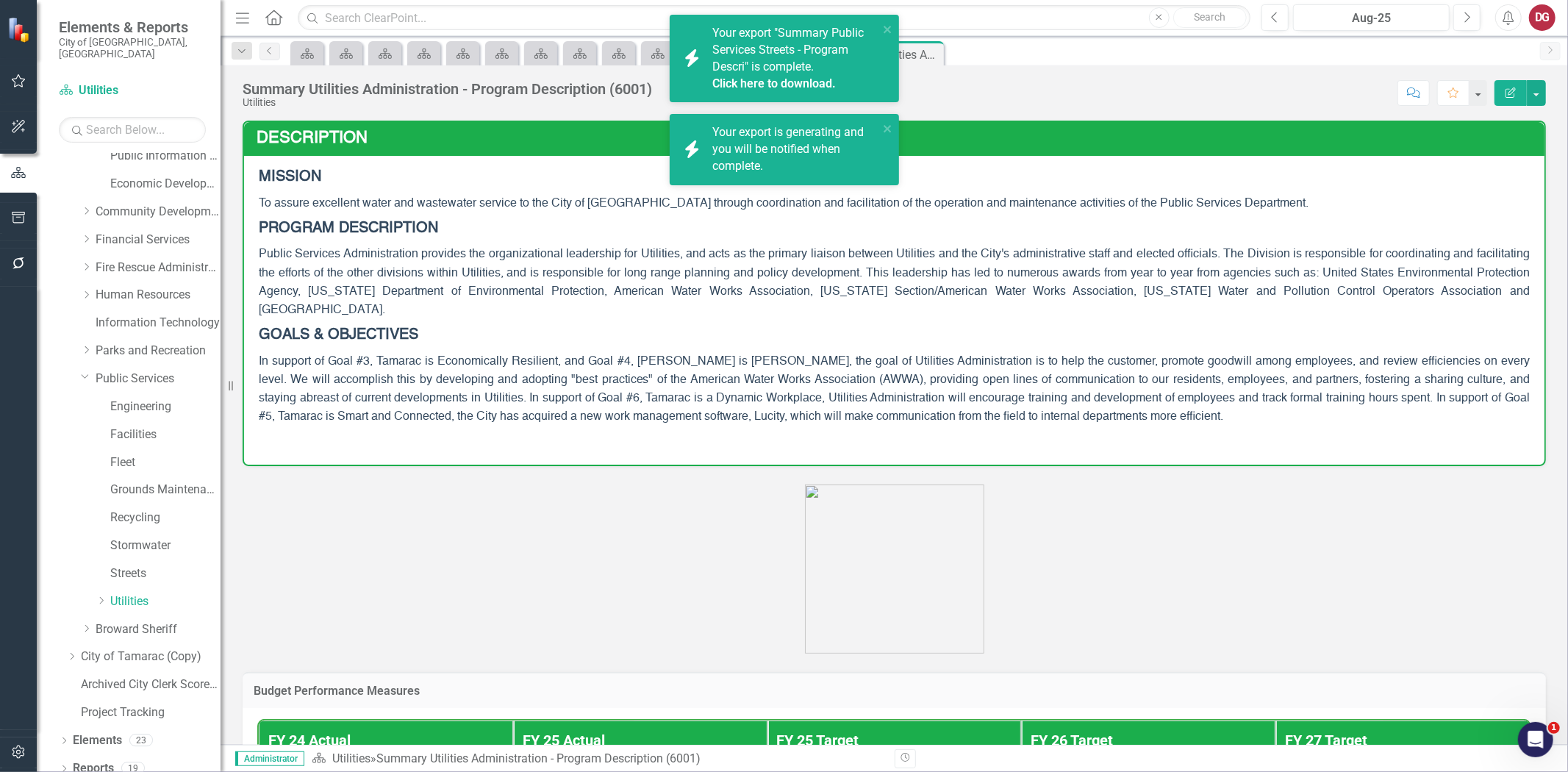
click at [776, 85] on link "Click here to download." at bounding box center [775, 83] width 124 height 14
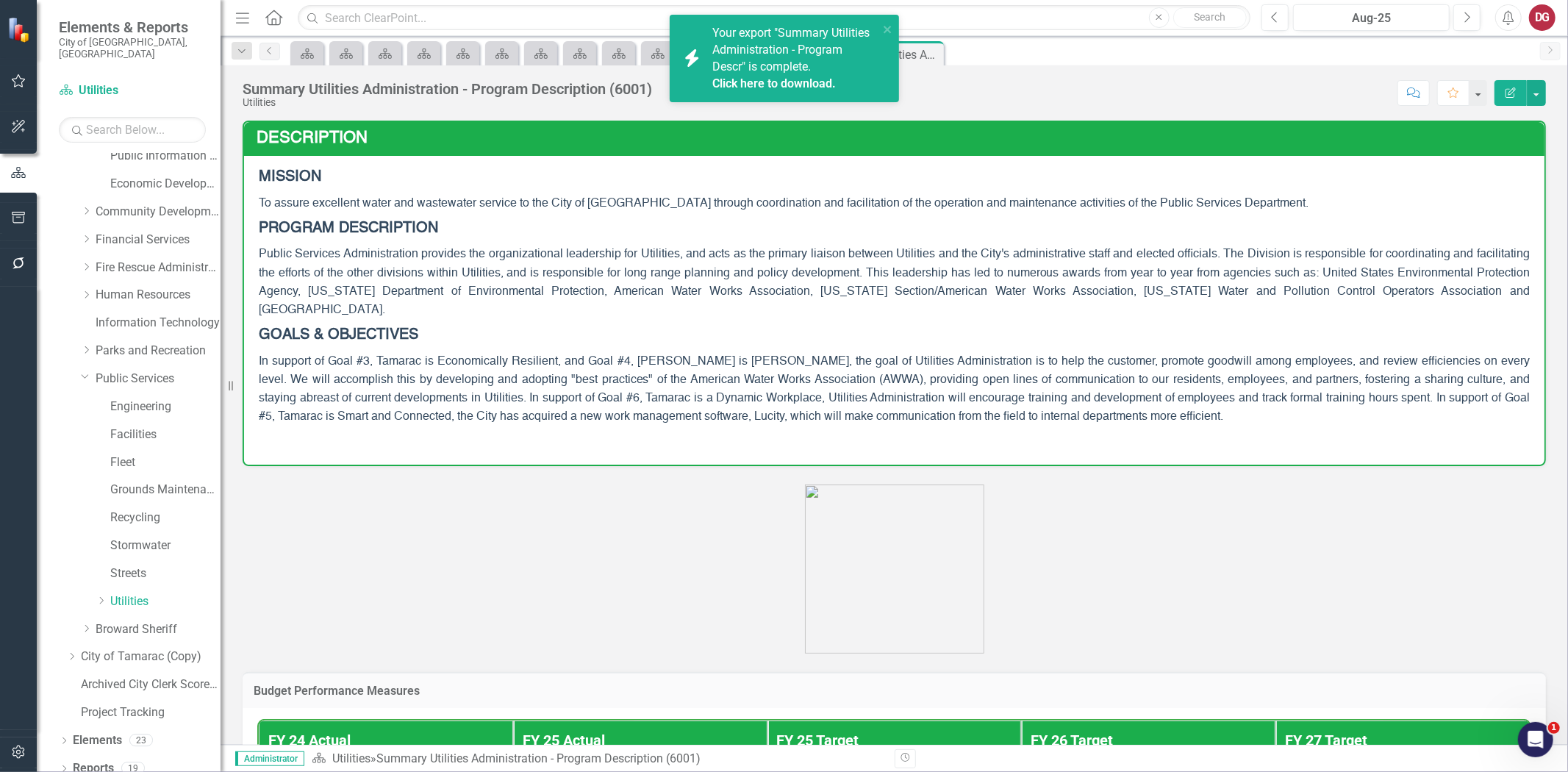
click at [784, 83] on link "Click here to download." at bounding box center [775, 83] width 124 height 14
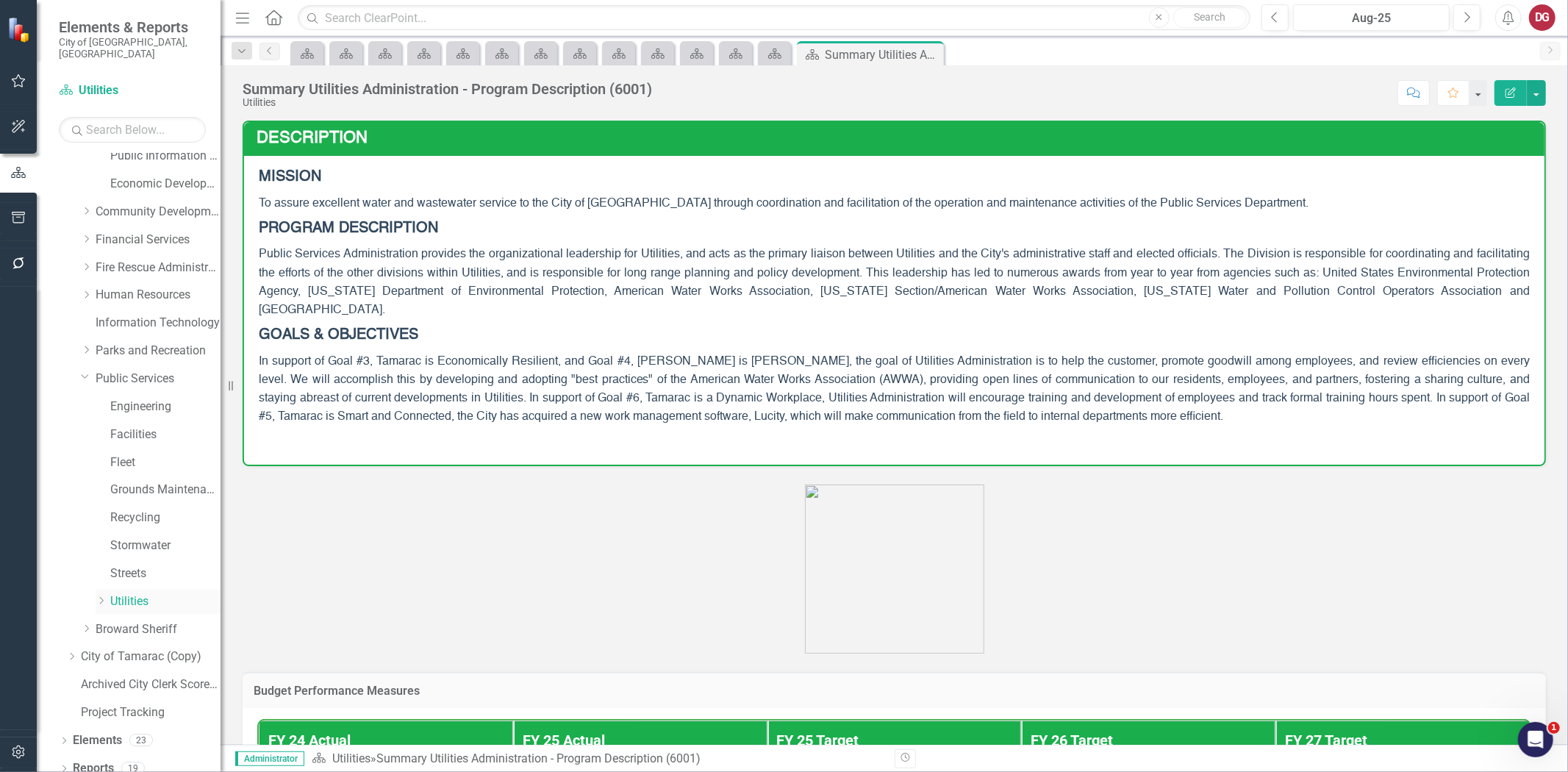
click at [104, 596] on icon "Dropdown" at bounding box center [101, 601] width 11 height 9
click at [150, 621] on link "UT Training" at bounding box center [172, 629] width 95 height 17
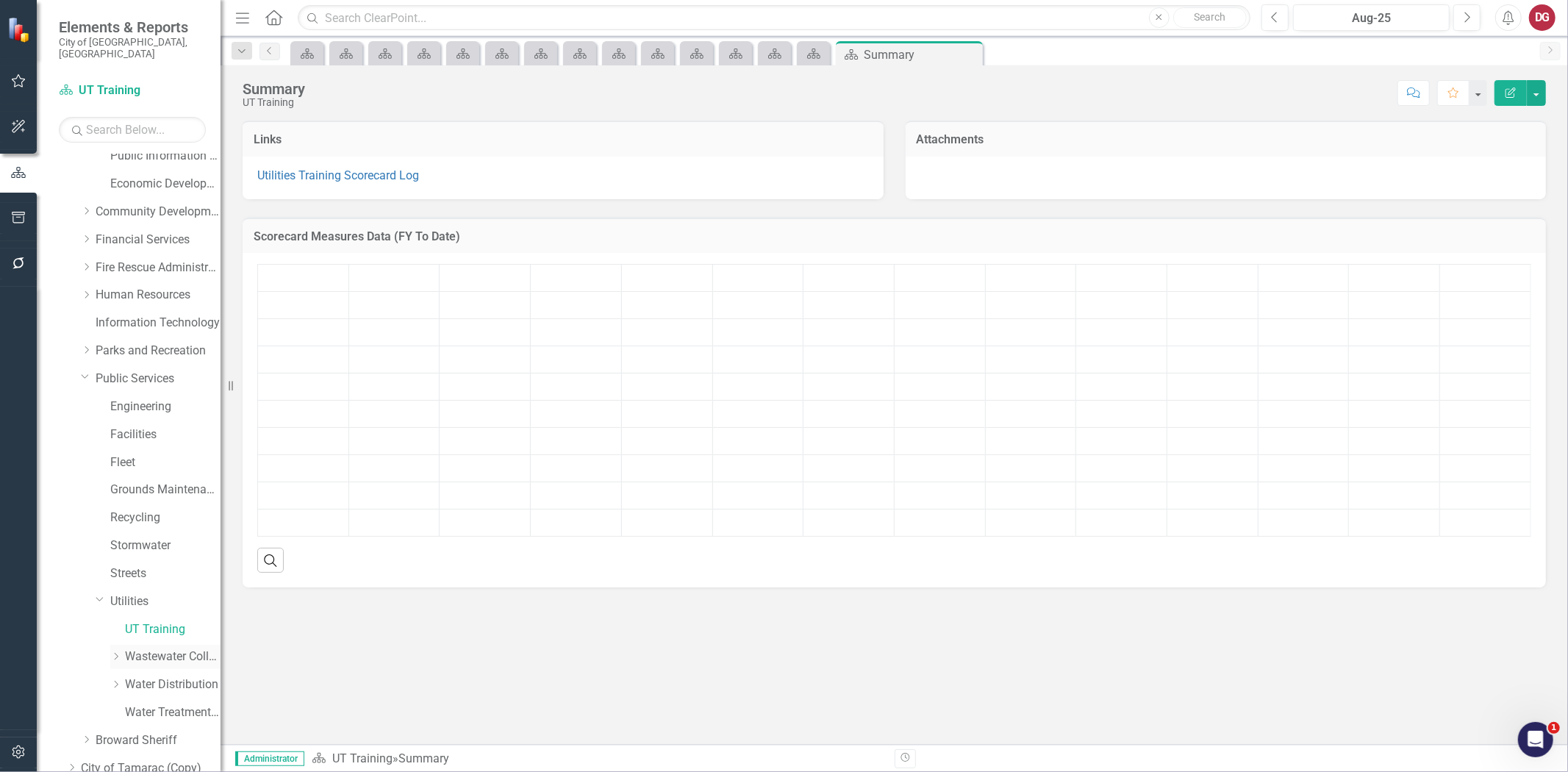
click at [137, 649] on link "Wastewater Collection" at bounding box center [172, 657] width 95 height 17
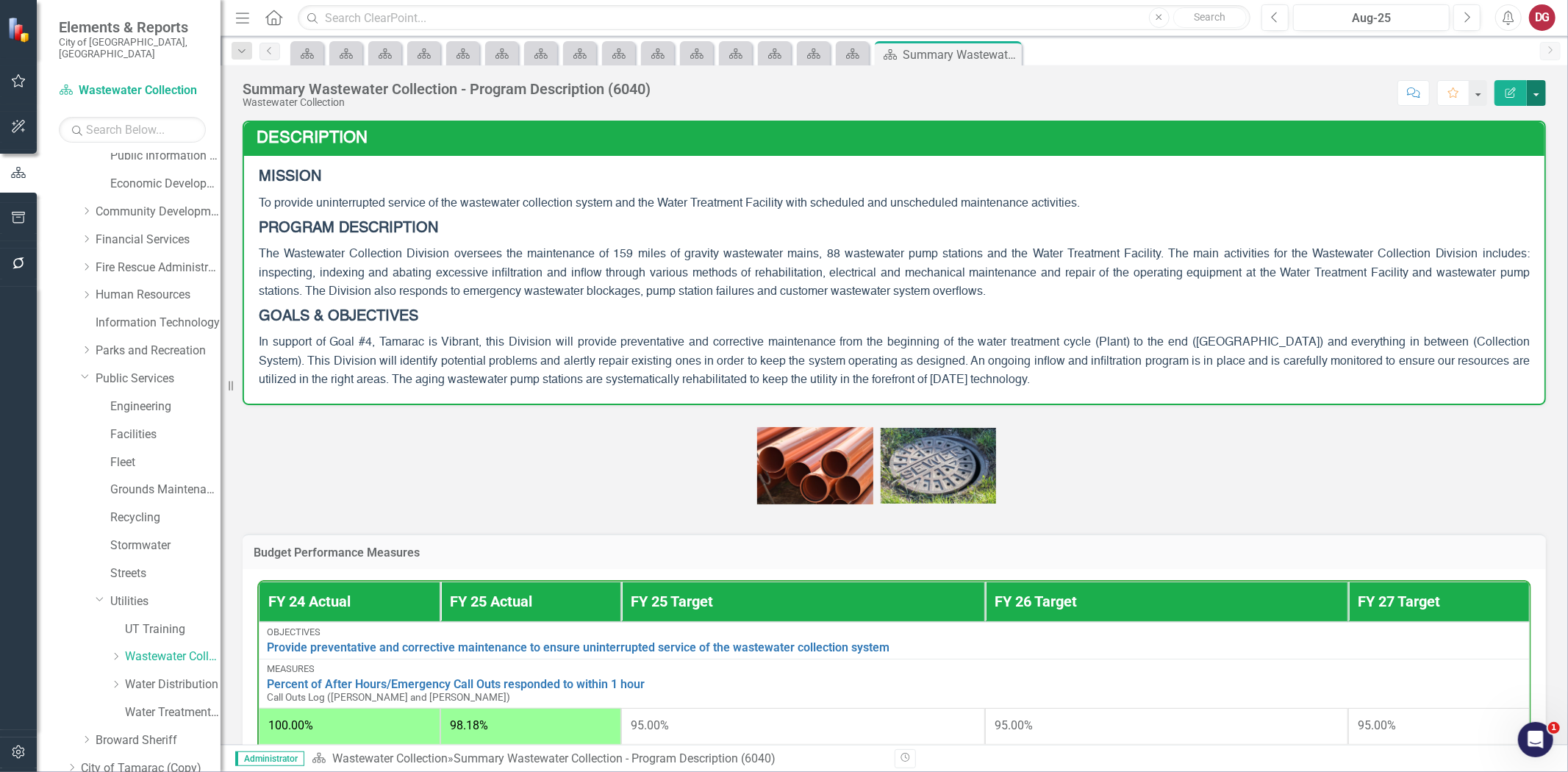
click at [1537, 87] on button "button" at bounding box center [1536, 92] width 19 height 26
click at [1478, 206] on link "PDF Export to PDF" at bounding box center [1485, 206] width 119 height 27
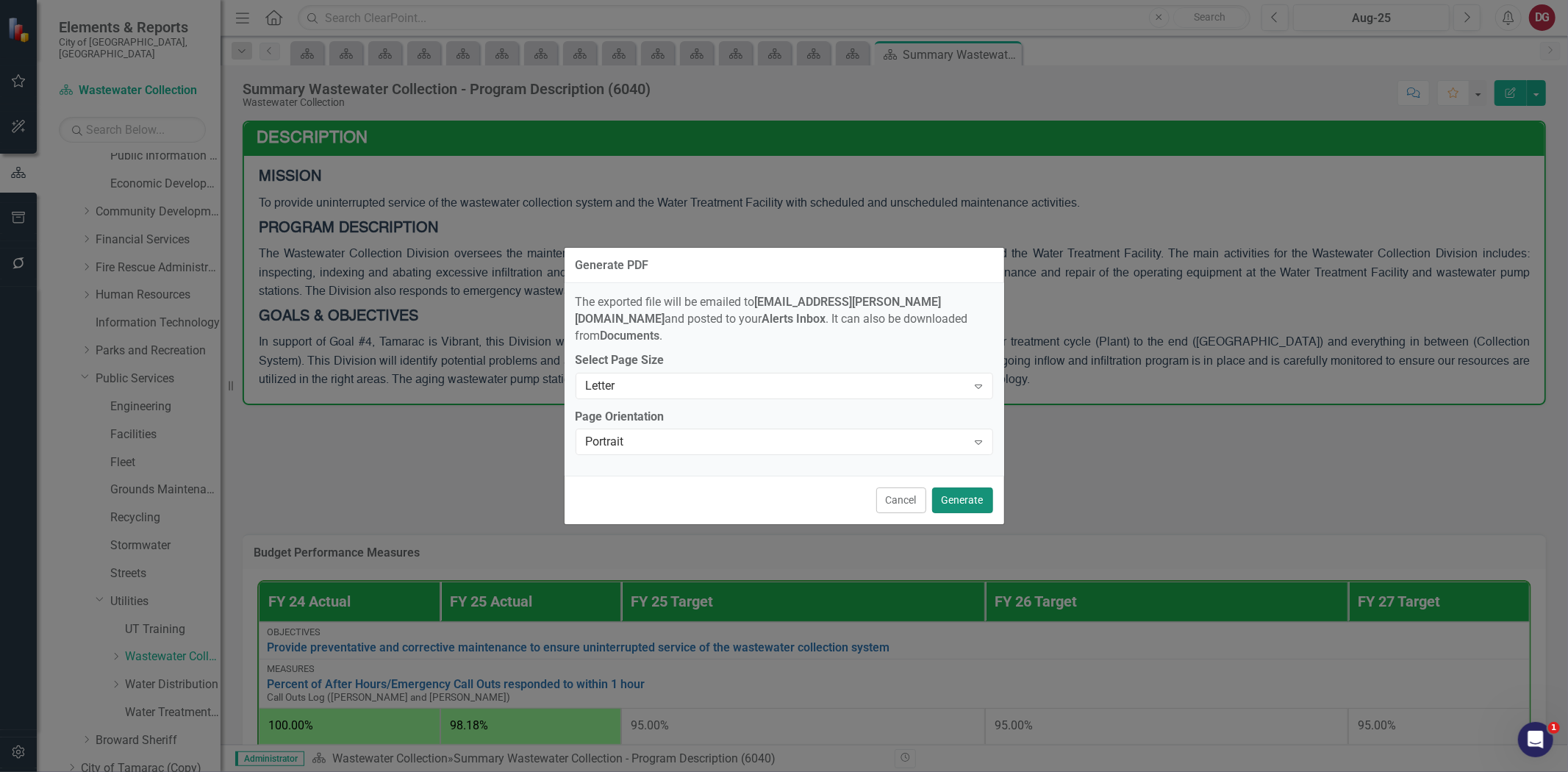
click at [973, 487] on button "Generate" at bounding box center [963, 500] width 61 height 26
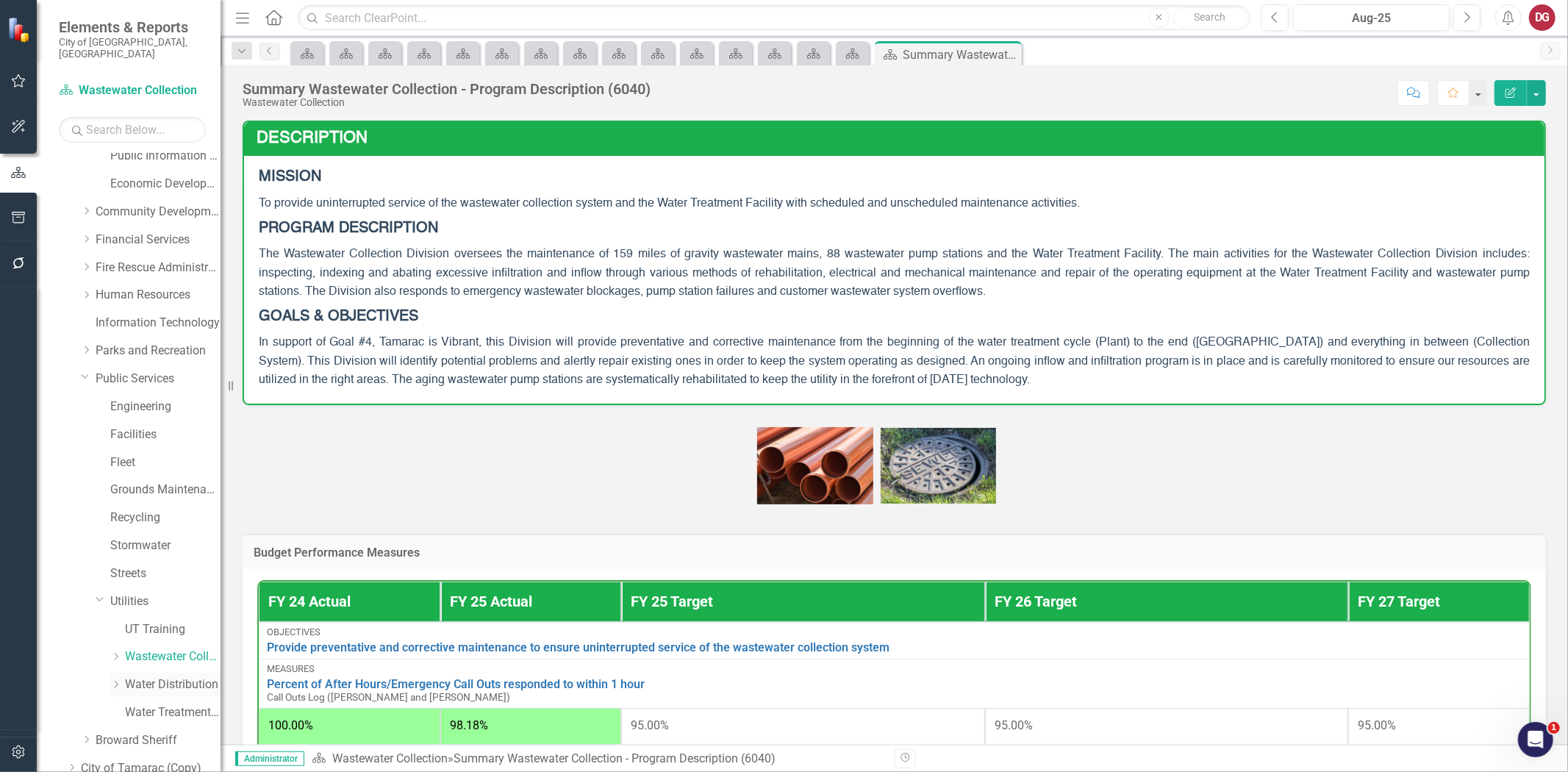
click at [150, 678] on link "Water Distribution" at bounding box center [172, 685] width 95 height 17
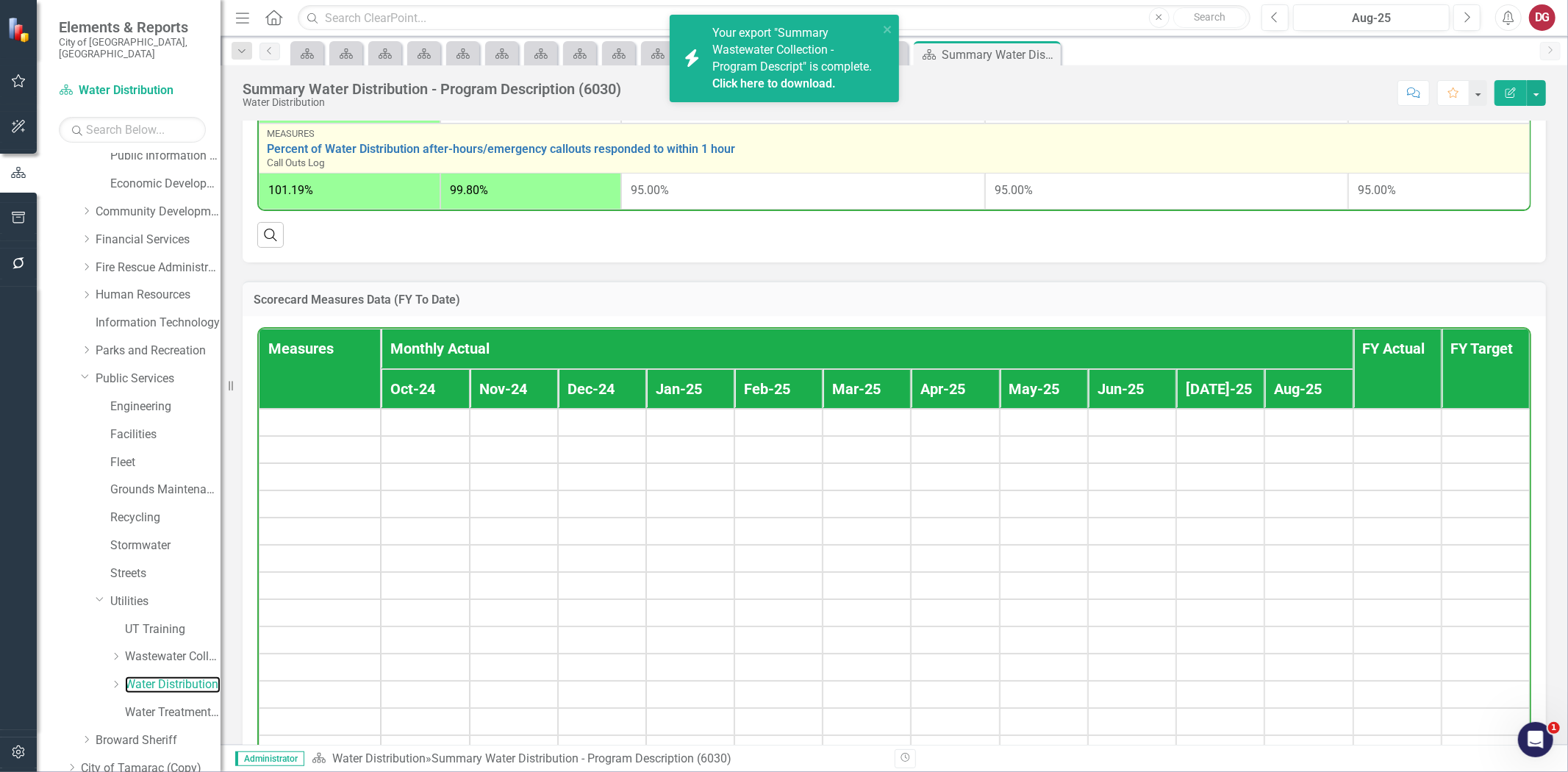
scroll to position [735, 0]
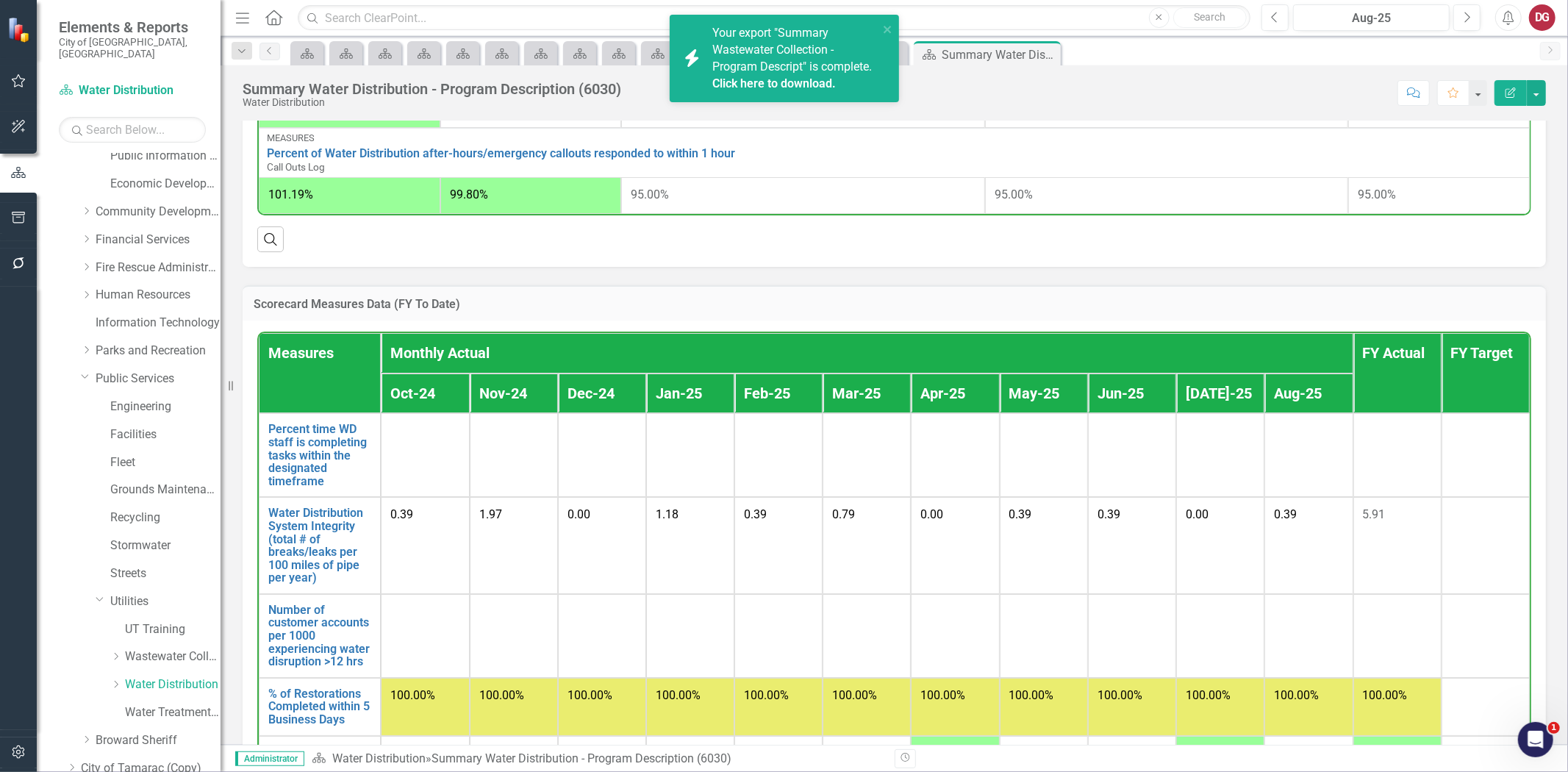
click at [754, 84] on link "Click here to download." at bounding box center [775, 83] width 124 height 14
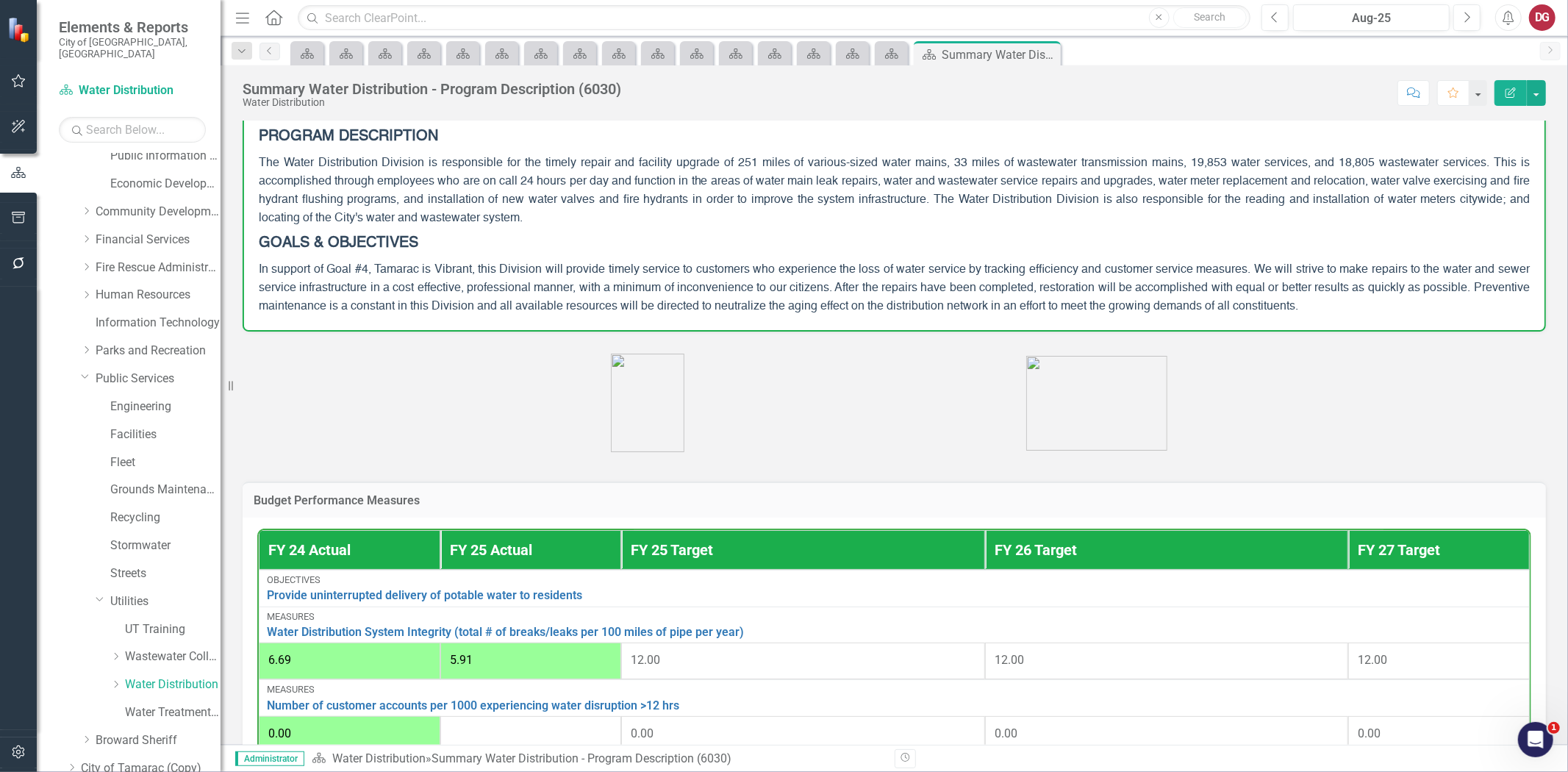
scroll to position [0, 0]
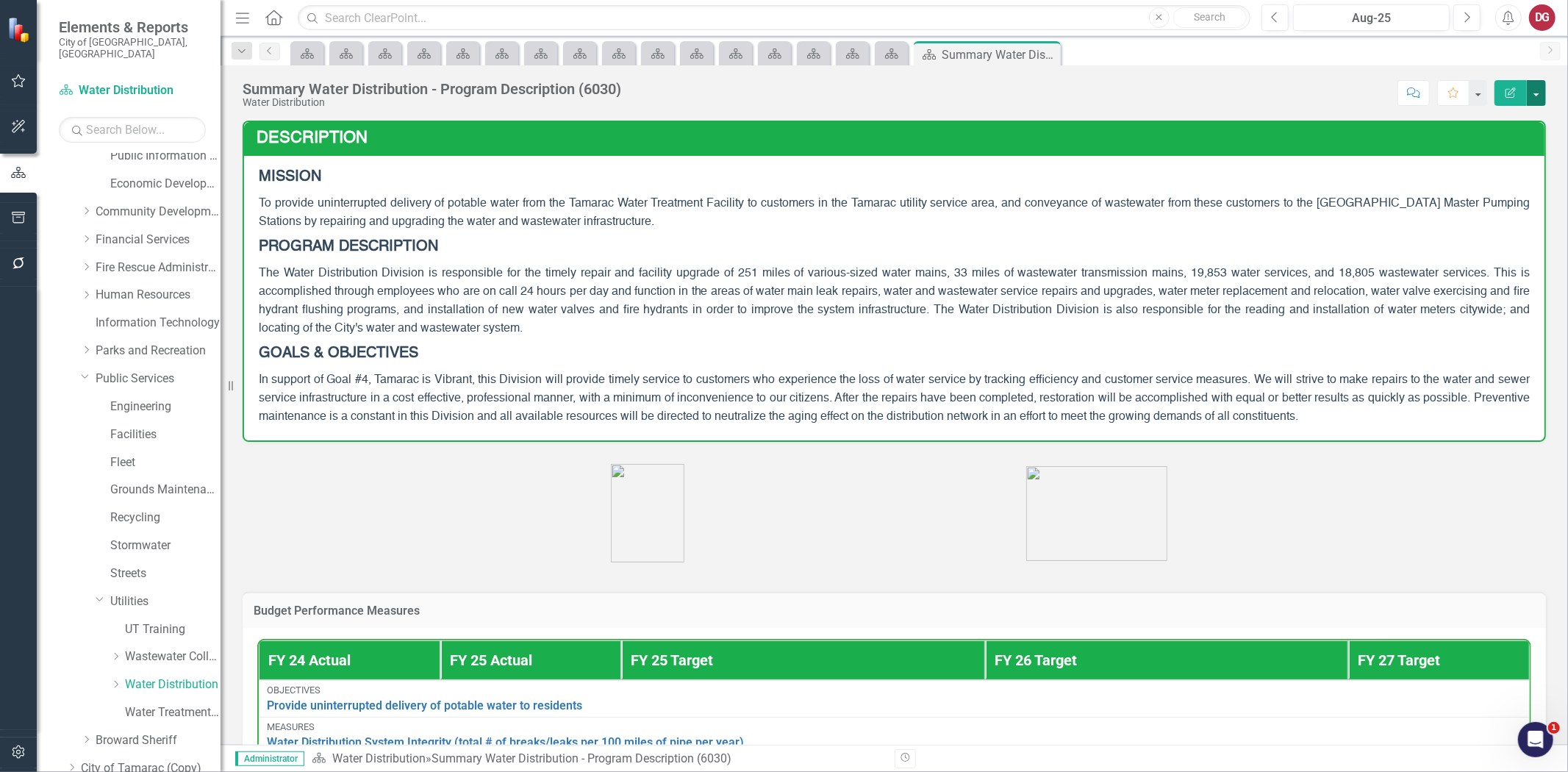
click at [1535, 91] on button "button" at bounding box center [1536, 92] width 19 height 26
click at [1459, 205] on link "PDF Export to PDF" at bounding box center [1485, 206] width 119 height 27
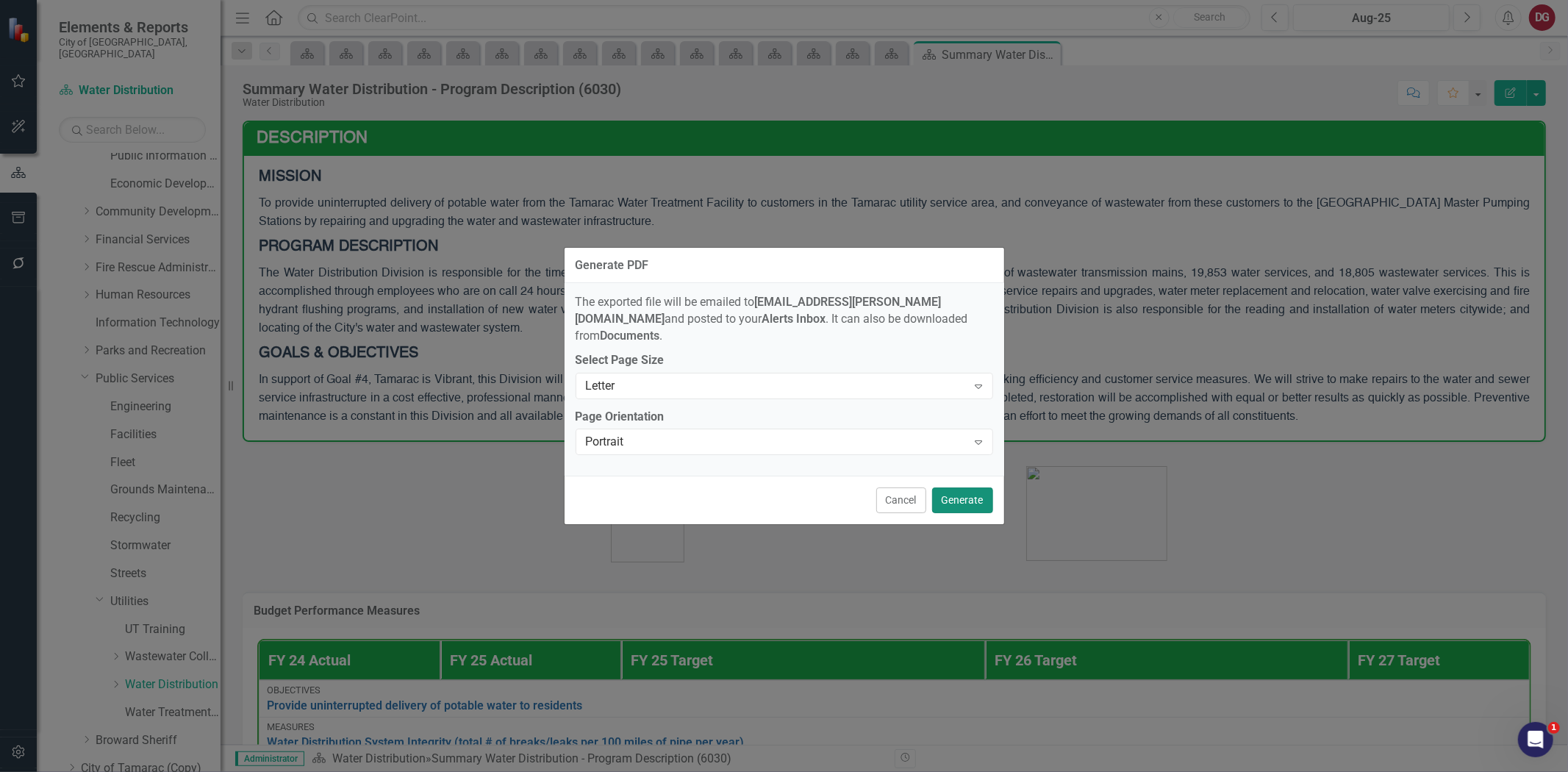
click at [974, 494] on button "Generate" at bounding box center [963, 500] width 61 height 26
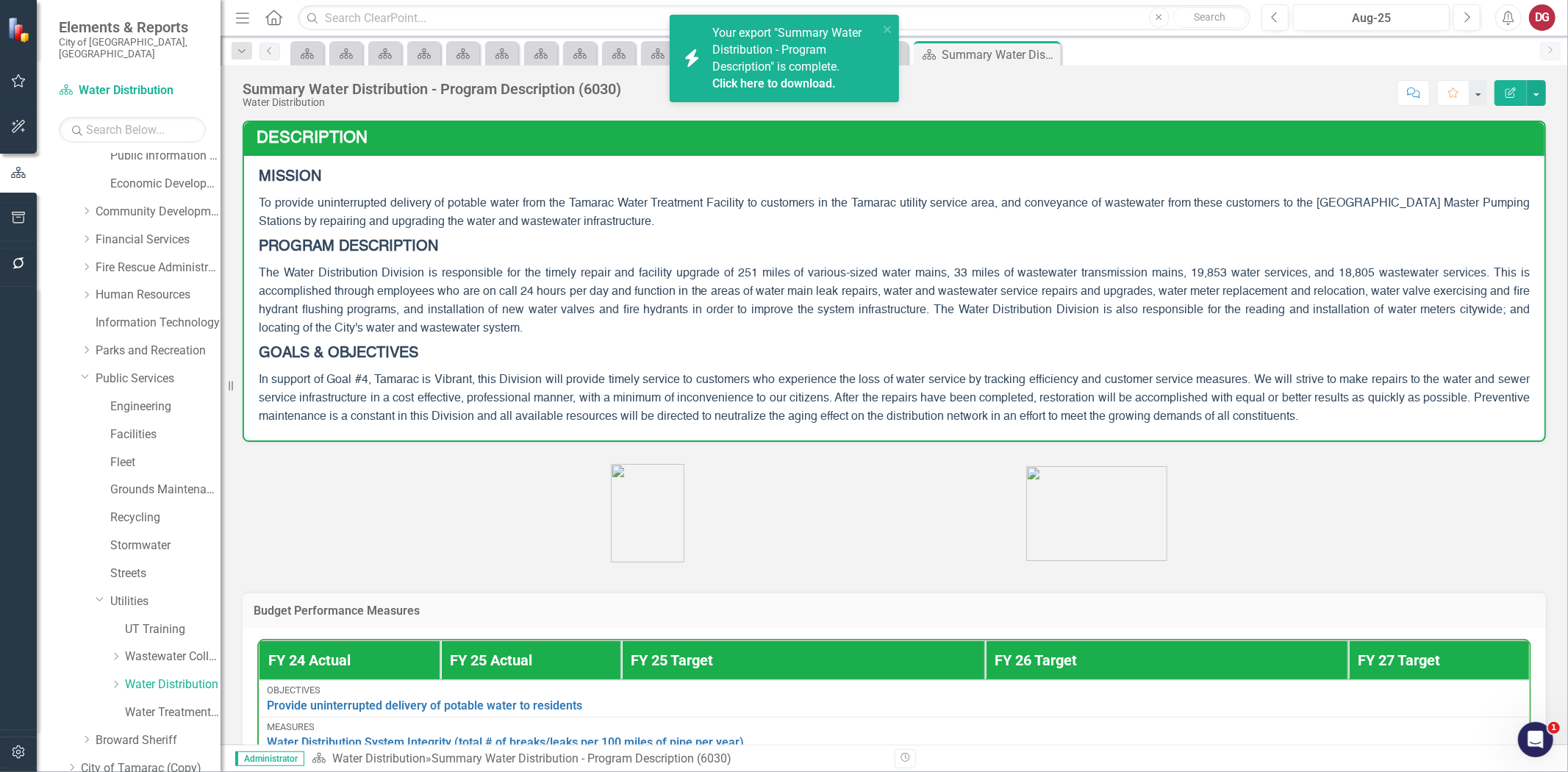
click at [760, 84] on link "Click here to download." at bounding box center [775, 83] width 124 height 14
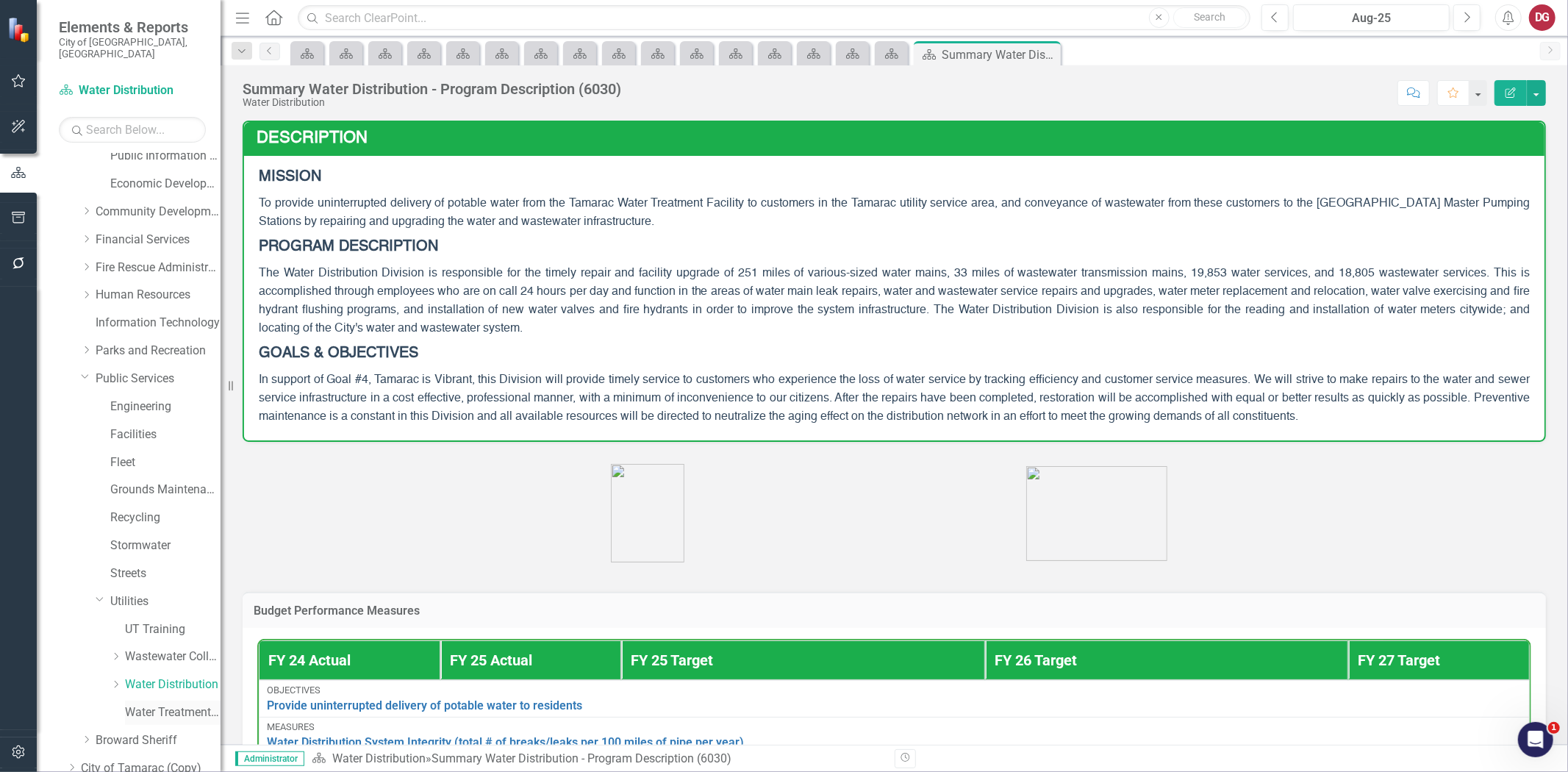
click at [147, 705] on link "Water Treatment Plant" at bounding box center [172, 713] width 95 height 17
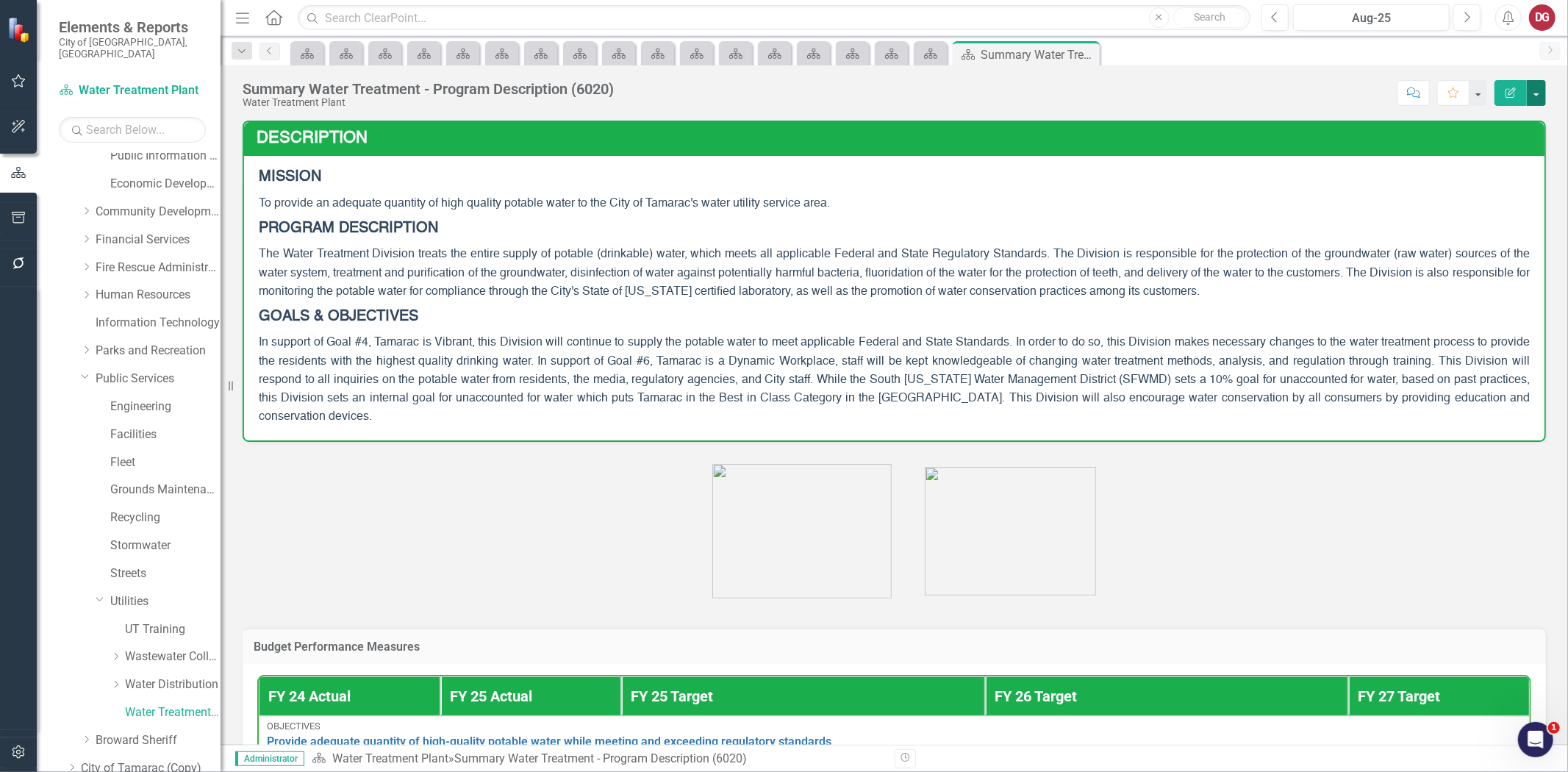
click at [1535, 84] on button "button" at bounding box center [1536, 92] width 19 height 26
click at [1476, 209] on link "PDF Export to PDF" at bounding box center [1485, 206] width 119 height 27
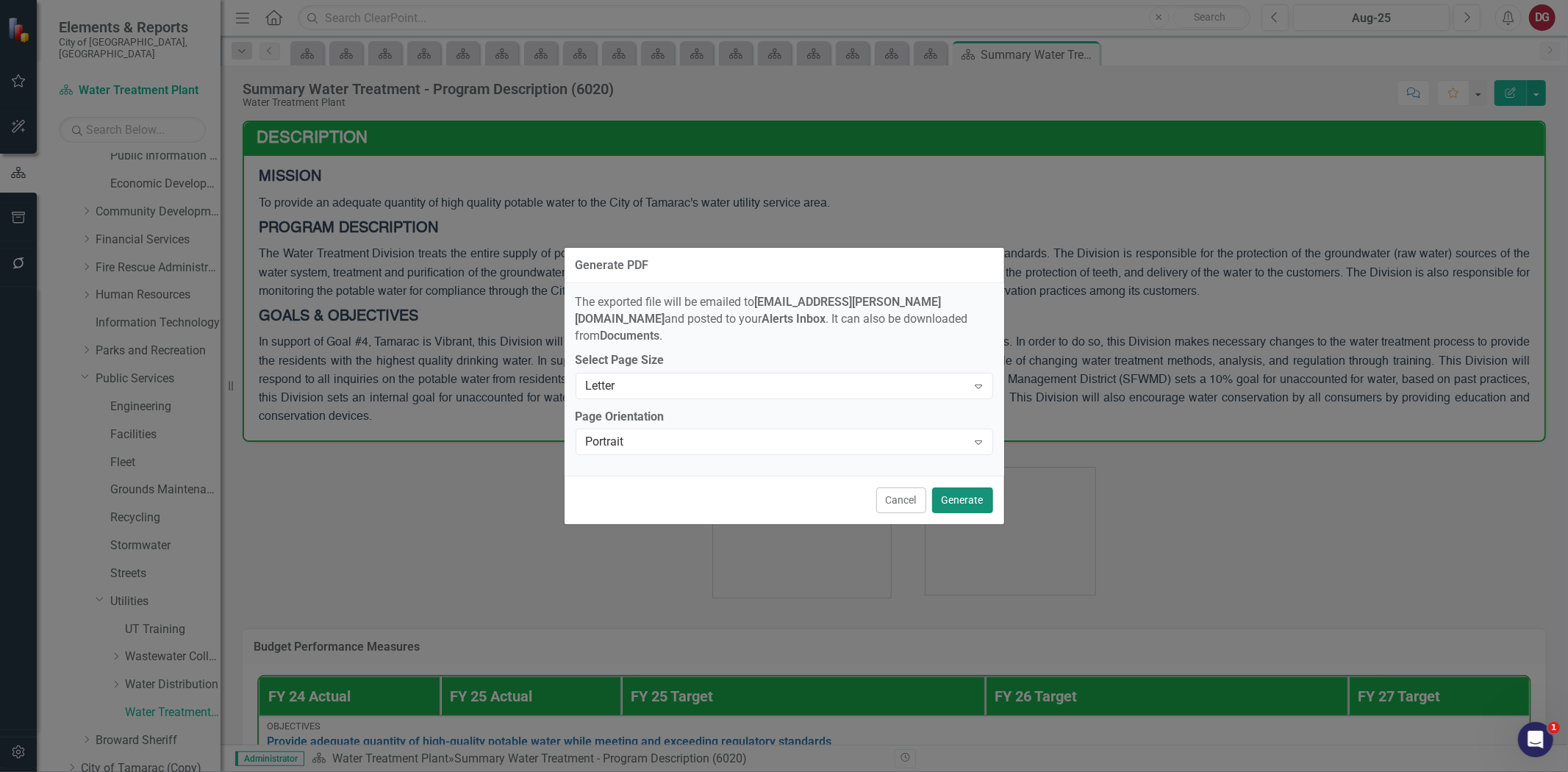
click at [968, 491] on button "Generate" at bounding box center [963, 500] width 61 height 26
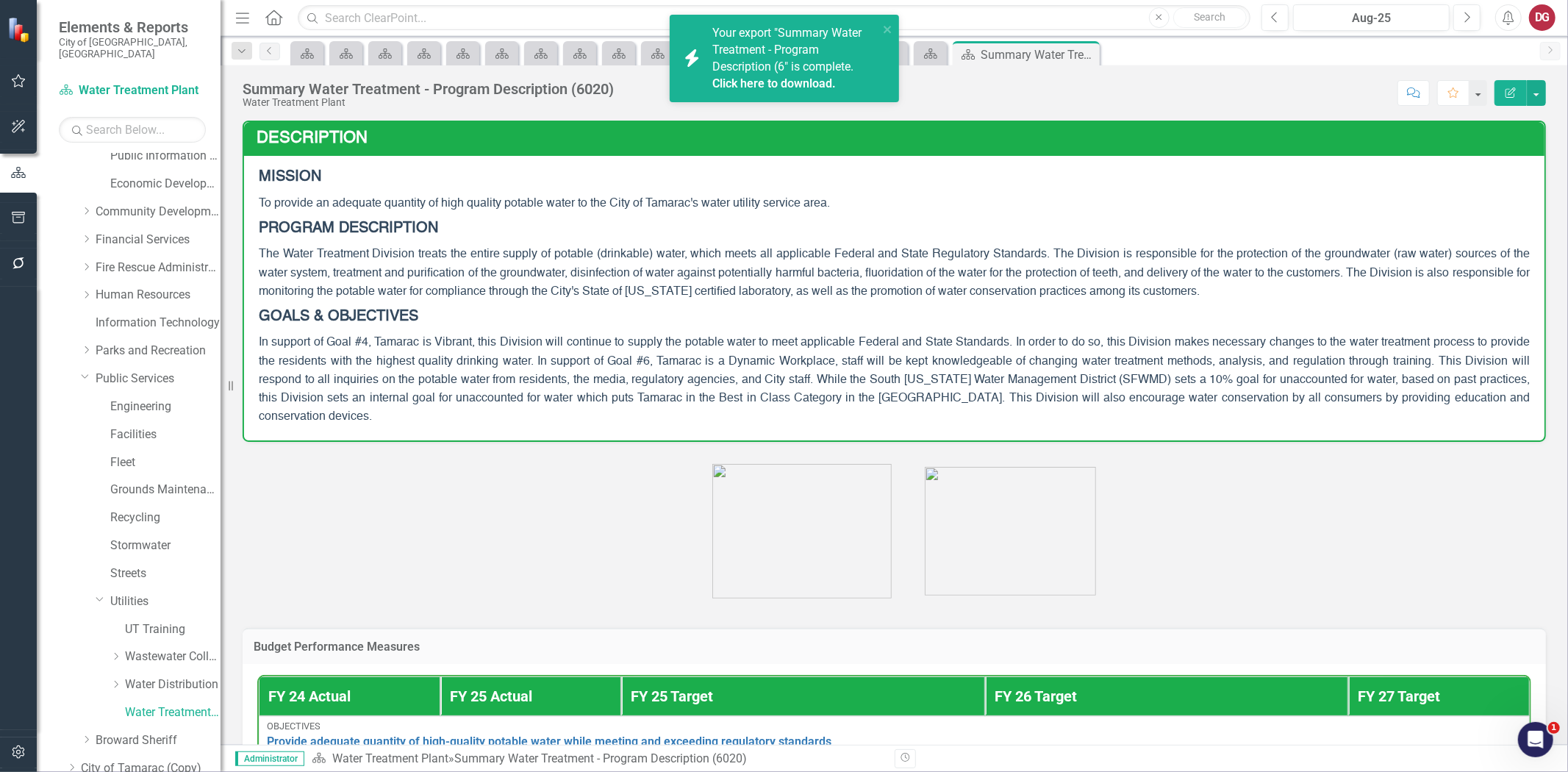
click at [741, 85] on link "Click here to download." at bounding box center [775, 83] width 124 height 14
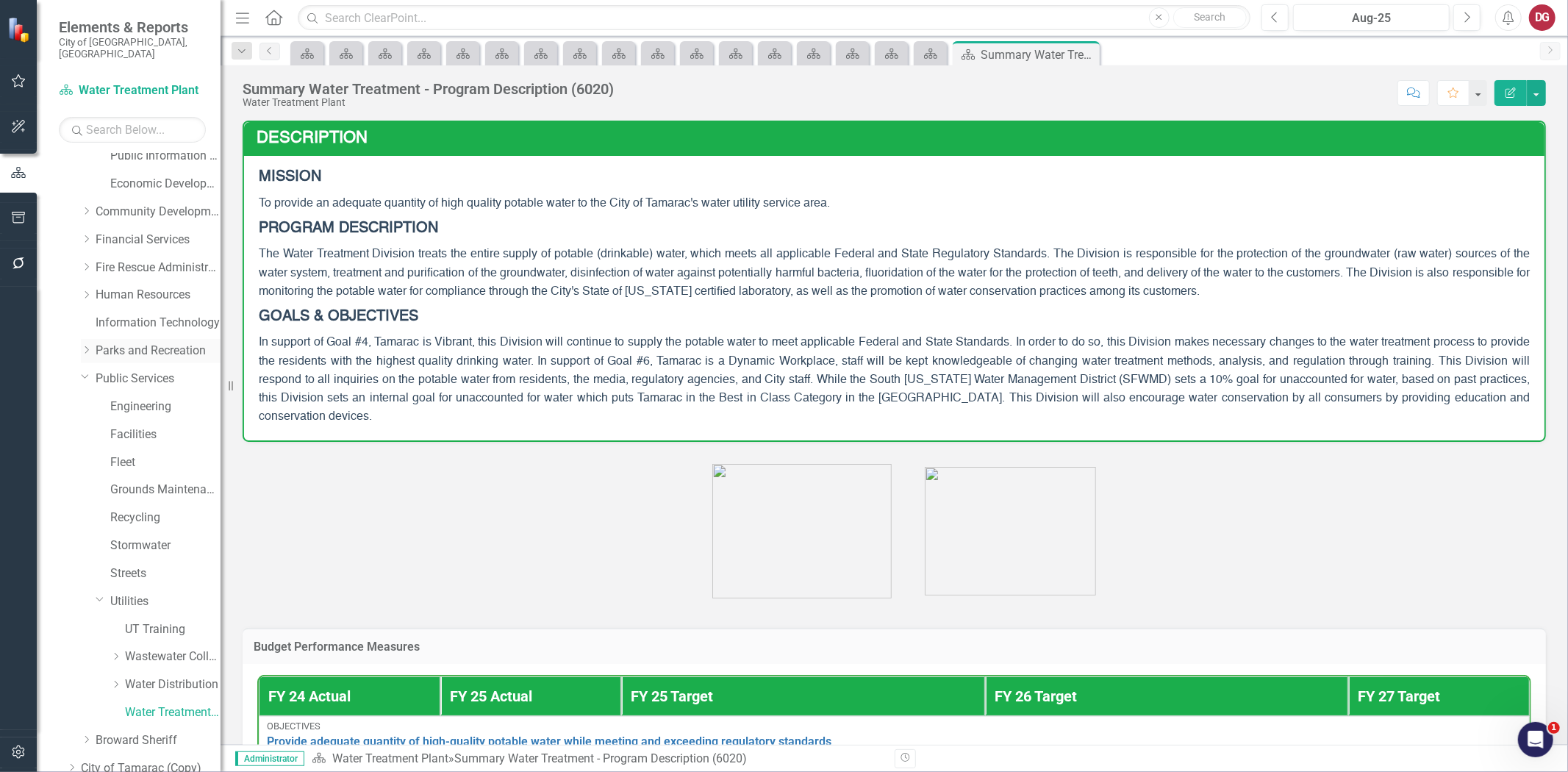
click at [90, 346] on icon "Dropdown" at bounding box center [86, 350] width 11 height 9
click at [132, 344] on link "Parks and Recreation" at bounding box center [157, 351] width 125 height 17
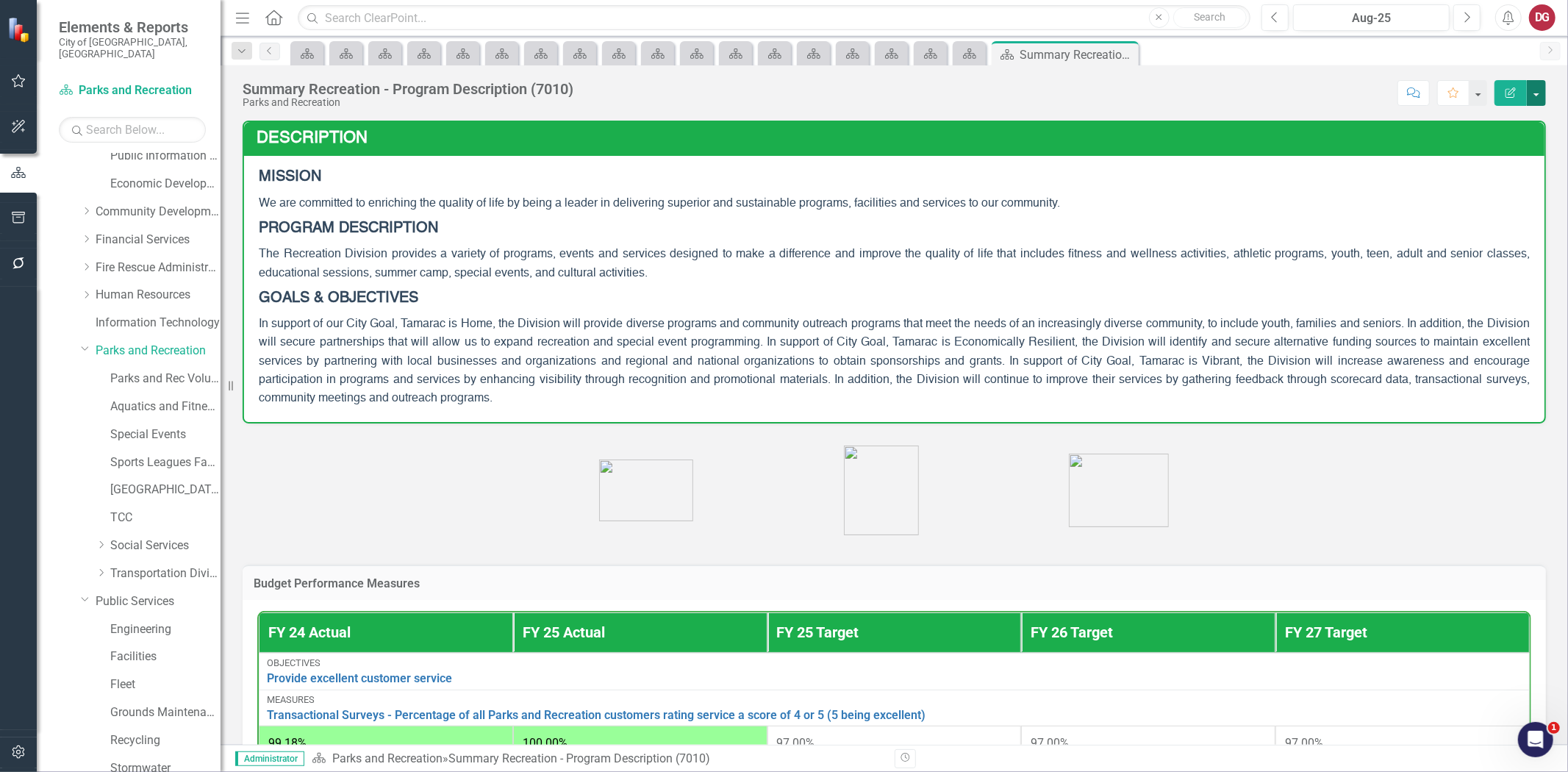
drag, startPoint x: 1538, startPoint y: 92, endPoint x: 1535, endPoint y: 104, distance: 12.4
click at [1538, 92] on button "button" at bounding box center [1536, 92] width 19 height 26
click at [1471, 210] on link "PDF Export to PDF" at bounding box center [1485, 206] width 119 height 27
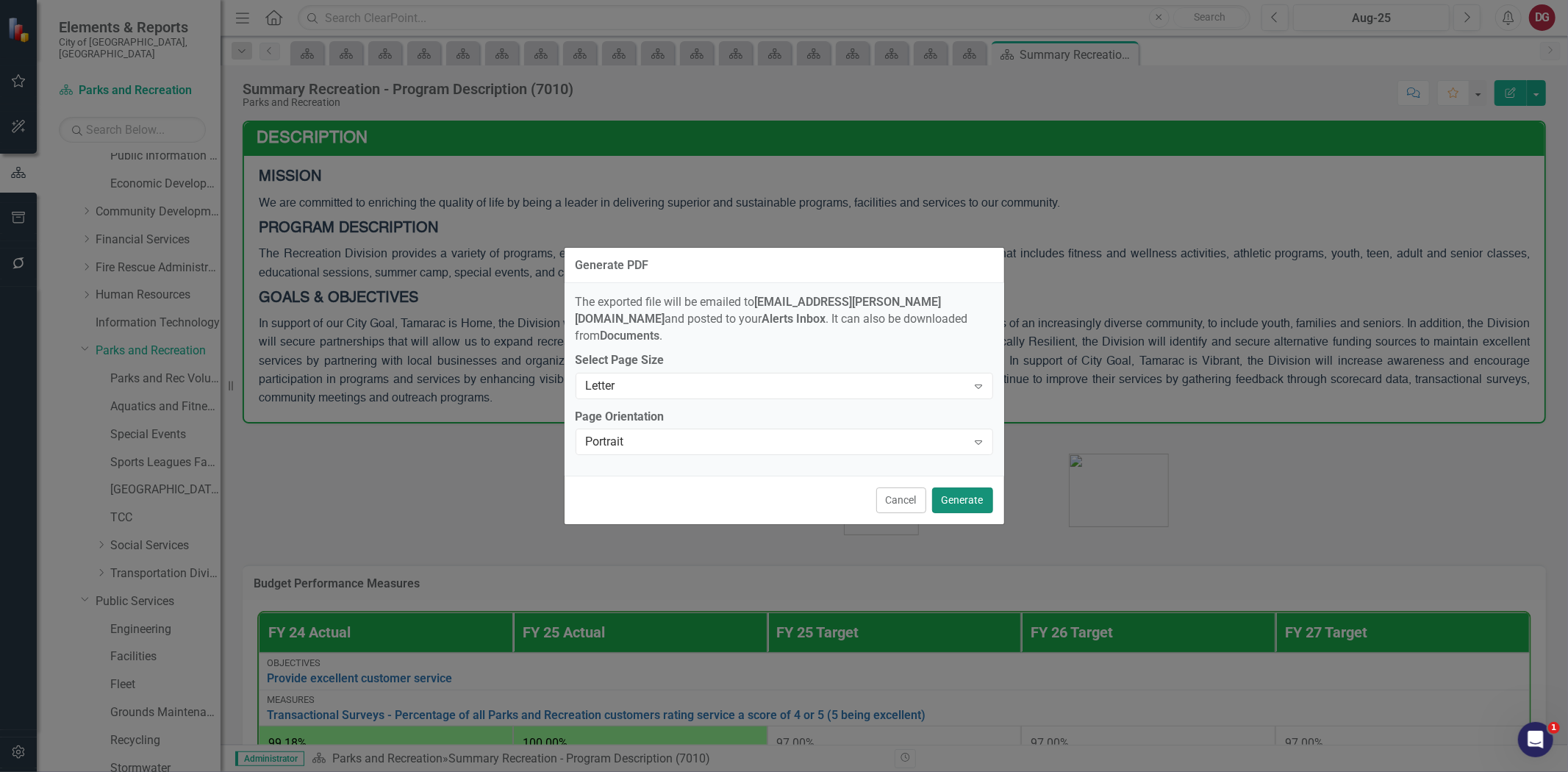
click at [965, 493] on button "Generate" at bounding box center [963, 500] width 61 height 26
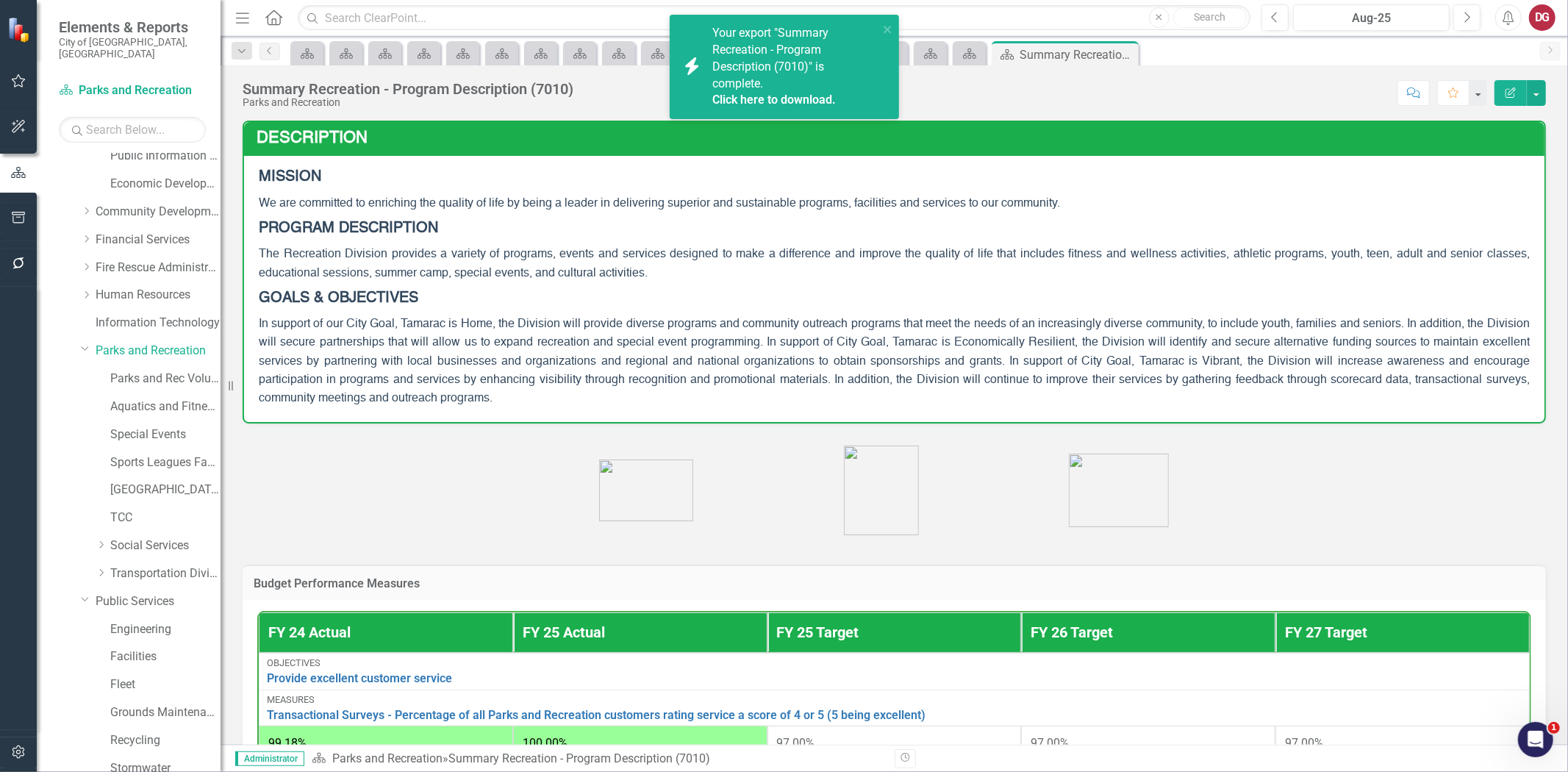
click at [731, 100] on link "Click here to download." at bounding box center [775, 100] width 124 height 14
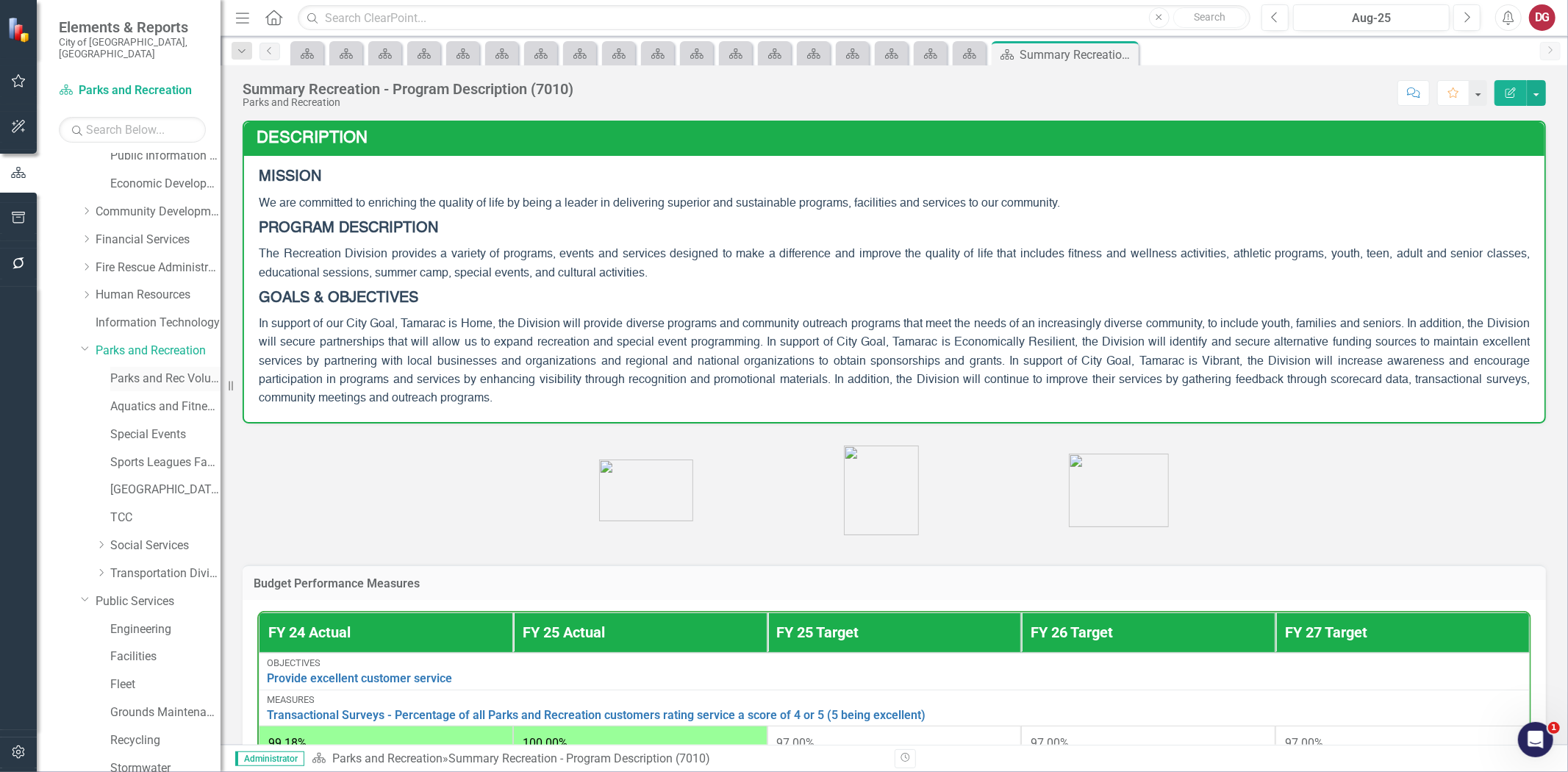
click at [130, 371] on link "Parks and Rec Volunteers" at bounding box center [165, 379] width 110 height 17
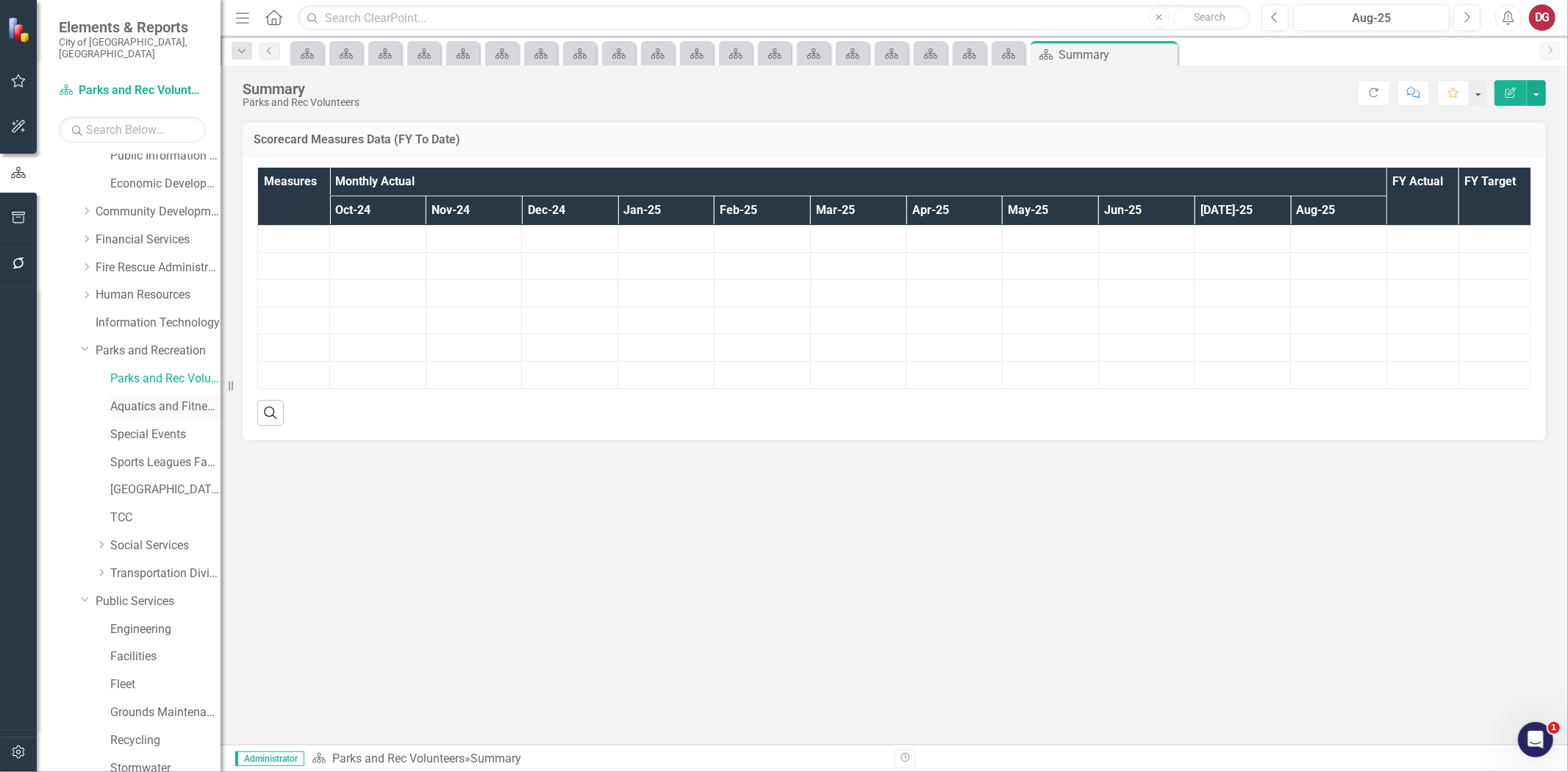
click at [129, 399] on link "Aquatics and Fitness Center" at bounding box center [165, 407] width 110 height 17
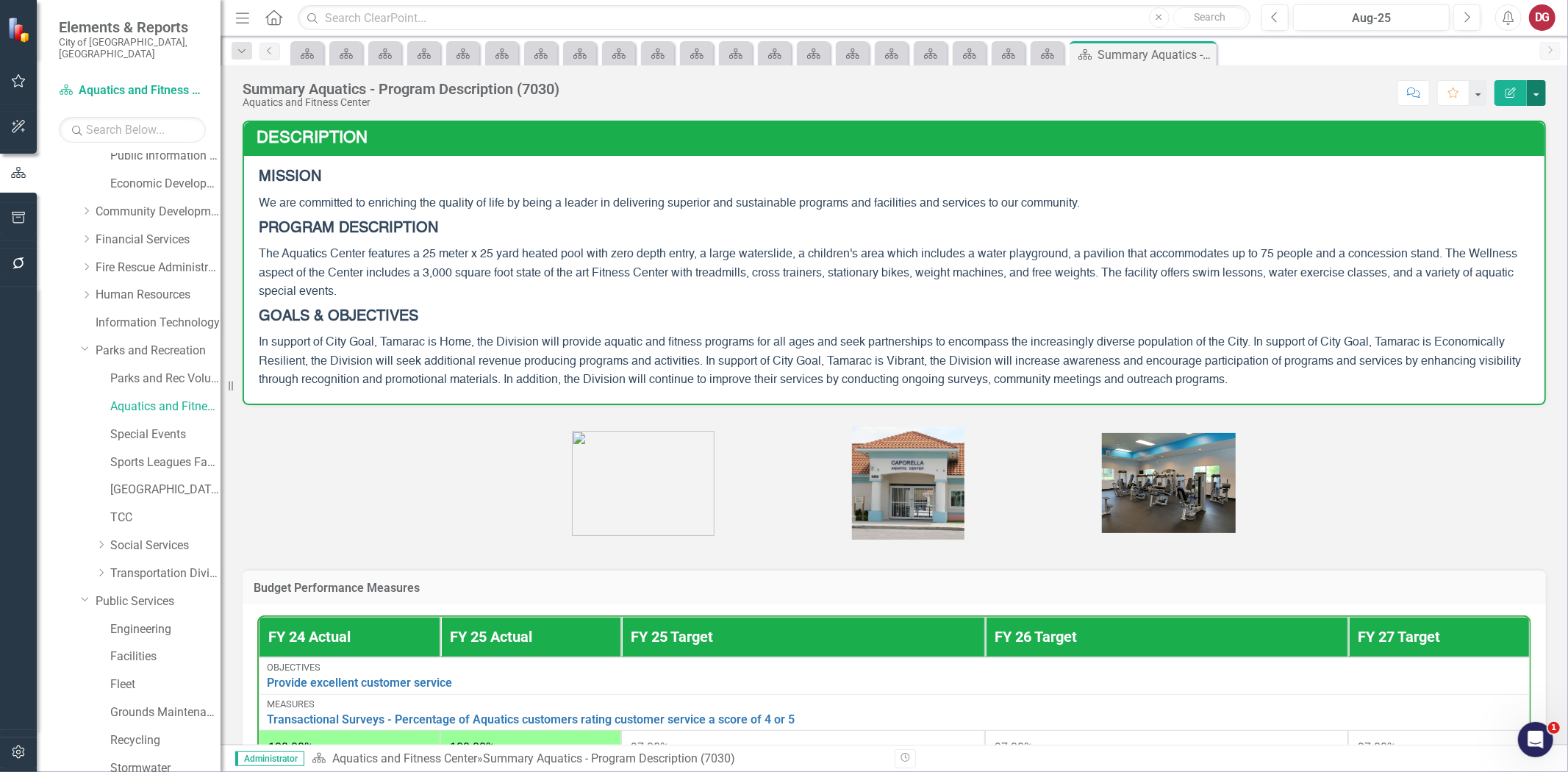
click at [1537, 92] on button "button" at bounding box center [1536, 92] width 19 height 26
click at [1484, 200] on link "PDF Export to PDF" at bounding box center [1485, 206] width 119 height 27
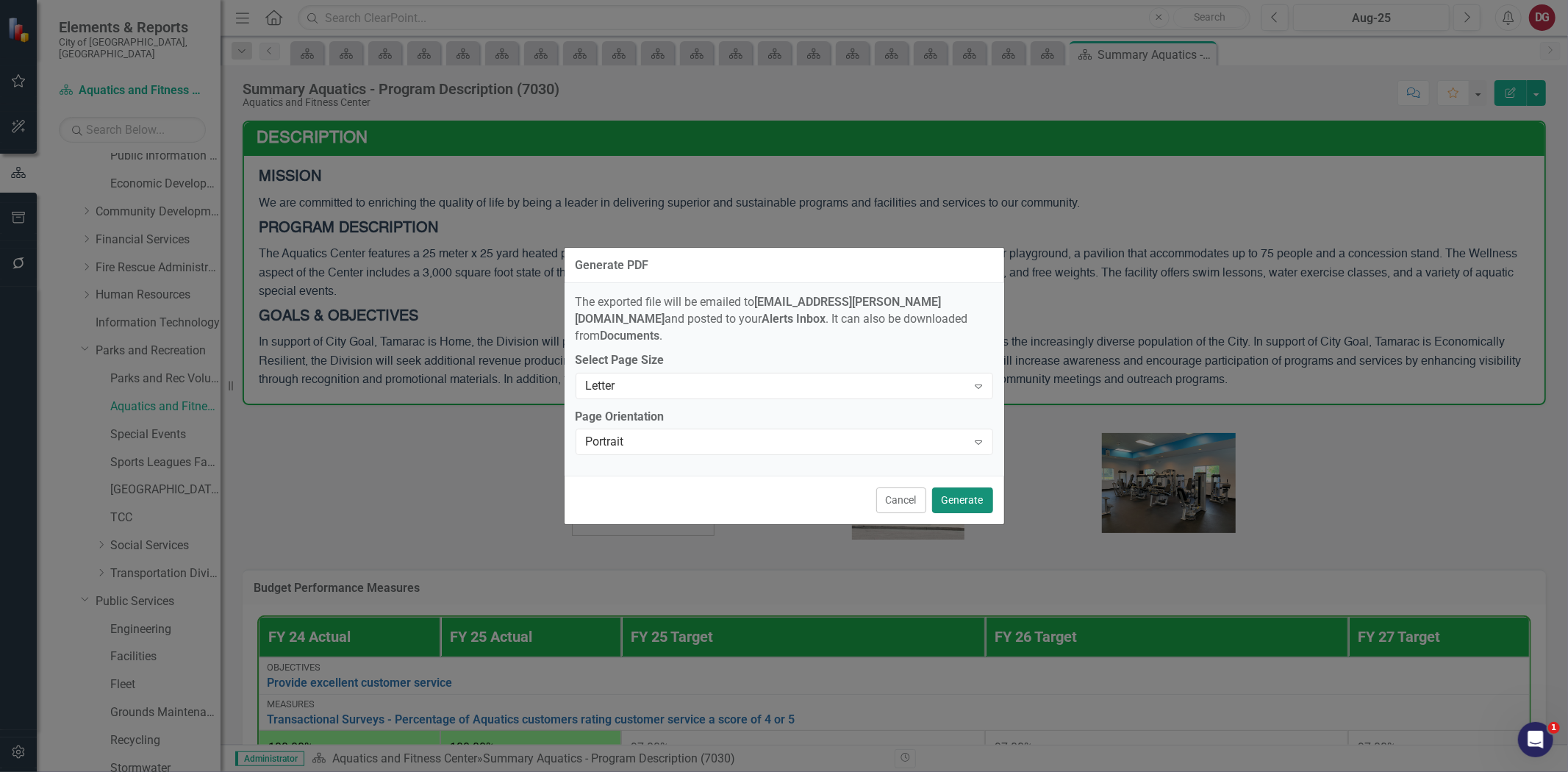
click at [950, 490] on button "Generate" at bounding box center [963, 500] width 61 height 26
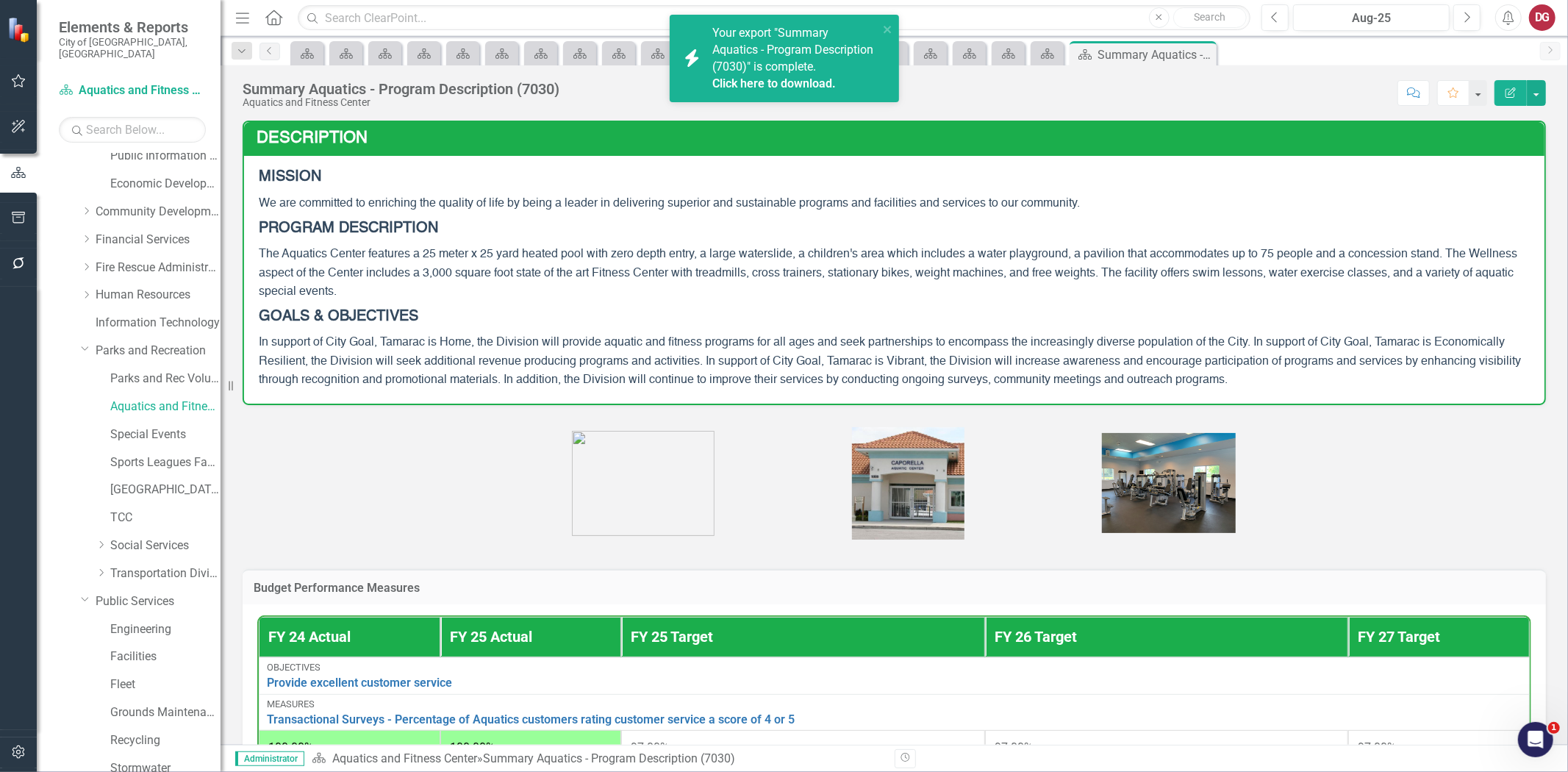
click at [739, 91] on link "Click here to download." at bounding box center [775, 83] width 124 height 14
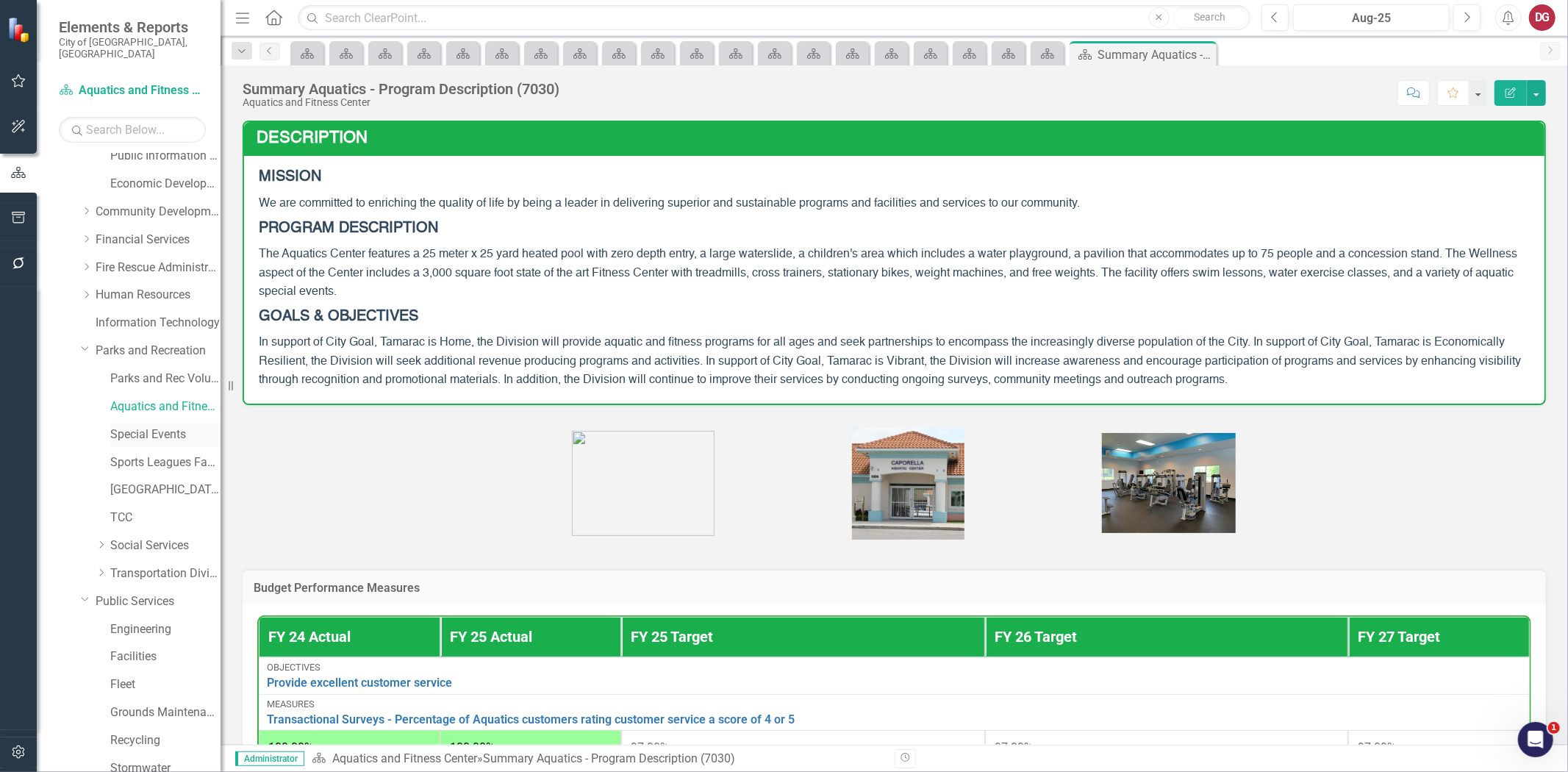
click at [121, 426] on link "Special Events" at bounding box center [165, 434] width 110 height 17
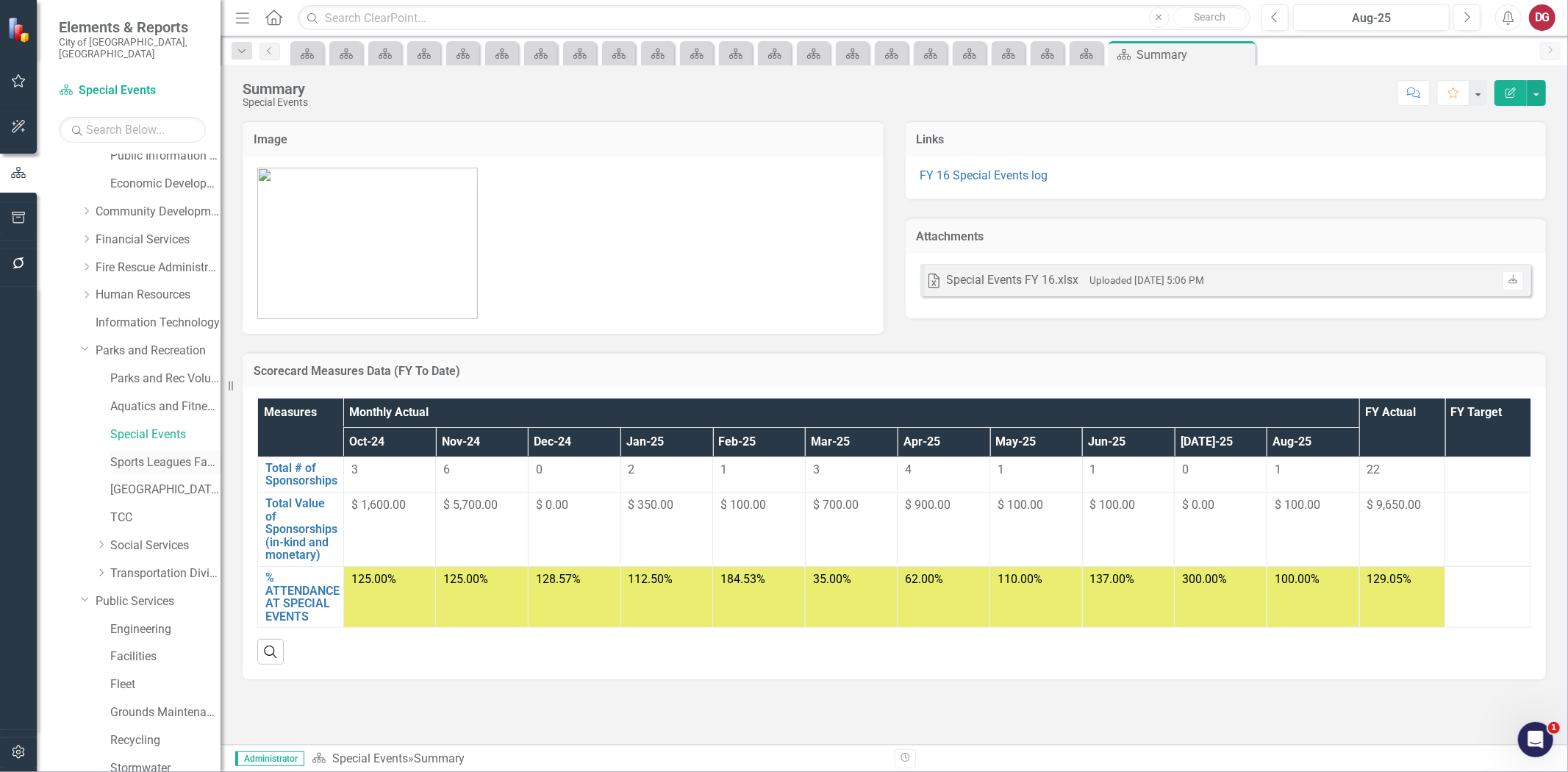
click at [130, 454] on link "Sports Leagues Facilities Fields" at bounding box center [165, 462] width 110 height 17
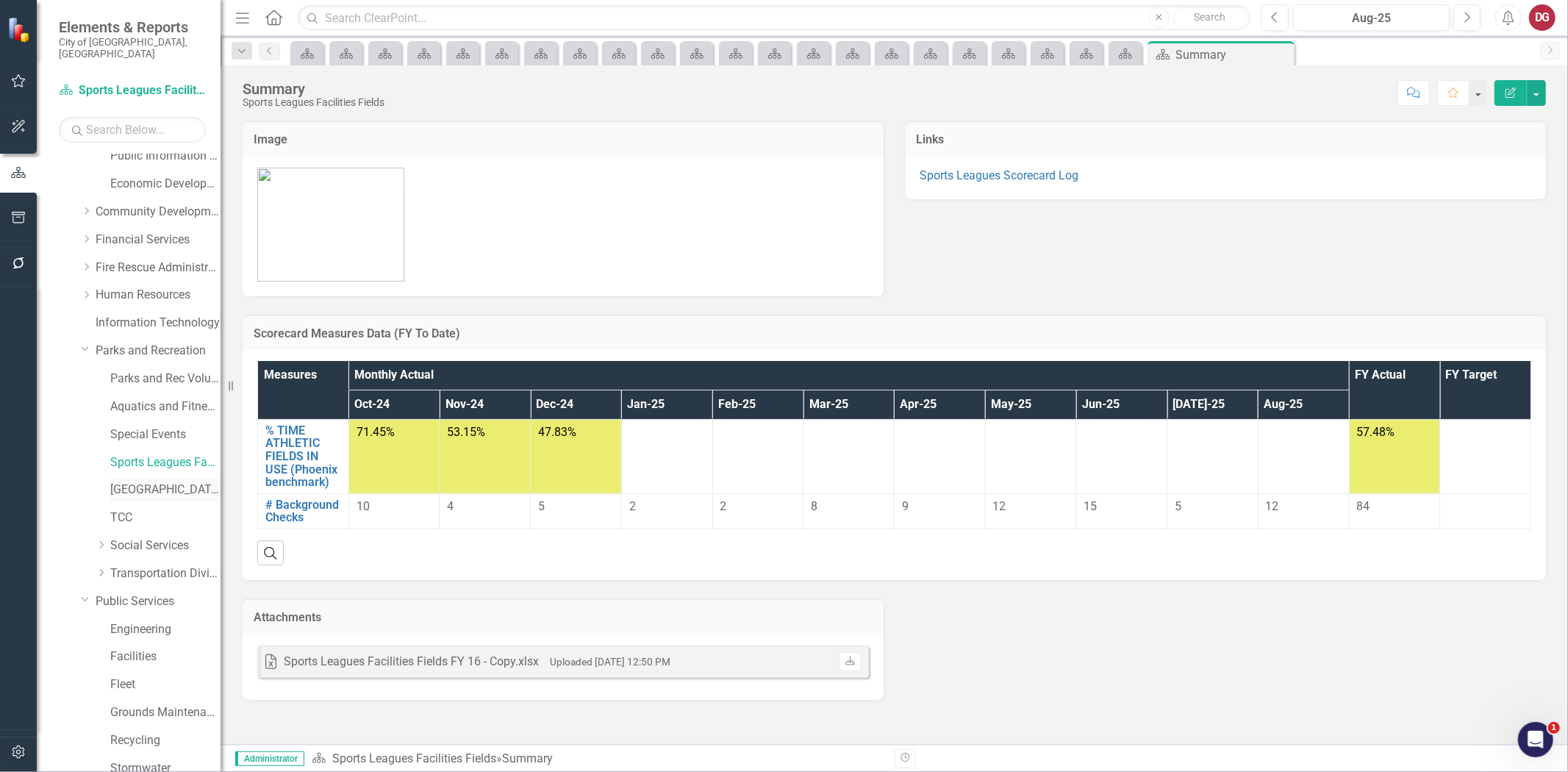
click at [144, 482] on link "[GEOGRAPHIC_DATA]" at bounding box center [165, 490] width 110 height 17
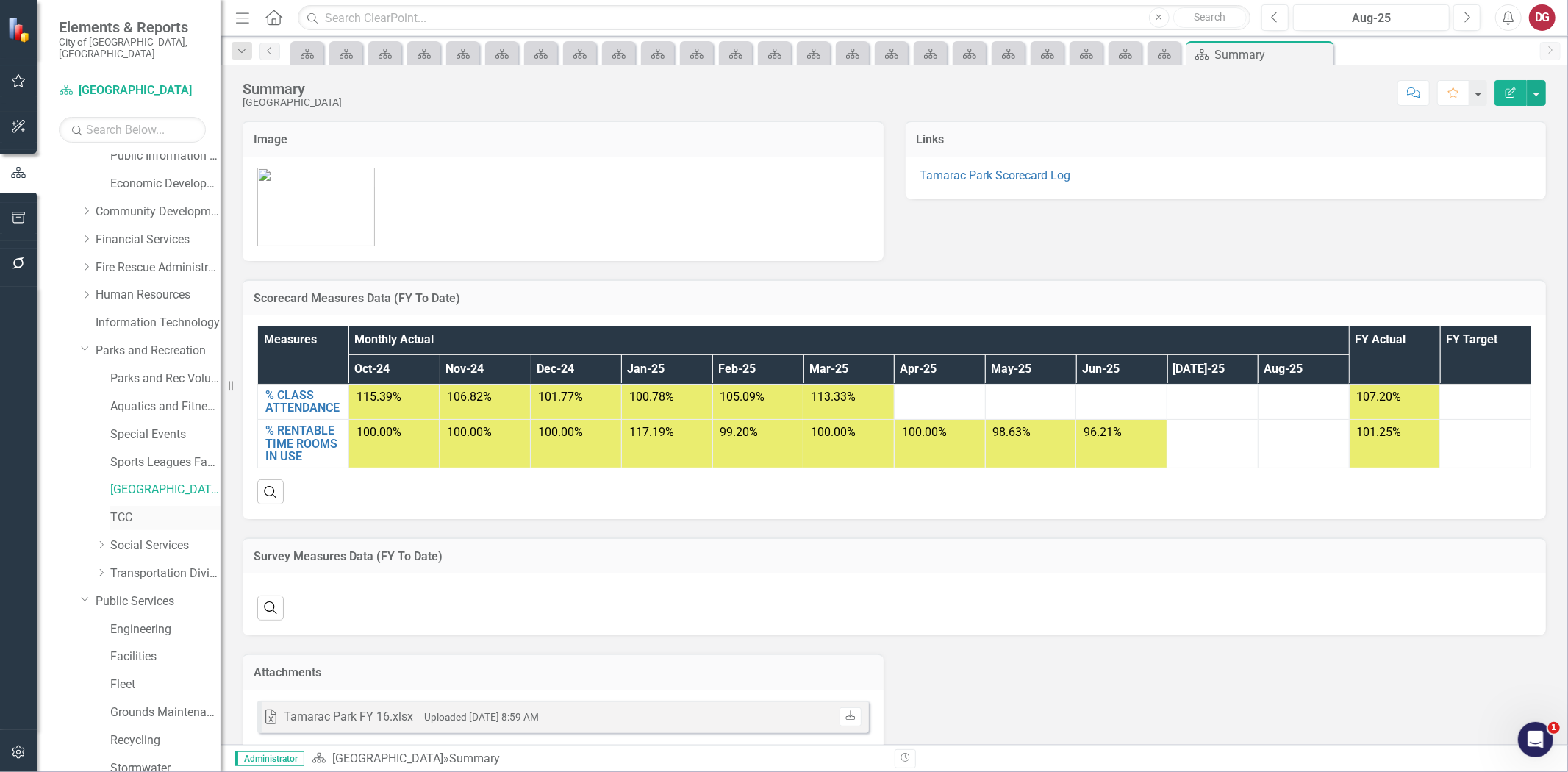
click at [129, 510] on link "TCC" at bounding box center [165, 518] width 110 height 17
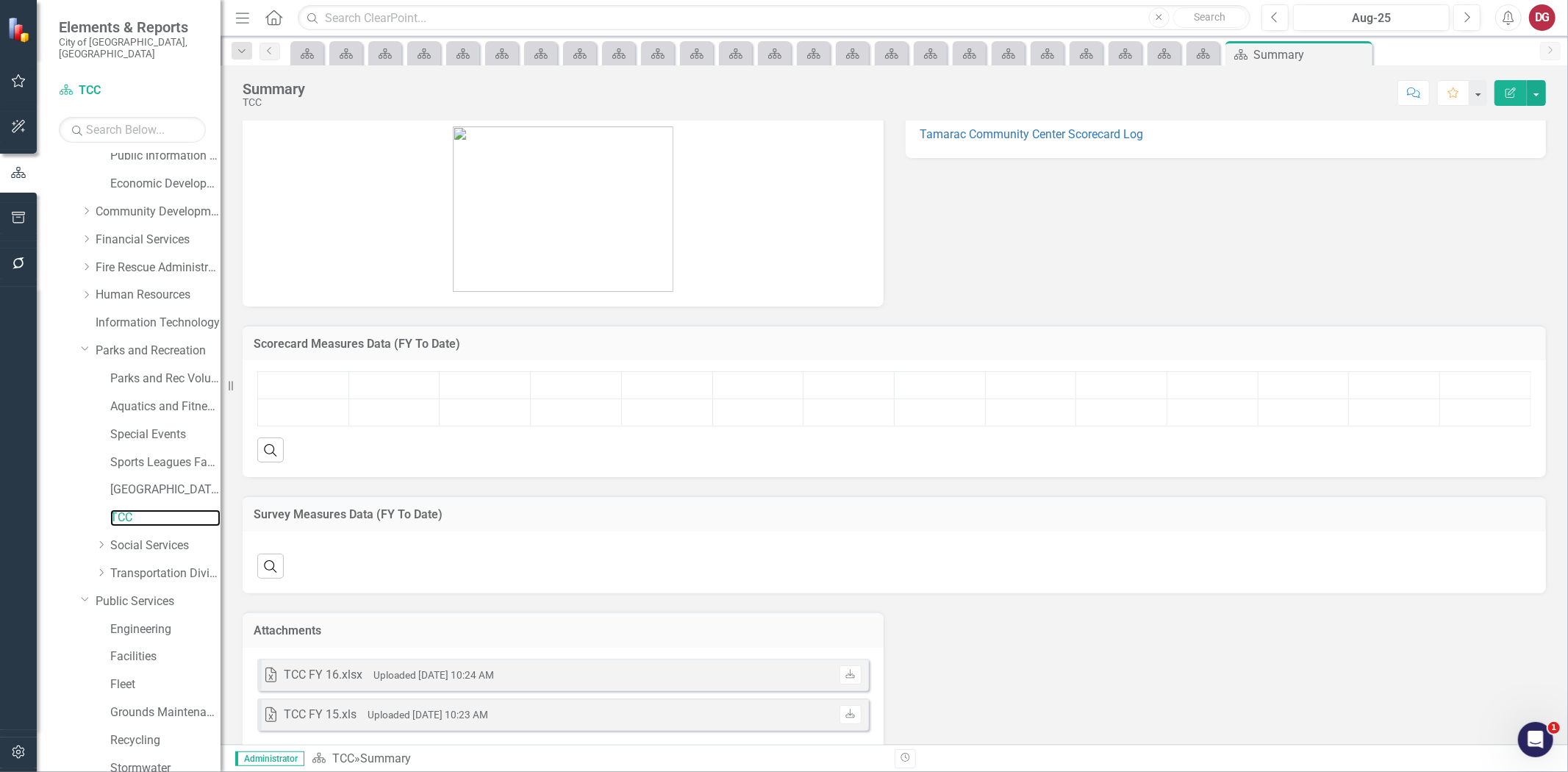
scroll to position [63, 0]
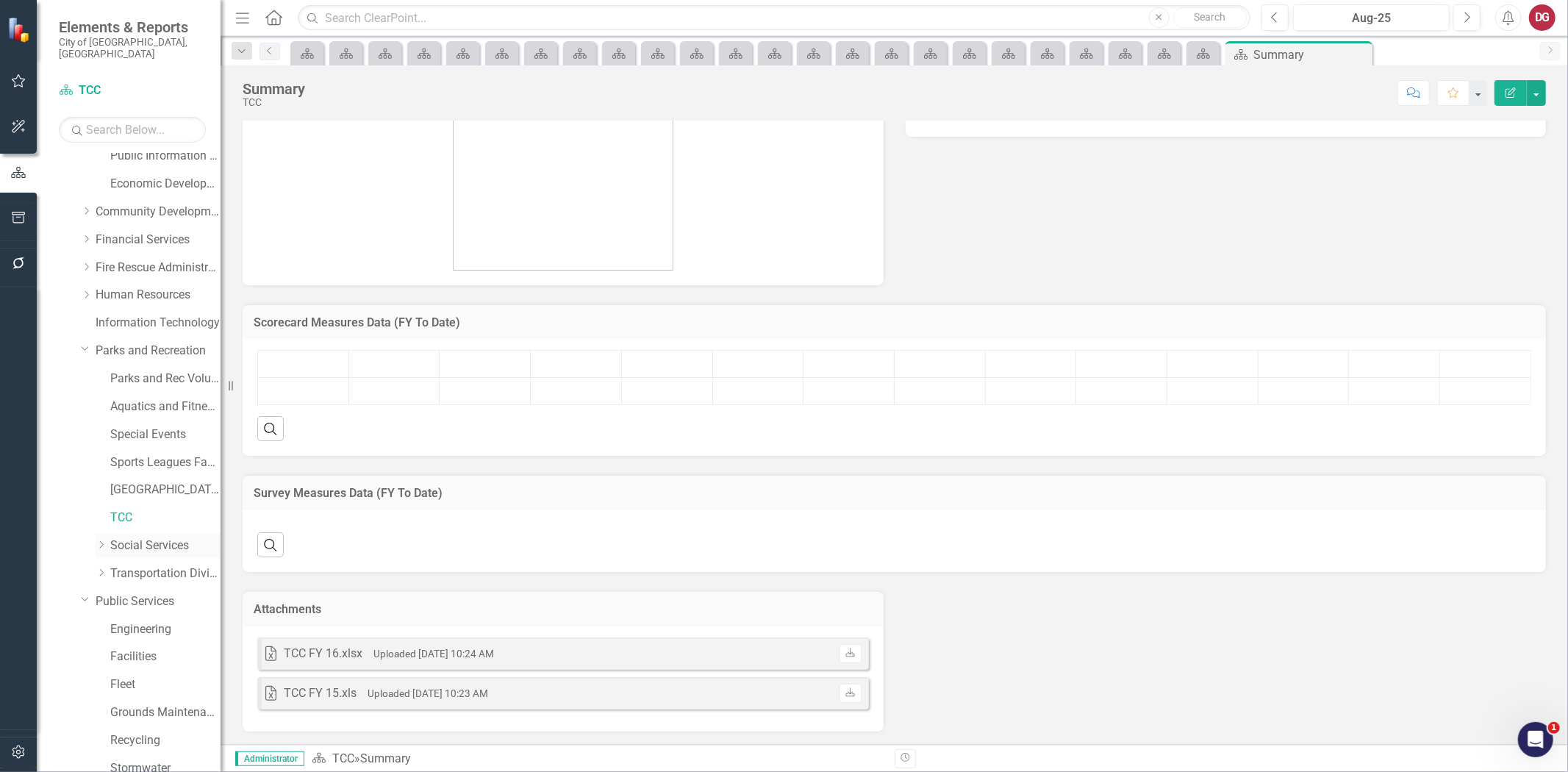
click at [158, 539] on link "Social Services" at bounding box center [165, 546] width 110 height 17
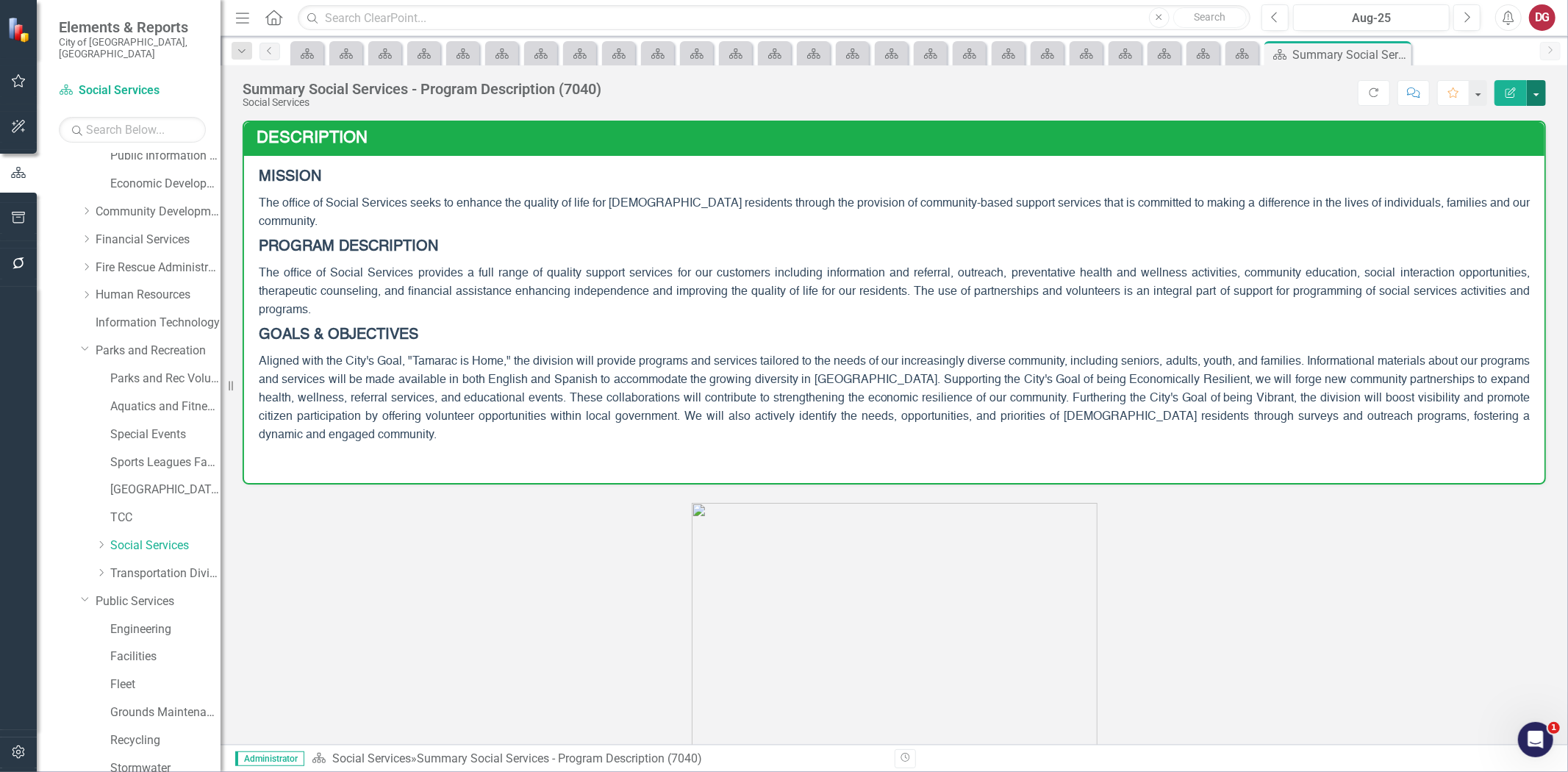
click at [1531, 92] on button "button" at bounding box center [1536, 92] width 19 height 26
click at [1482, 205] on link "PDF Export to PDF" at bounding box center [1485, 206] width 119 height 27
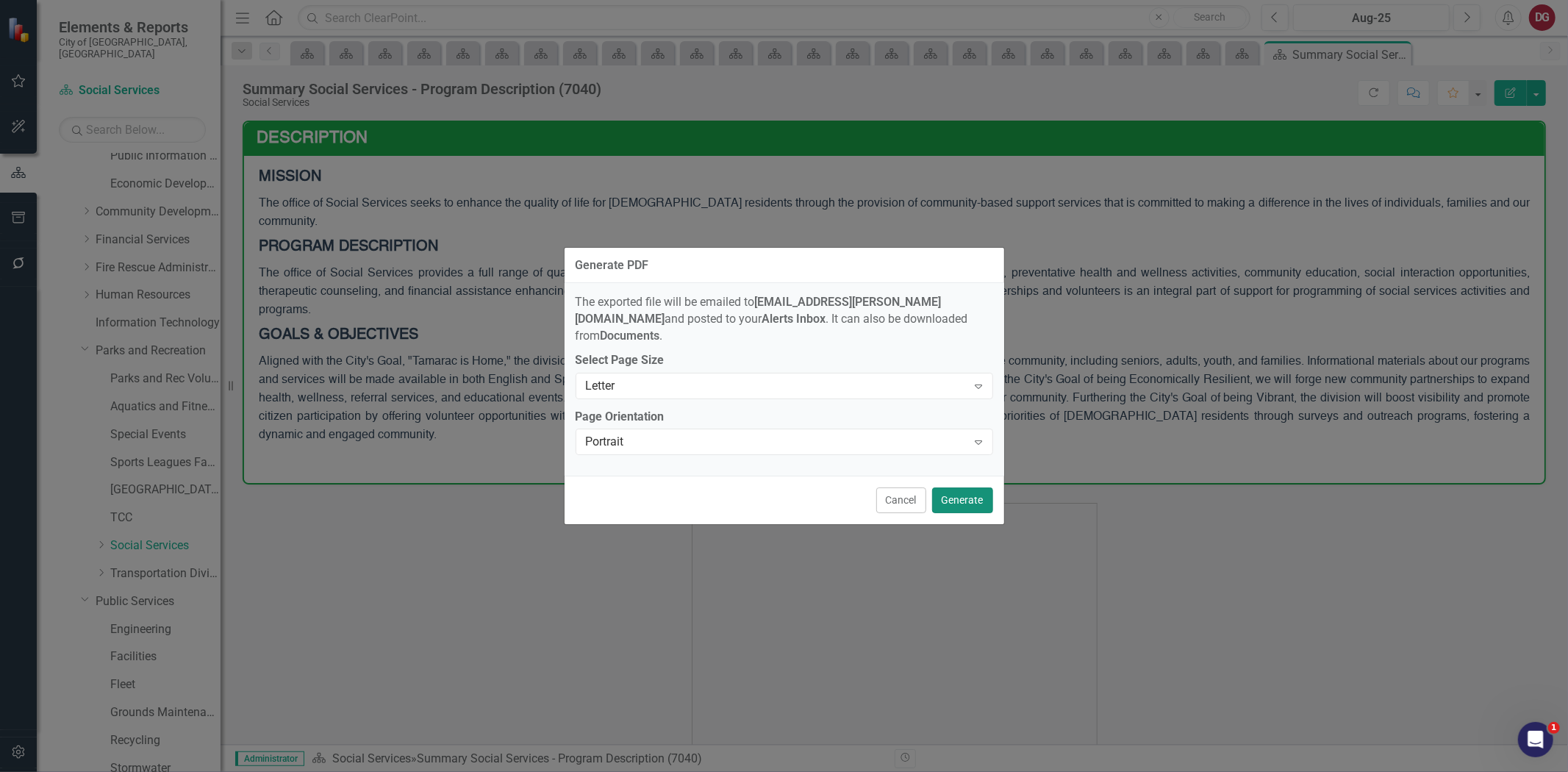
click at [952, 489] on button "Generate" at bounding box center [963, 500] width 61 height 26
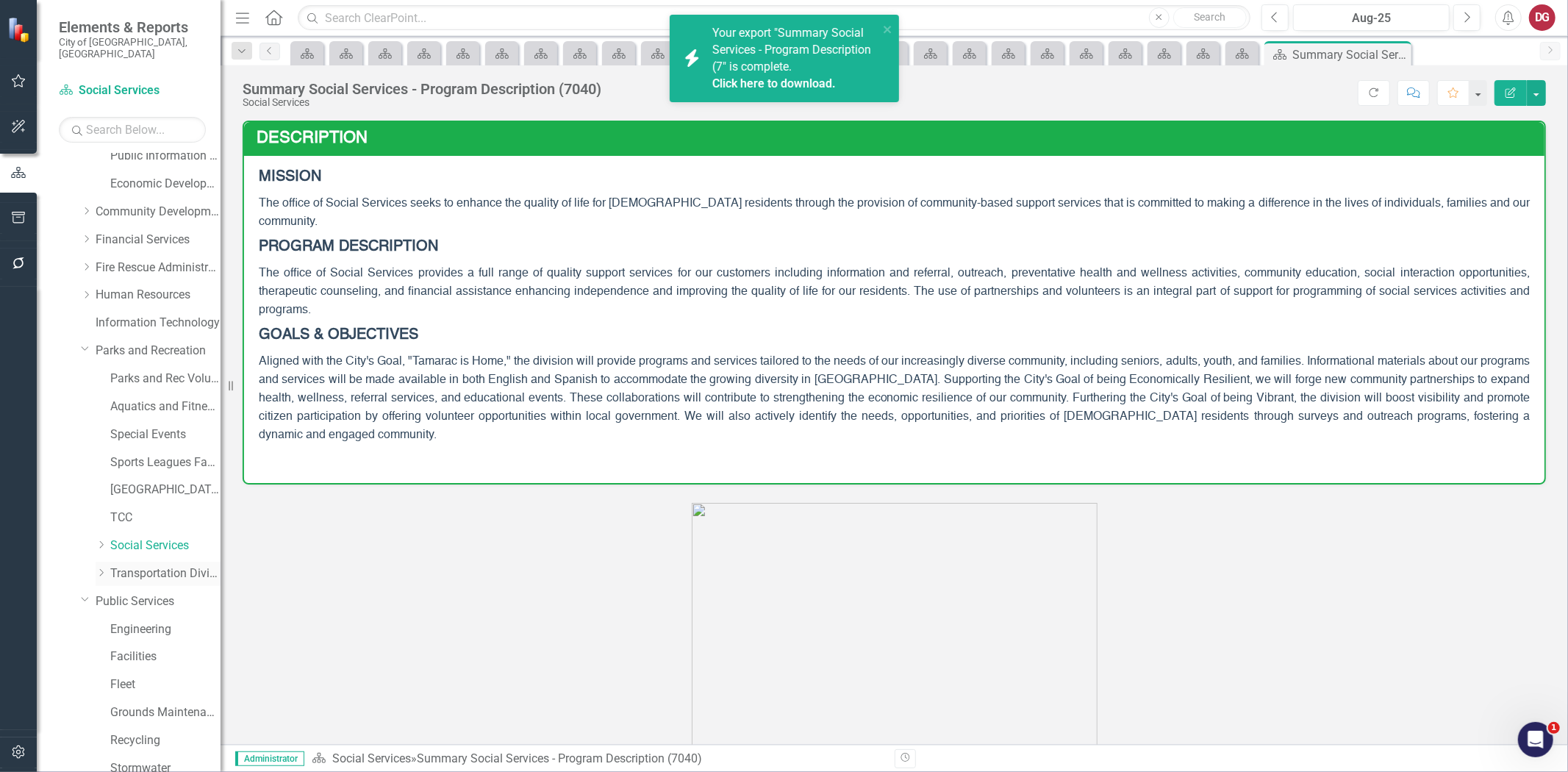
click at [162, 566] on link "Transportation Division" at bounding box center [165, 574] width 110 height 17
click at [717, 83] on link "Click here to download." at bounding box center [775, 83] width 124 height 14
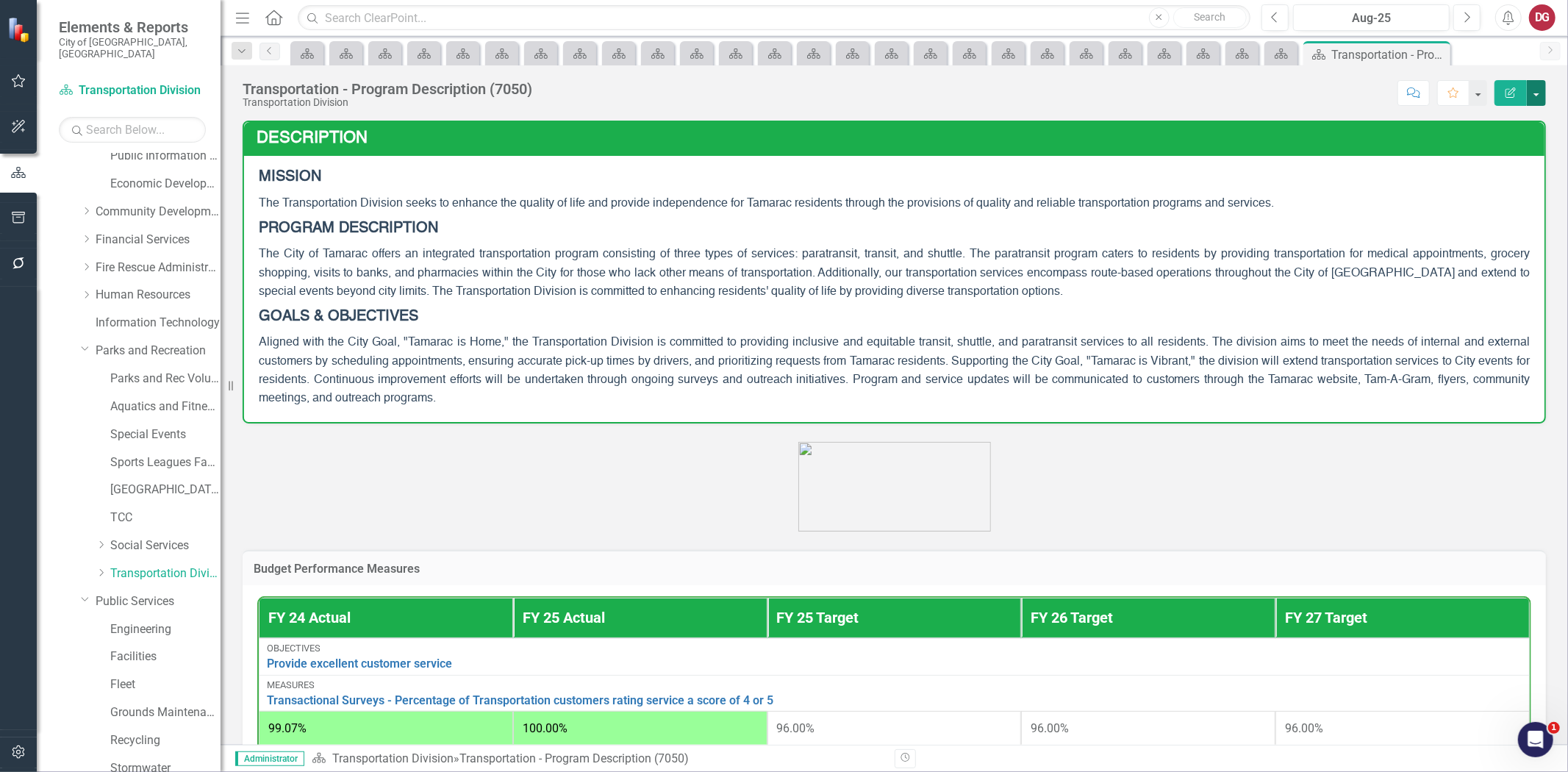
drag, startPoint x: 1535, startPoint y: 94, endPoint x: 1530, endPoint y: 105, distance: 12.1
click at [1535, 95] on button "button" at bounding box center [1536, 92] width 19 height 26
click at [1458, 212] on link "PDF Export to PDF" at bounding box center [1485, 206] width 119 height 27
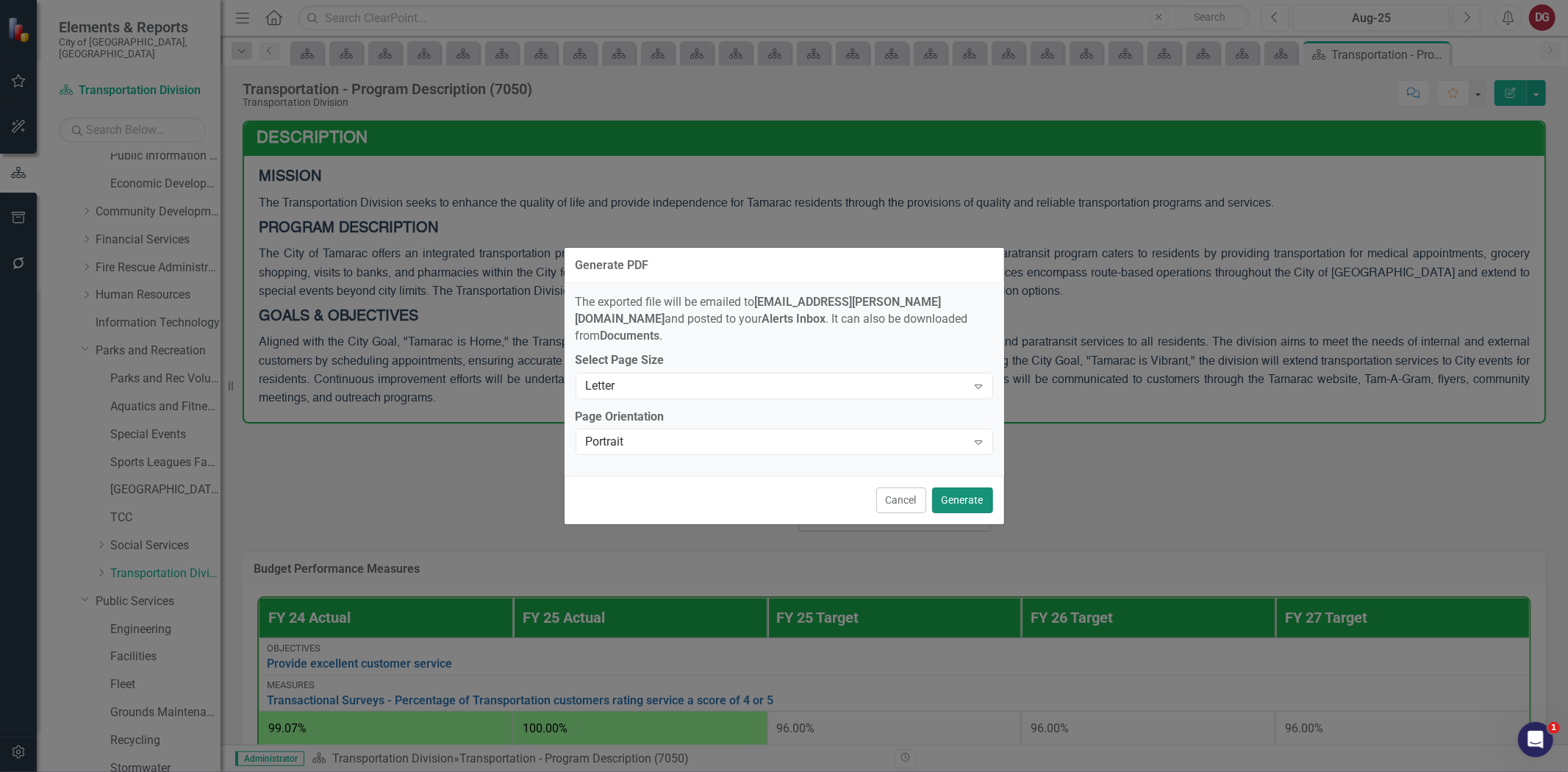
click at [965, 493] on button "Generate" at bounding box center [963, 500] width 61 height 26
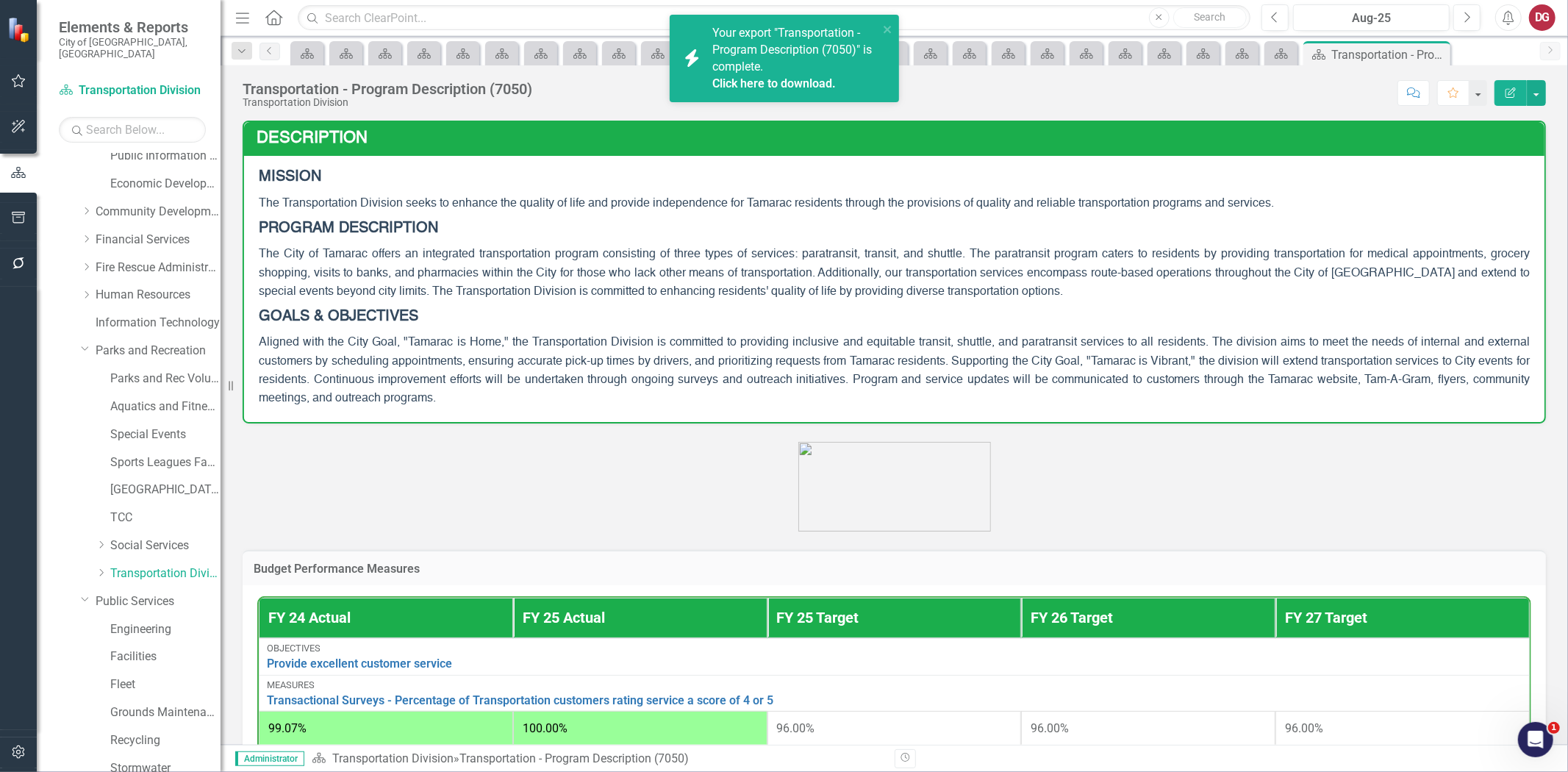
click at [758, 84] on link "Click here to download." at bounding box center [775, 83] width 124 height 14
